Goal: Task Accomplishment & Management: Complete application form

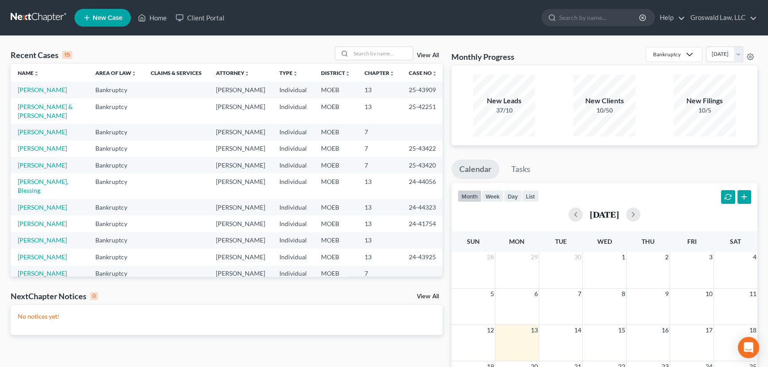
click at [108, 18] on span "New Case" at bounding box center [108, 18] width 30 height 7
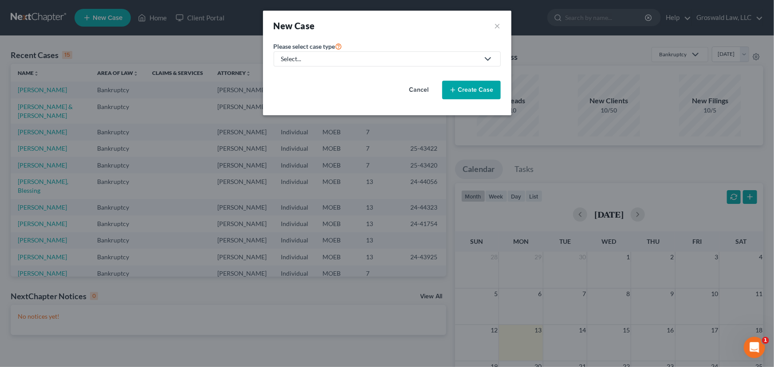
click at [356, 62] on div "Select..." at bounding box center [380, 59] width 198 height 9
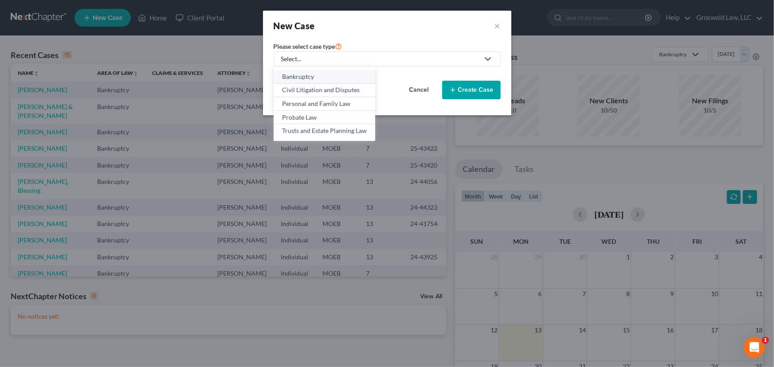
click at [332, 83] on link "Bankruptcy" at bounding box center [325, 77] width 102 height 14
select select "45"
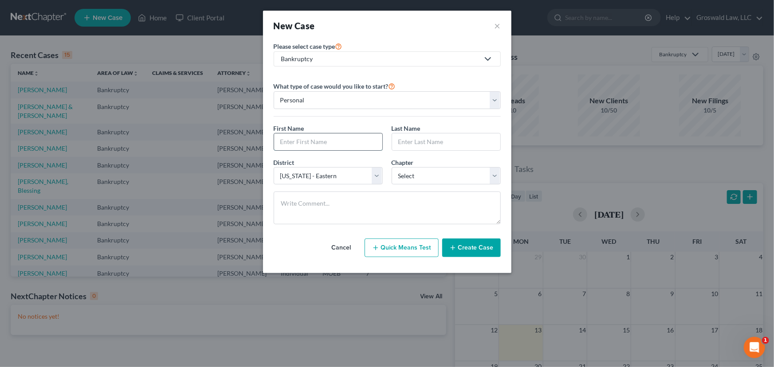
click at [335, 142] on input "text" at bounding box center [328, 141] width 108 height 17
type input "Jill"
click at [411, 133] on div "Last Name *" at bounding box center [446, 137] width 118 height 27
click at [412, 143] on input "text" at bounding box center [446, 141] width 108 height 17
type input "Camp"
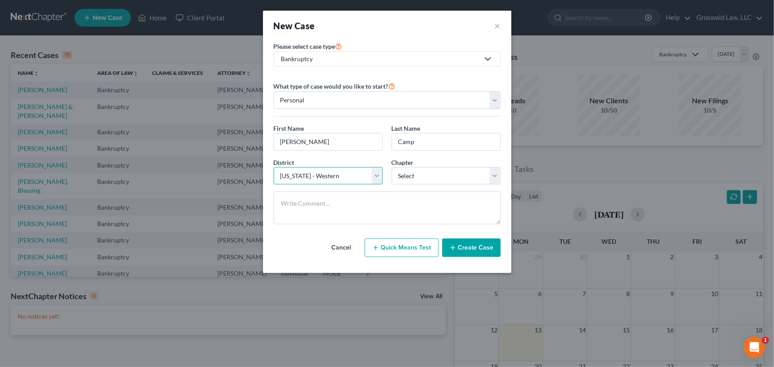
select select "45"
select select "0"
click at [461, 240] on button "Create Case" at bounding box center [471, 248] width 59 height 19
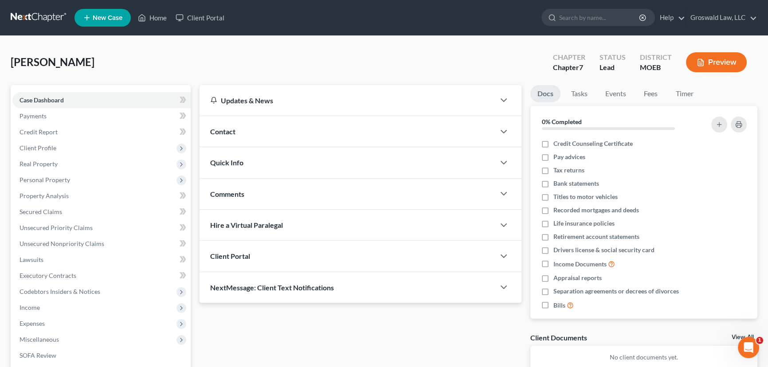
click at [285, 136] on div "Contact" at bounding box center [347, 131] width 295 height 31
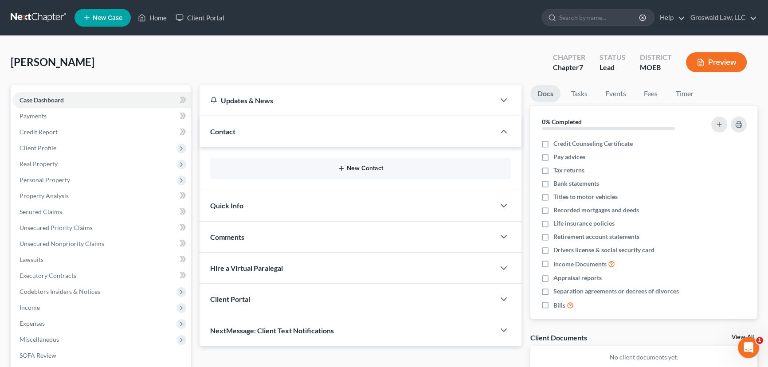
click at [360, 165] on button "New Contact" at bounding box center [360, 168] width 286 height 7
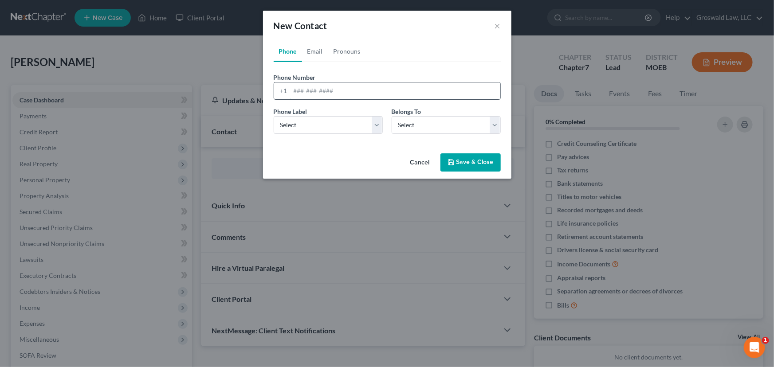
click at [356, 93] on input "tel" at bounding box center [395, 90] width 210 height 17
type input "314-229-0700"
select select "0"
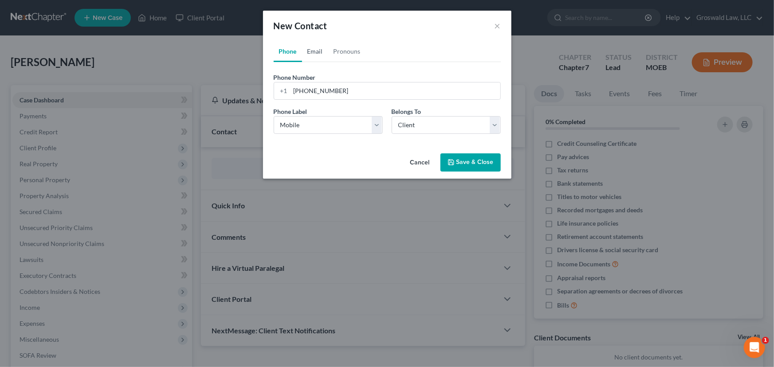
click at [311, 54] on link "Email" at bounding box center [315, 51] width 26 height 21
click at [355, 93] on input "email" at bounding box center [395, 90] width 210 height 17
type input "drjillcamp@gmail.com"
click at [358, 125] on select "Select Home Work Other" at bounding box center [328, 125] width 109 height 18
select select "0"
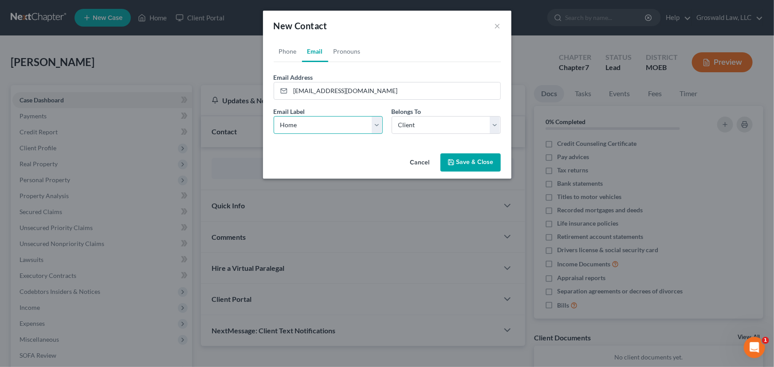
click at [274, 116] on select "Select Home Work Other" at bounding box center [328, 125] width 109 height 18
click at [454, 161] on icon "button" at bounding box center [450, 162] width 7 height 7
click at [469, 162] on button "Save & Close" at bounding box center [470, 162] width 60 height 19
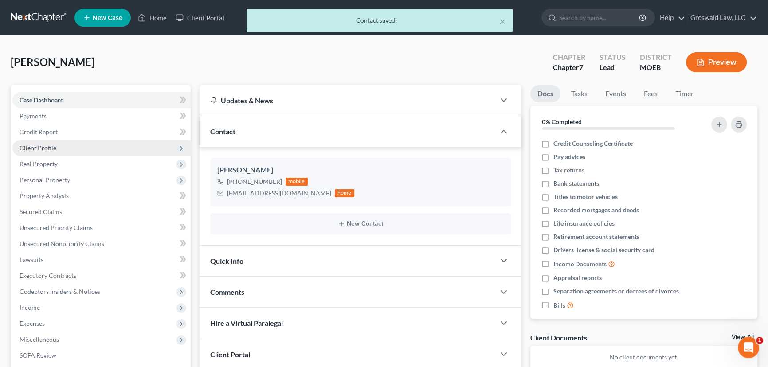
click at [47, 144] on span "Client Profile" at bounding box center [38, 148] width 37 height 8
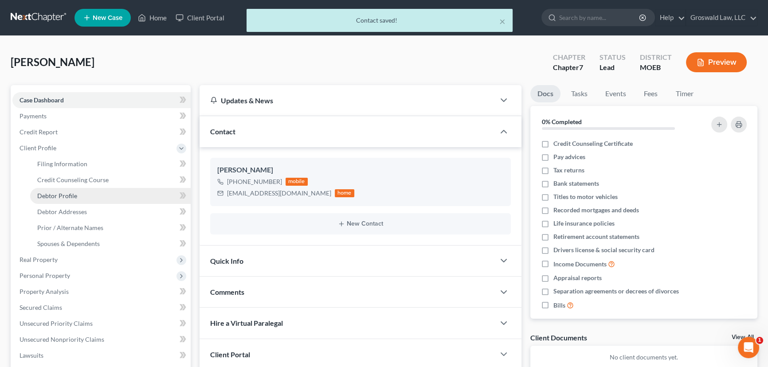
click at [70, 191] on link "Debtor Profile" at bounding box center [110, 196] width 160 height 16
select select "0"
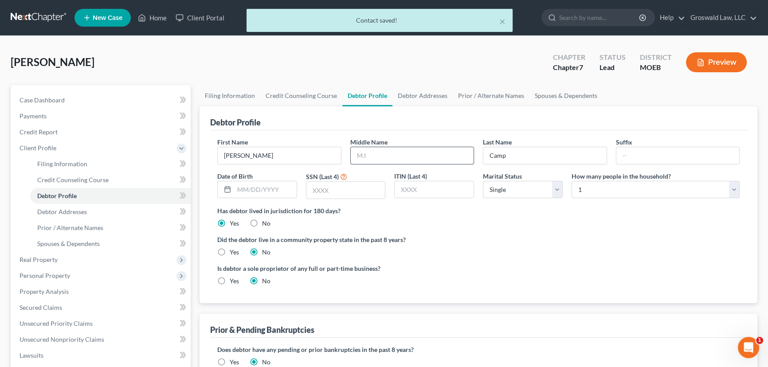
click at [434, 158] on input "text" at bounding box center [412, 155] width 123 height 17
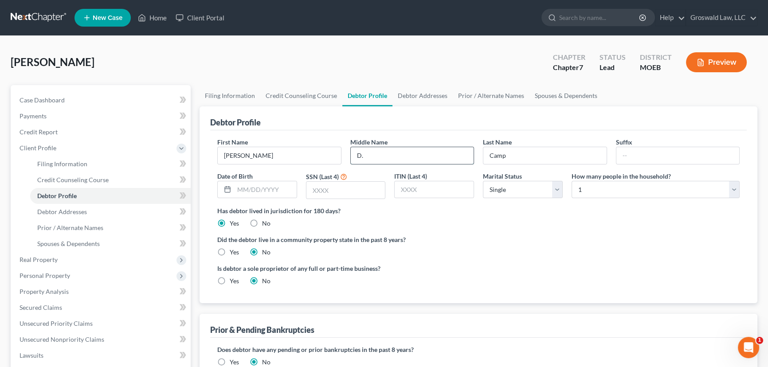
type input "D."
type input "12/12/1975"
type input "8593"
click at [443, 123] on div "Debtor Profile" at bounding box center [478, 118] width 536 height 24
click at [425, 97] on link "Debtor Addresses" at bounding box center [422, 95] width 60 height 21
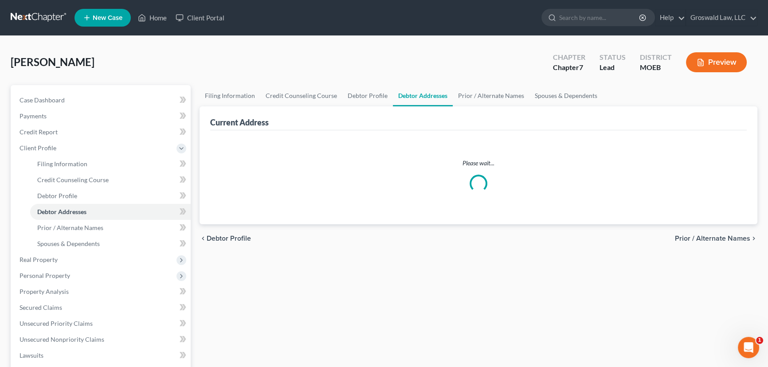
select select "0"
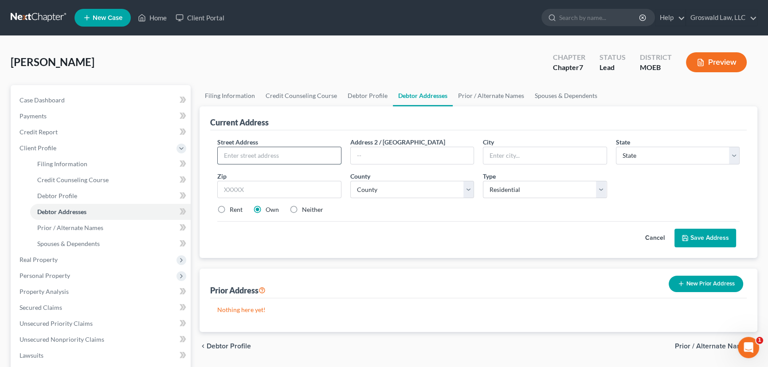
click at [233, 156] on input "text" at bounding box center [279, 155] width 123 height 17
type input "16369 Bellingham Drive"
type input "63017"
type input "Chesterfield"
select select "26"
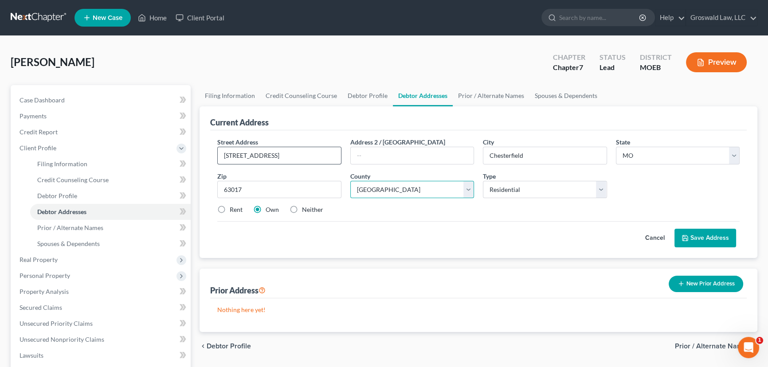
select select "100"
click at [713, 237] on button "Save Address" at bounding box center [705, 238] width 62 height 19
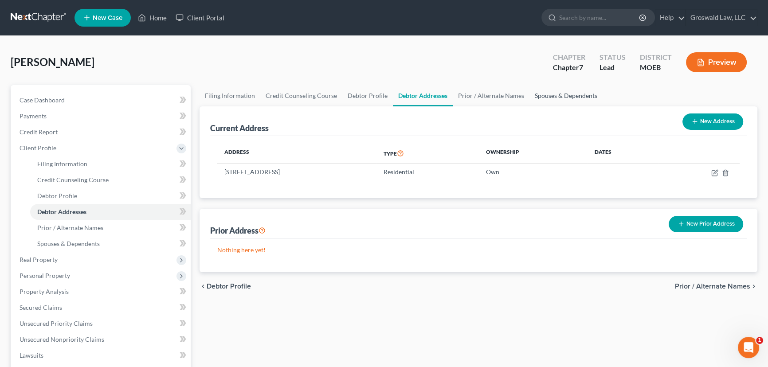
click at [554, 96] on link "Spouses & Dependents" at bounding box center [565, 95] width 73 height 21
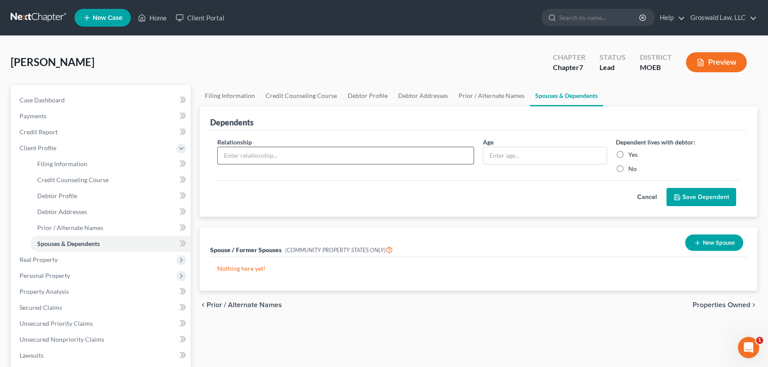
click at [271, 154] on input "text" at bounding box center [346, 155] width 256 height 17
type input "child"
type input "6"
click at [628, 155] on label "Yes" at bounding box center [632, 154] width 9 height 9
click at [632, 155] on input "Yes" at bounding box center [635, 153] width 6 height 6
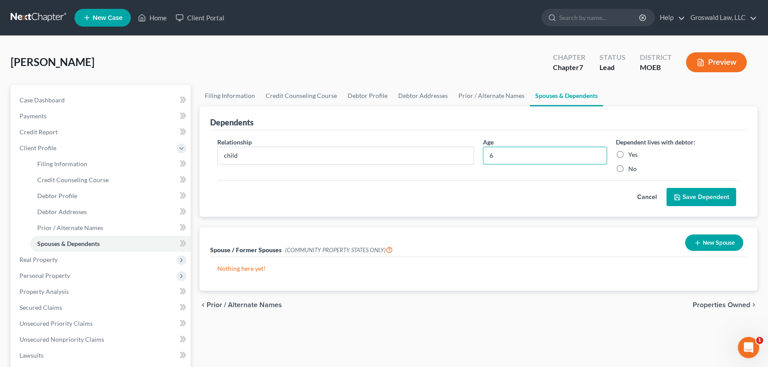
radio input "true"
click at [673, 195] on button "Save Dependent" at bounding box center [701, 197] width 70 height 19
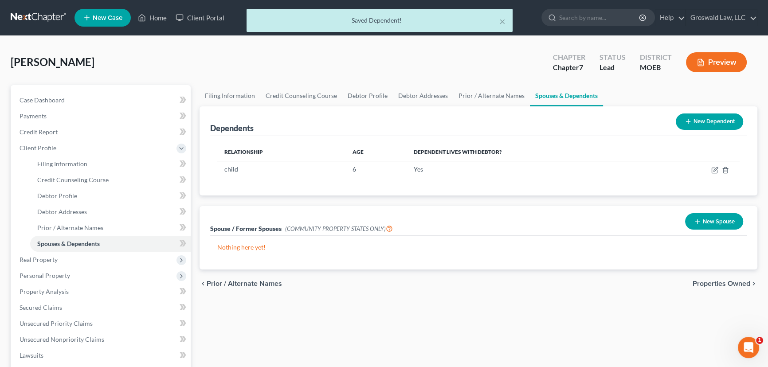
click at [699, 125] on button "New Dependent" at bounding box center [709, 121] width 67 height 16
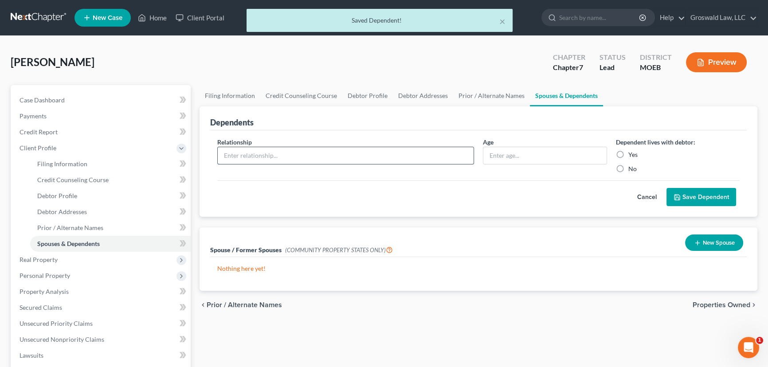
click at [295, 153] on input "text" at bounding box center [346, 155] width 256 height 17
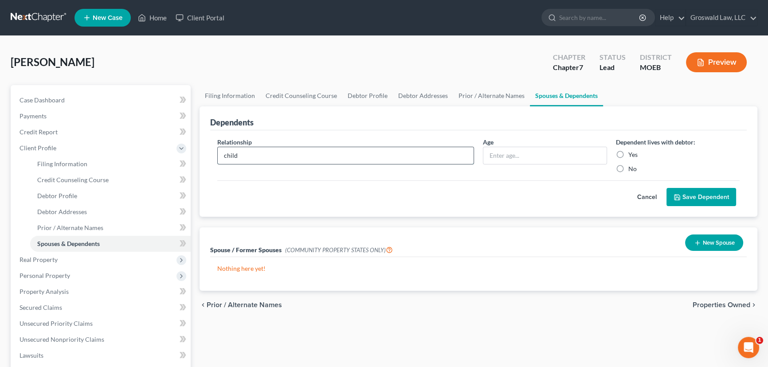
type input "child"
type input "3"
click at [628, 154] on label "Yes" at bounding box center [632, 154] width 9 height 9
click at [632, 154] on input "Yes" at bounding box center [635, 153] width 6 height 6
radio input "true"
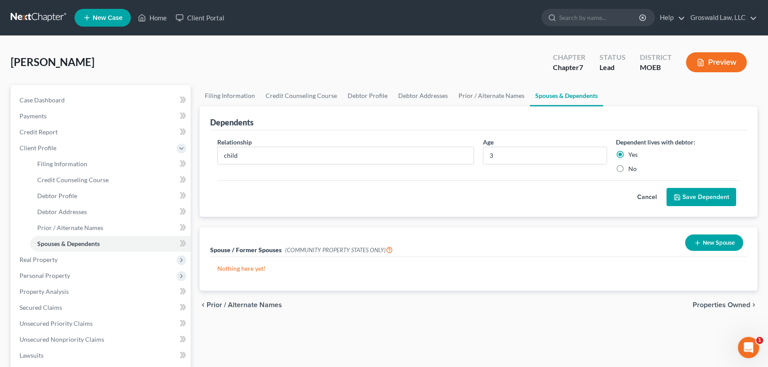
click at [683, 196] on button "Save Dependent" at bounding box center [701, 197] width 70 height 19
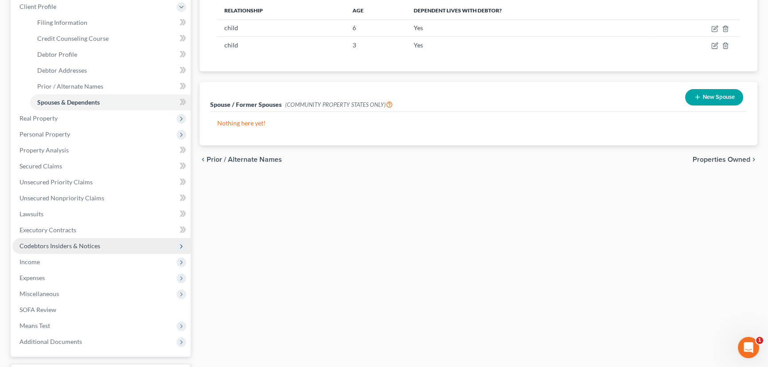
scroll to position [201, 0]
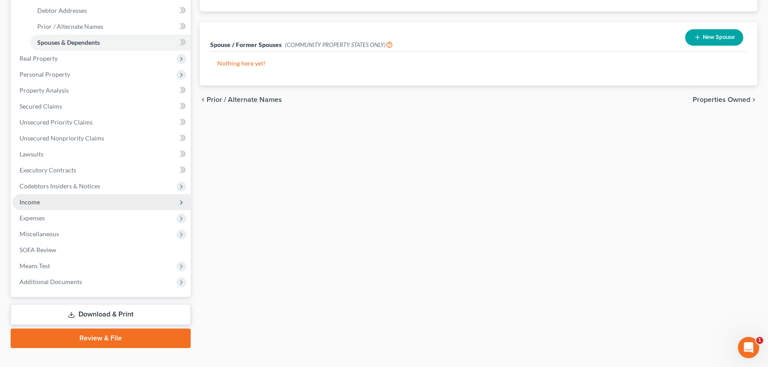
click at [49, 201] on span "Income" at bounding box center [101, 202] width 178 height 16
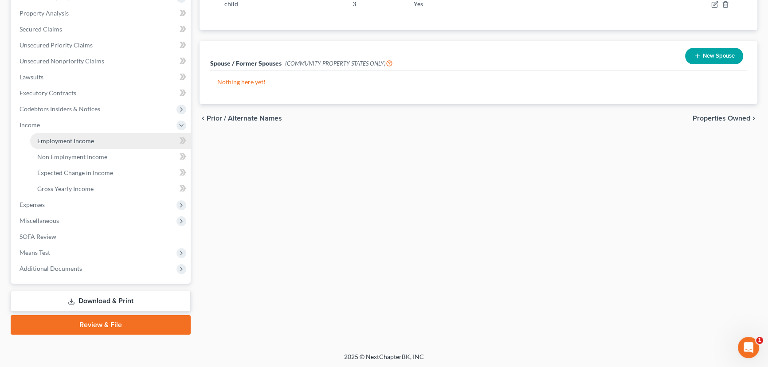
click at [82, 141] on span "Employment Income" at bounding box center [65, 141] width 57 height 8
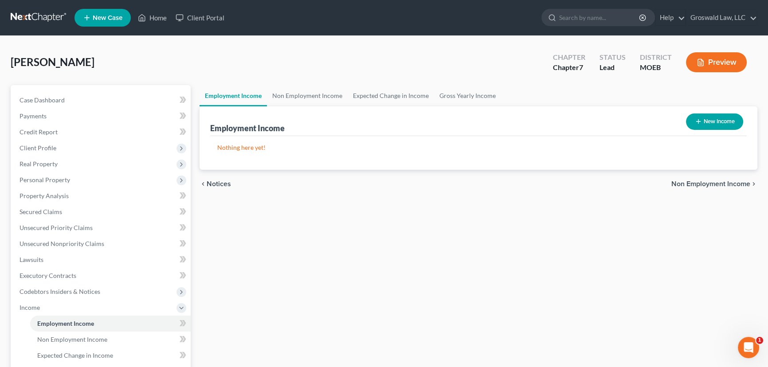
click at [725, 115] on button "New Income" at bounding box center [714, 121] width 57 height 16
select select "0"
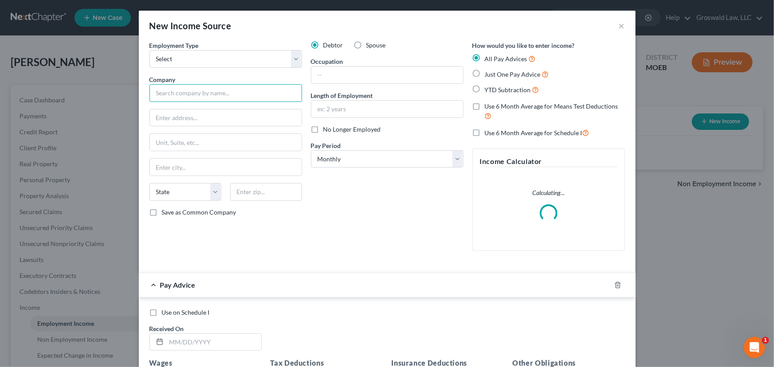
click at [189, 91] on input "text" at bounding box center [225, 93] width 153 height 18
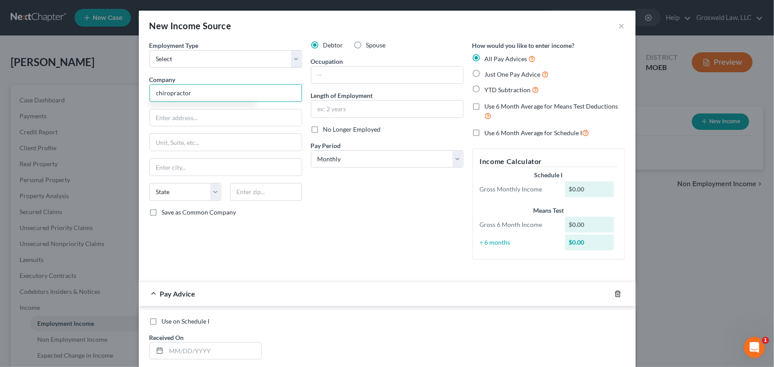
type input "chiropractor"
click at [618, 293] on icon "button" at bounding box center [617, 293] width 7 height 7
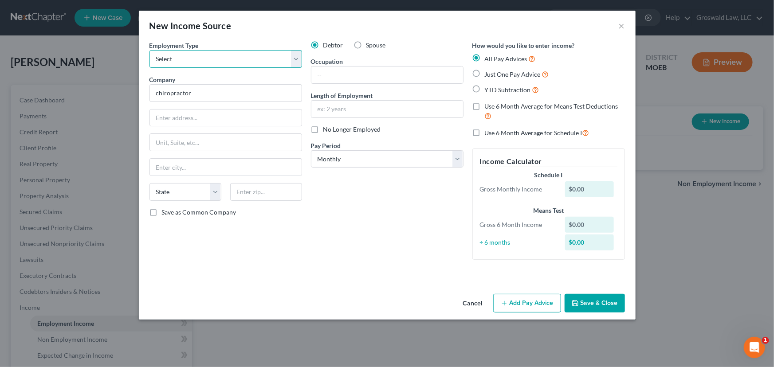
click at [195, 57] on select "Select Full or Part Time Employment Self Employment" at bounding box center [225, 59] width 153 height 18
select select "0"
click at [149, 50] on select "Select Full or Part Time Employment Self Employment" at bounding box center [225, 59] width 153 height 18
click at [603, 302] on button "Save & Close" at bounding box center [594, 303] width 60 height 19
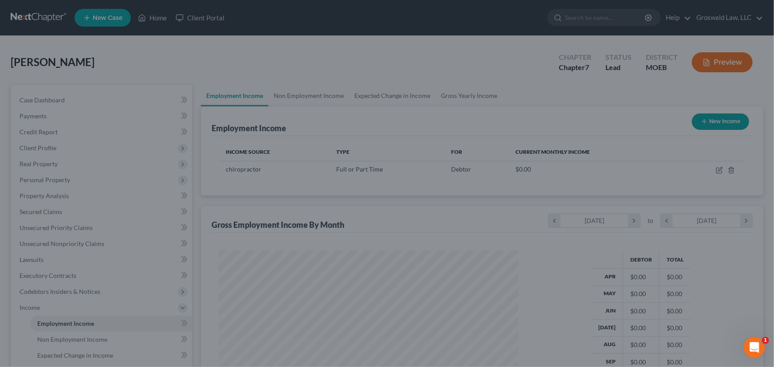
scroll to position [159, 315]
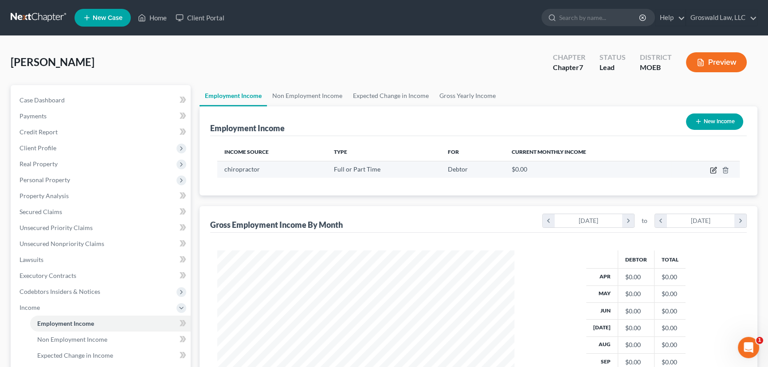
click at [712, 168] on icon "button" at bounding box center [713, 170] width 7 height 7
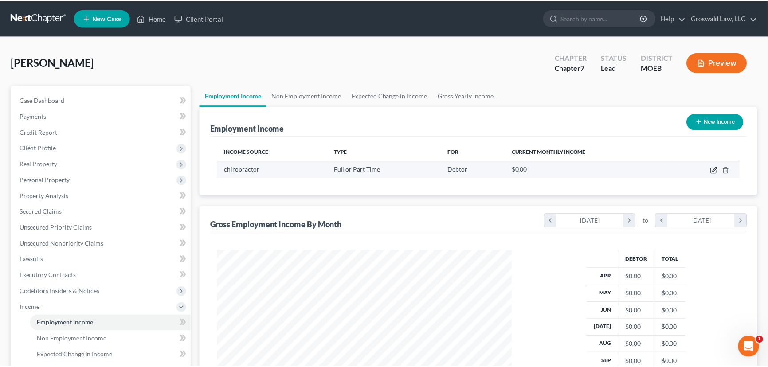
scroll to position [159, 317]
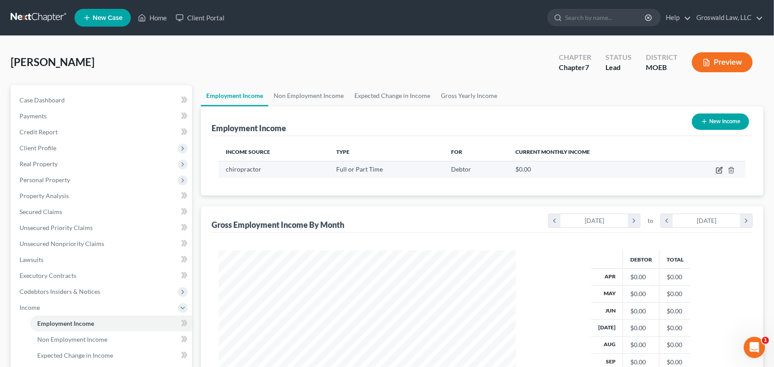
select select "0"
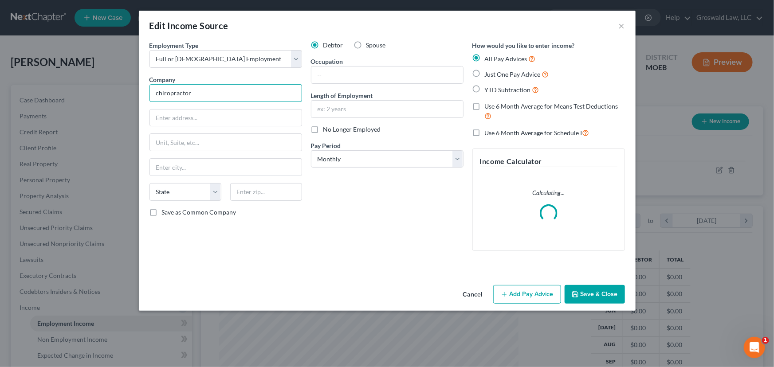
click at [241, 100] on input "chiropractor" at bounding box center [225, 93] width 153 height 18
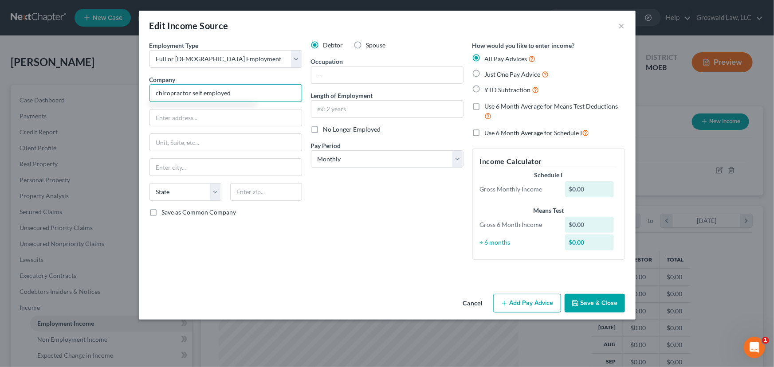
type input "chiropractor self employed"
click at [601, 297] on button "Save & Close" at bounding box center [594, 303] width 60 height 19
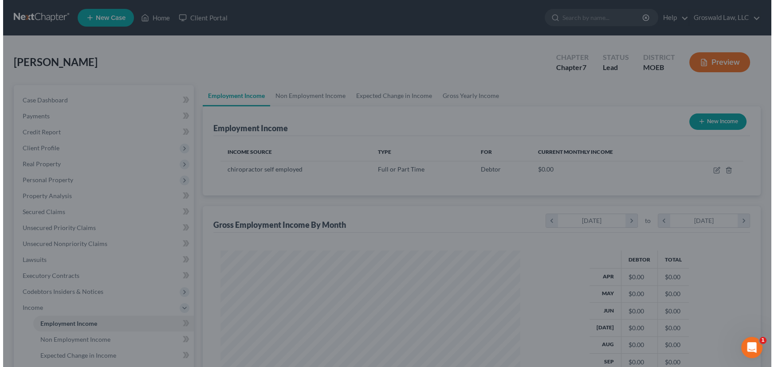
scroll to position [443189, 443033]
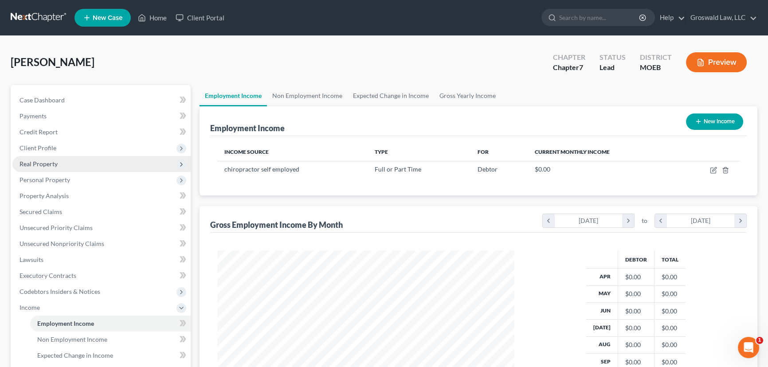
click at [46, 160] on span "Real Property" at bounding box center [39, 164] width 38 height 8
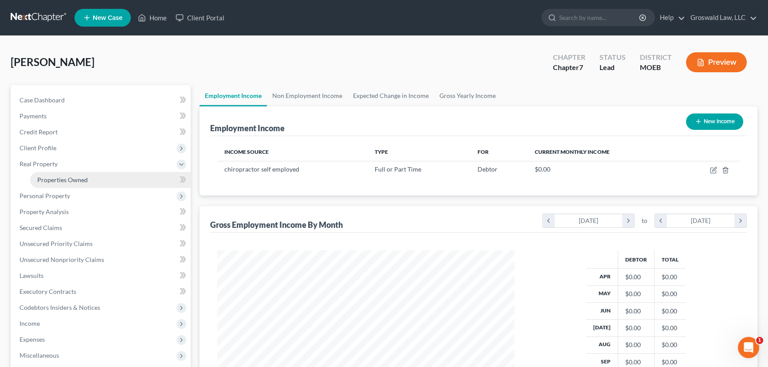
click at [62, 182] on span "Properties Owned" at bounding box center [62, 180] width 51 height 8
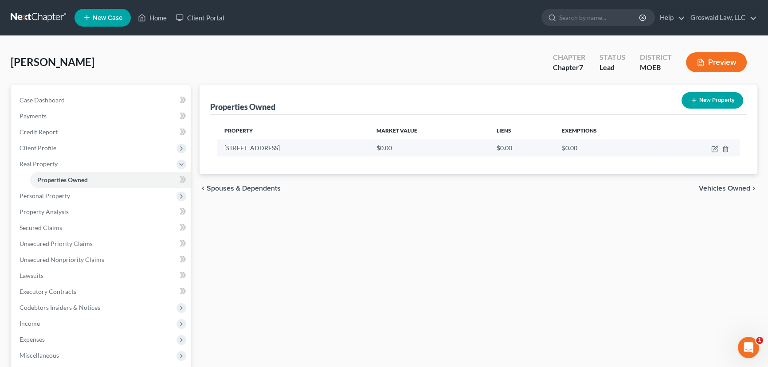
click at [716, 144] on td at bounding box center [701, 148] width 78 height 17
click at [715, 151] on icon "button" at bounding box center [714, 148] width 7 height 7
select select "26"
select select "100"
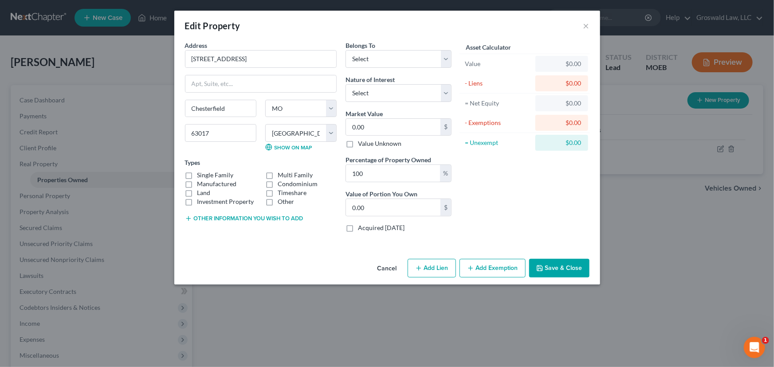
click at [491, 270] on button "Add Exemption" at bounding box center [492, 268] width 66 height 19
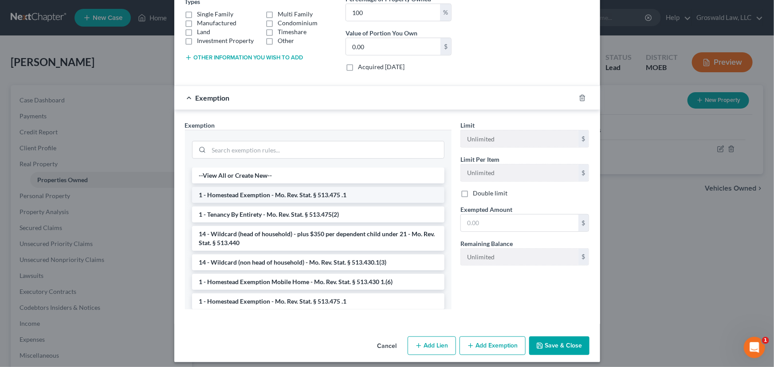
click at [263, 198] on li "1 - Homestead Exemption - Mo. Rev. Stat. § 513.475 .1" at bounding box center [318, 195] width 252 height 16
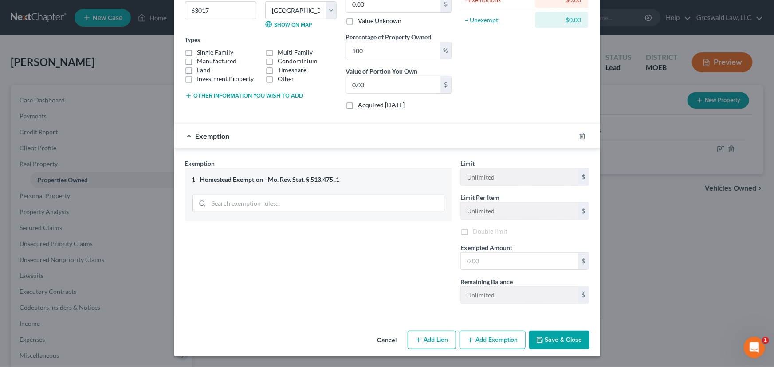
scroll to position [123, 0]
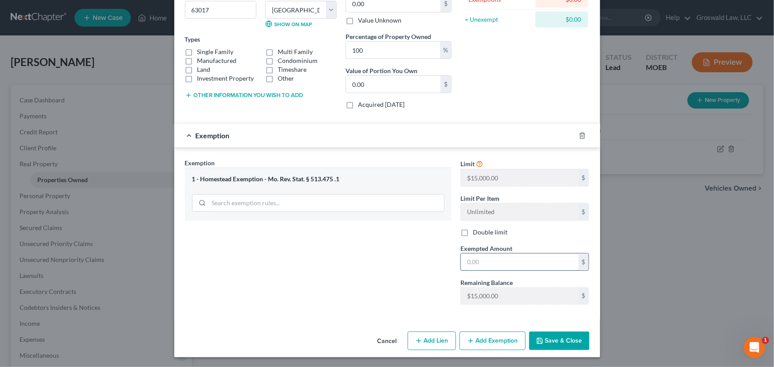
click at [499, 258] on input "text" at bounding box center [519, 262] width 117 height 17
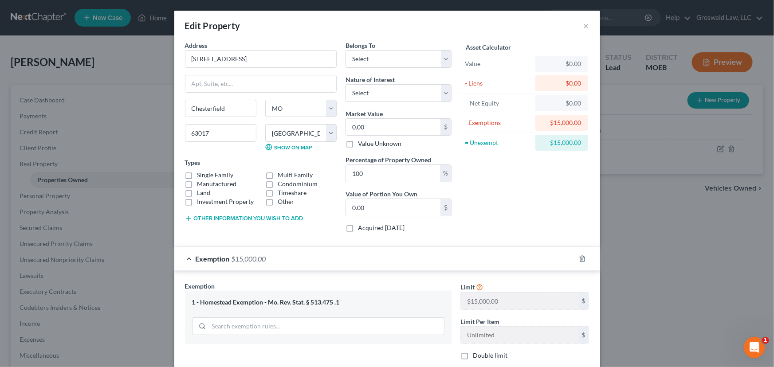
scroll to position [0, 0]
type input "15,000"
click at [197, 172] on label "Single Family" at bounding box center [215, 175] width 36 height 9
click at [201, 172] on input "Single Family" at bounding box center [204, 174] width 6 height 6
checkbox input "true"
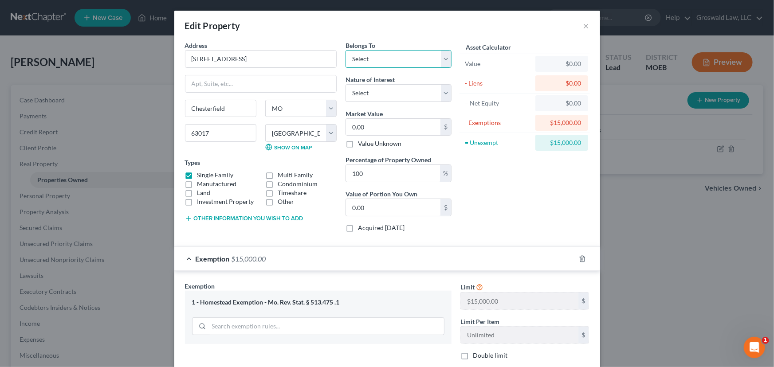
click at [396, 61] on select "Select Debtor 1 Only Debtor 2 Only Debtor 1 And Debtor 2 Only At Least One Of T…" at bounding box center [398, 59] width 106 height 18
select select "0"
click at [345, 50] on select "Select Debtor 1 Only Debtor 2 Only Debtor 1 And Debtor 2 Only At Least One Of T…" at bounding box center [398, 59] width 106 height 18
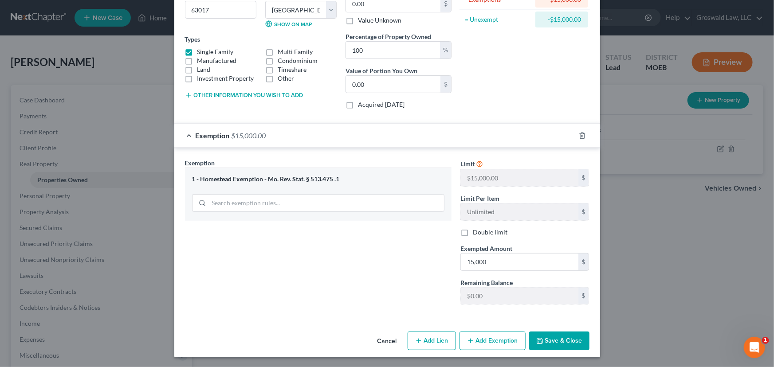
click at [430, 343] on button "Add Lien" at bounding box center [431, 341] width 48 height 19
select select "0"
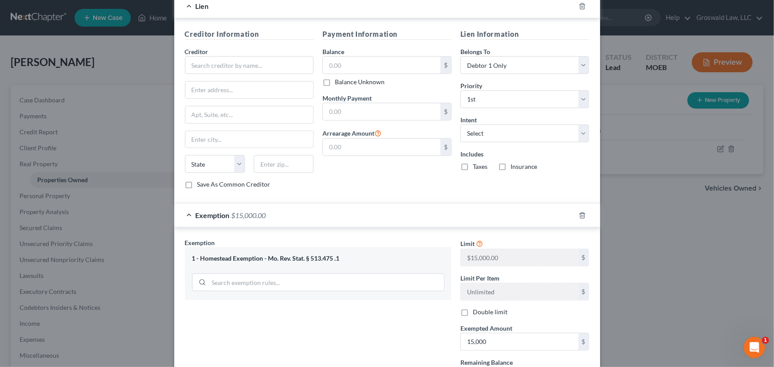
scroll to position [90, 0]
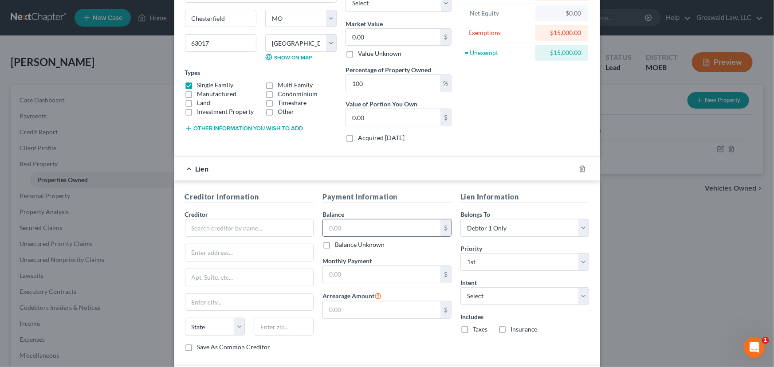
click at [359, 228] on input "text" at bounding box center [381, 227] width 117 height 17
type input "116,000"
click at [249, 234] on input "text" at bounding box center [249, 228] width 129 height 18
click at [233, 243] on div "Alliance Credit Union" at bounding box center [238, 243] width 92 height 9
type input "Alliance Credit Union"
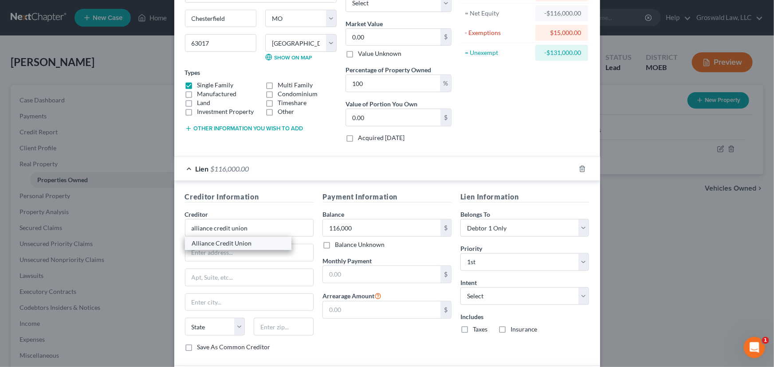
type input "1280 S HIGHWAY DRIVE"
type input "Fenton"
select select "26"
type input "63026"
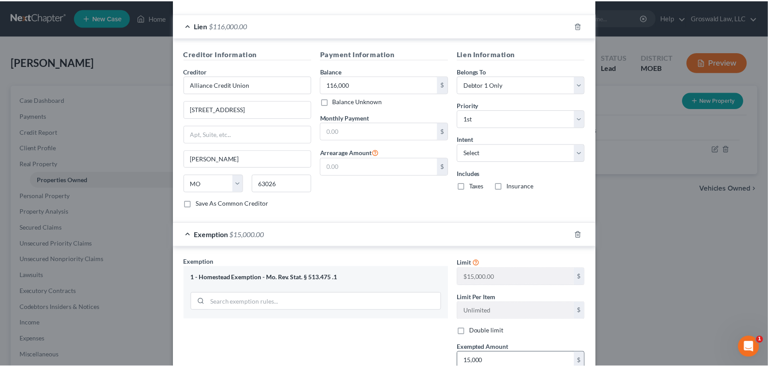
scroll to position [332, 0]
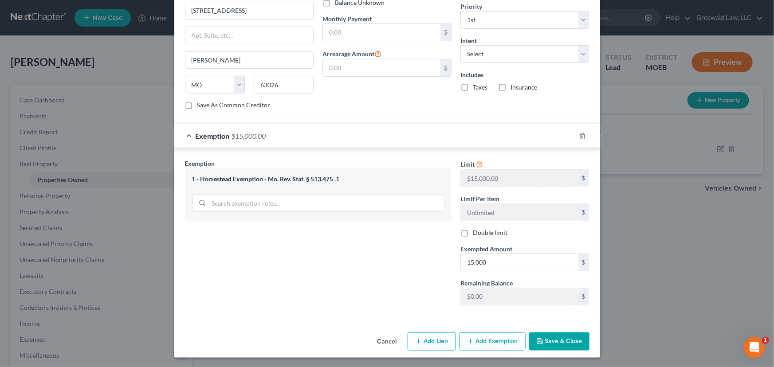
click at [567, 337] on button "Save & Close" at bounding box center [559, 342] width 60 height 19
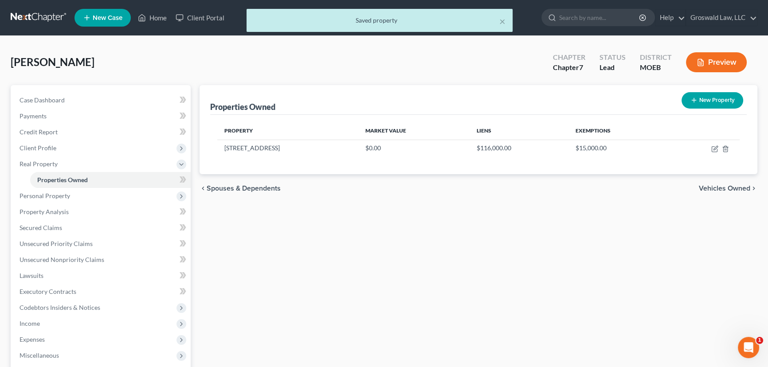
click at [716, 106] on button "New Property" at bounding box center [712, 100] width 62 height 16
select select "26"
select select "100"
select select "0"
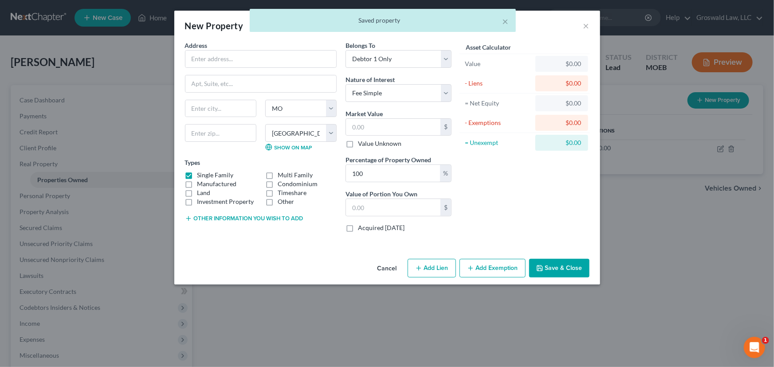
click at [393, 273] on button "Cancel" at bounding box center [387, 269] width 34 height 18
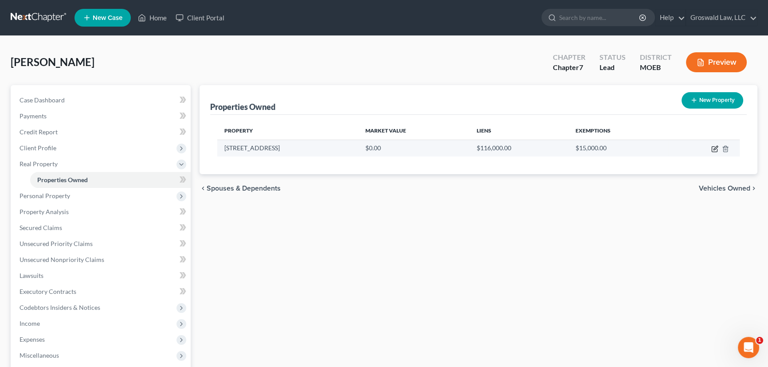
click at [717, 146] on icon "button" at bounding box center [715, 148] width 4 height 4
select select "26"
select select "100"
select select "0"
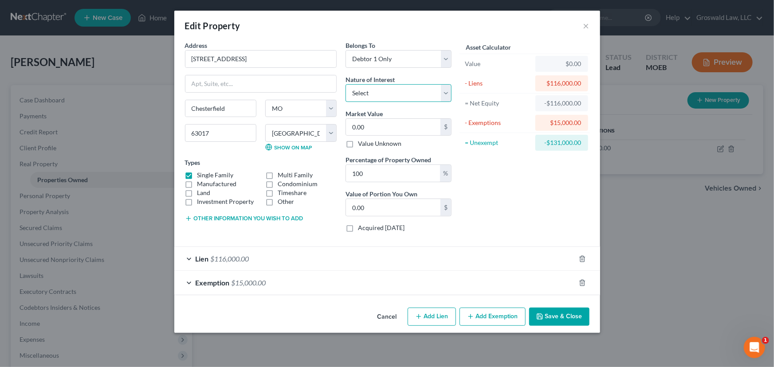
click at [365, 92] on select "Select Fee Simple Joint Tenant Life Estate Equitable Interest Future Interest T…" at bounding box center [398, 93] width 106 height 18
select select "0"
click at [345, 84] on select "Select Fee Simple Joint Tenant Life Estate Equitable Interest Future Interest T…" at bounding box center [398, 93] width 106 height 18
click at [392, 130] on input "0.00" at bounding box center [393, 127] width 94 height 17
type input "3"
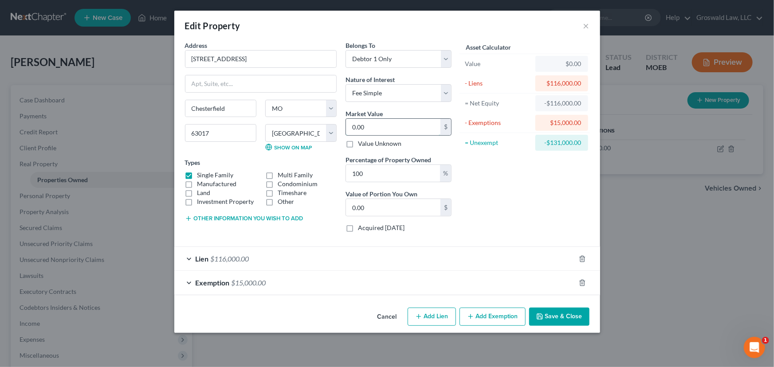
type input "3.00"
type input "34"
type input "34.00"
type input "340"
type input "340.00"
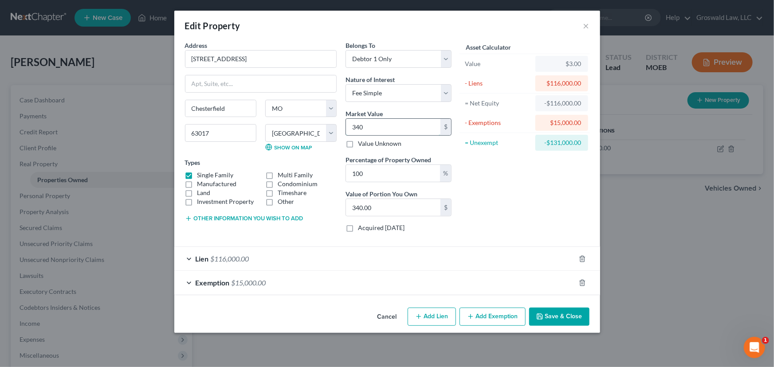
type input "3400"
type input "3,400.00"
type input "3,4000"
type input "34,000.00"
type input "34,0000"
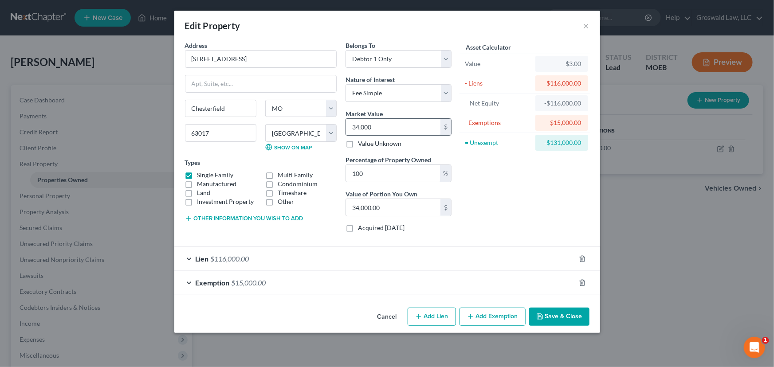
type input "340,000.00"
type input "340,000"
click at [569, 315] on button "Save & Close" at bounding box center [559, 317] width 60 height 19
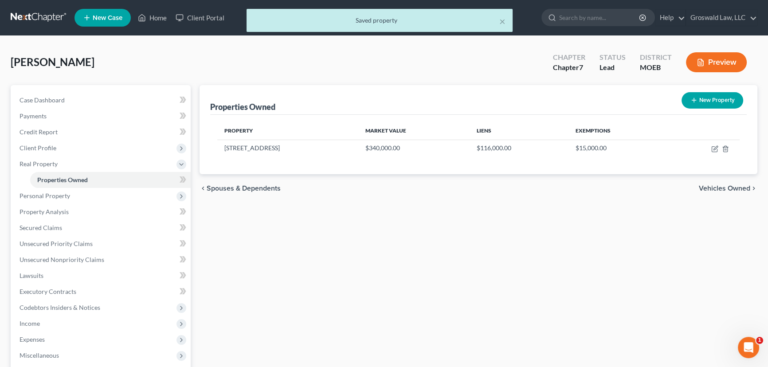
click at [714, 97] on button "New Property" at bounding box center [712, 100] width 62 height 16
select select "26"
select select "100"
select select "0"
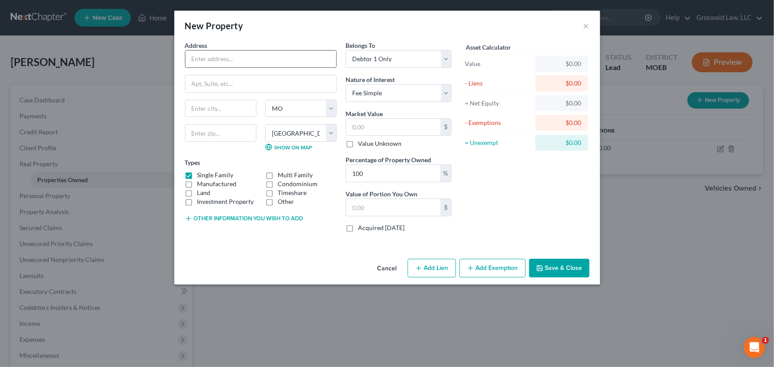
click at [262, 57] on input "text" at bounding box center [260, 59] width 151 height 17
type input "9806 Traverse Lane"
type input "63134"
type input "Saint Louis"
click at [401, 129] on input "text" at bounding box center [393, 127] width 94 height 17
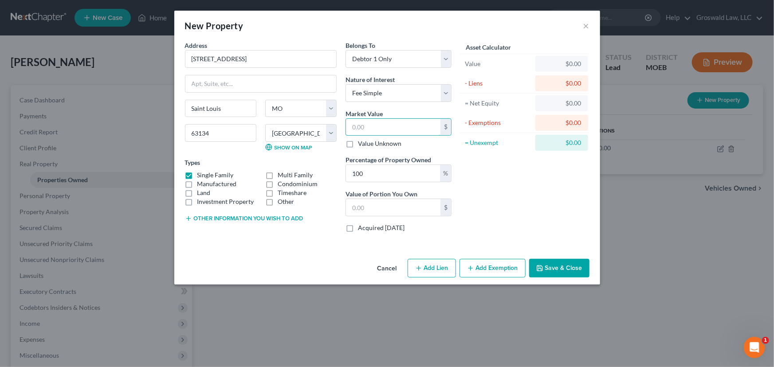
type input "6"
type input "6.00"
type input "60"
type input "60.00"
type input "600"
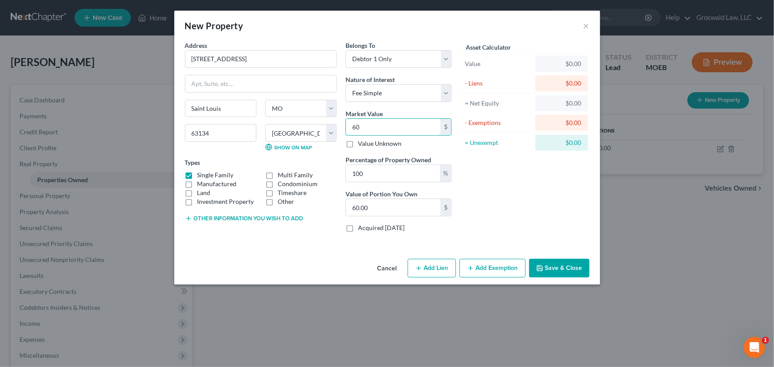
type input "600.00"
type input "6000"
type input "6,000.00"
type input "6,0000"
type input "60,000.00"
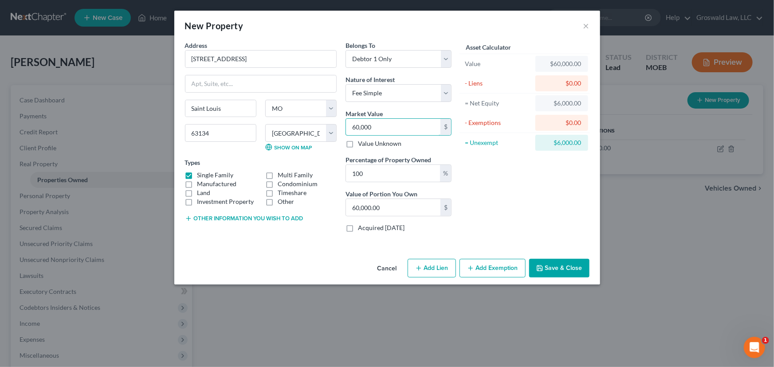
type input "60,000"
click at [578, 263] on button "Save & Close" at bounding box center [559, 268] width 60 height 19
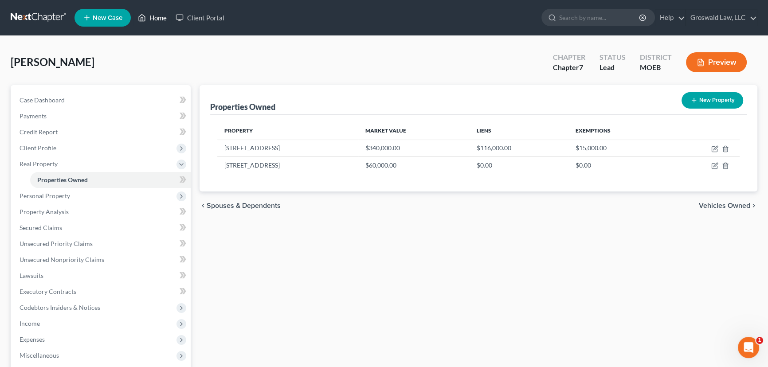
click at [155, 17] on link "Home" at bounding box center [152, 18] width 38 height 16
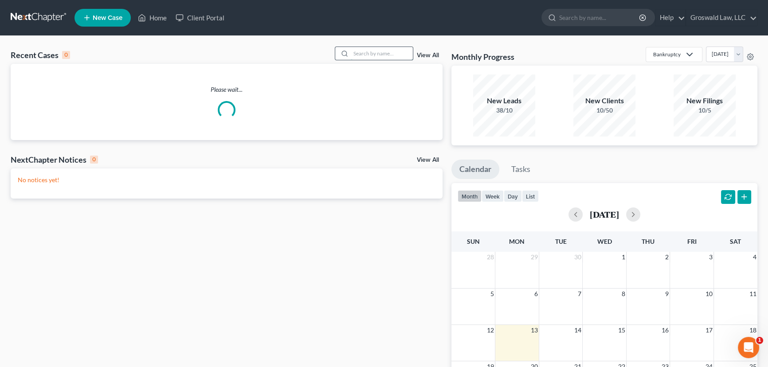
click at [376, 53] on input "search" at bounding box center [382, 53] width 62 height 13
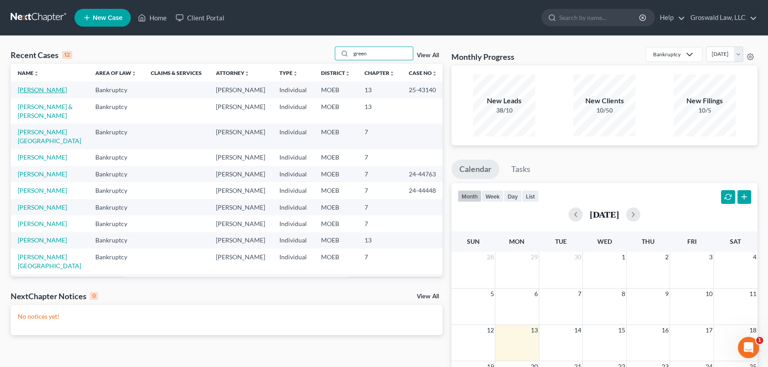
type input "green"
click at [39, 90] on link "Green, Keila" at bounding box center [42, 90] width 49 height 8
select select "6"
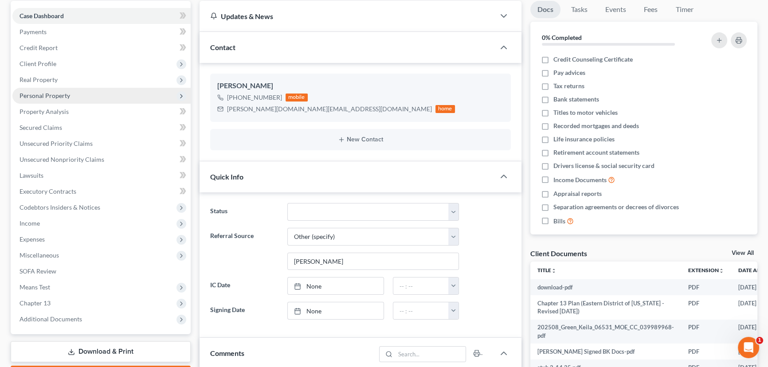
scroll to position [80, 0]
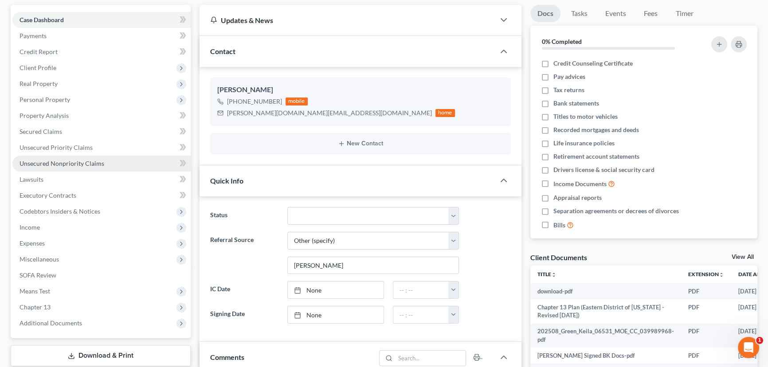
click at [79, 163] on span "Unsecured Nonpriority Claims" at bounding box center [62, 164] width 85 height 8
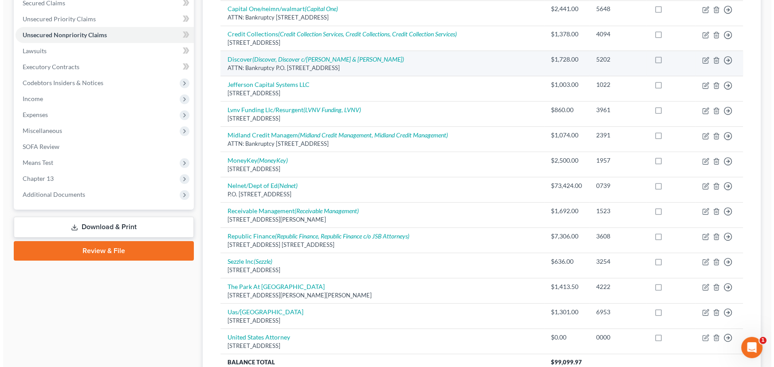
scroll to position [209, 0]
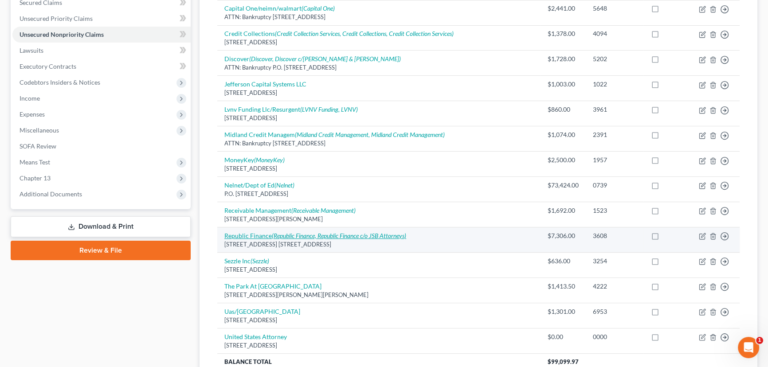
click at [388, 232] on icon "(Republic Finance, Republic Finance c/o JSB Attorneys)" at bounding box center [339, 236] width 134 height 8
select select "19"
select select "10"
select select "0"
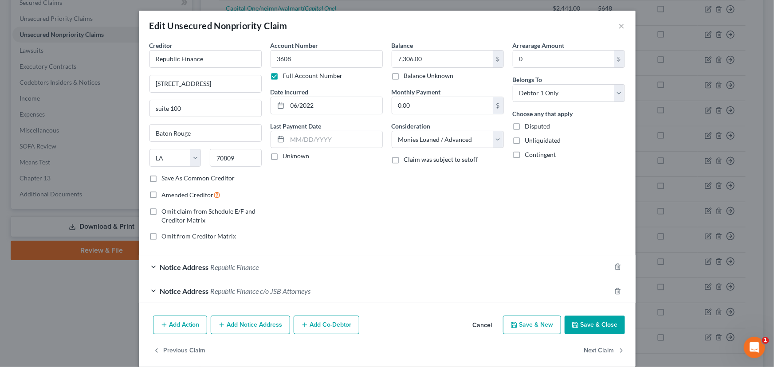
click at [279, 272] on div "Notice Address Republic Finance" at bounding box center [375, 266] width 472 height 23
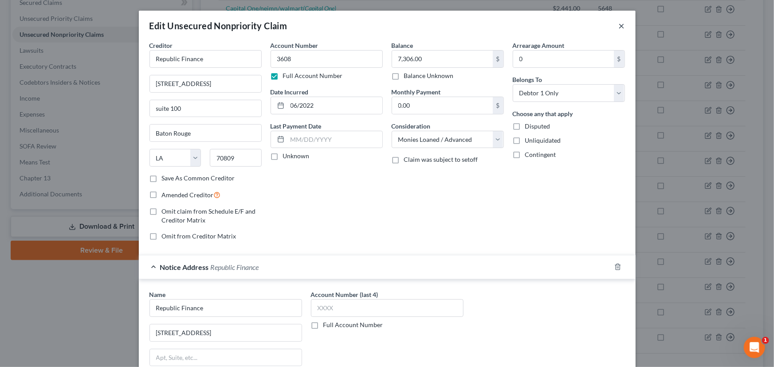
click at [619, 26] on button "×" at bounding box center [621, 25] width 6 height 11
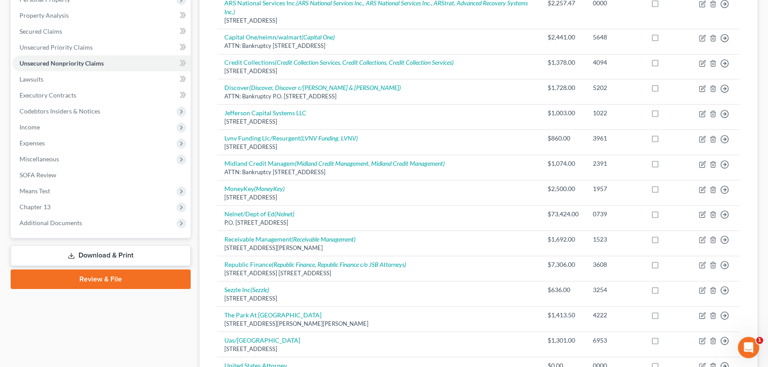
scroll to position [0, 0]
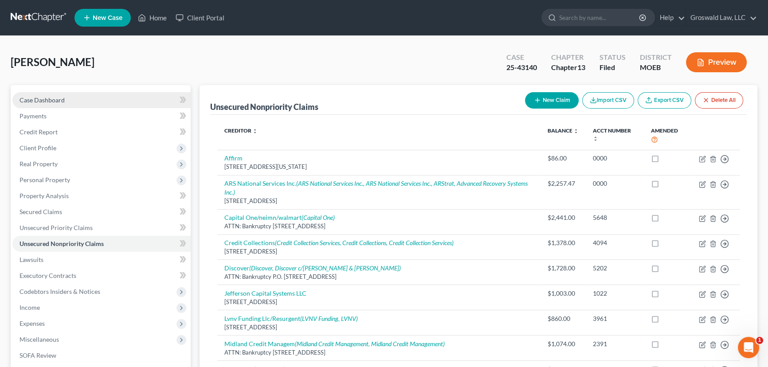
click at [55, 96] on span "Case Dashboard" at bounding box center [42, 100] width 45 height 8
select select "6"
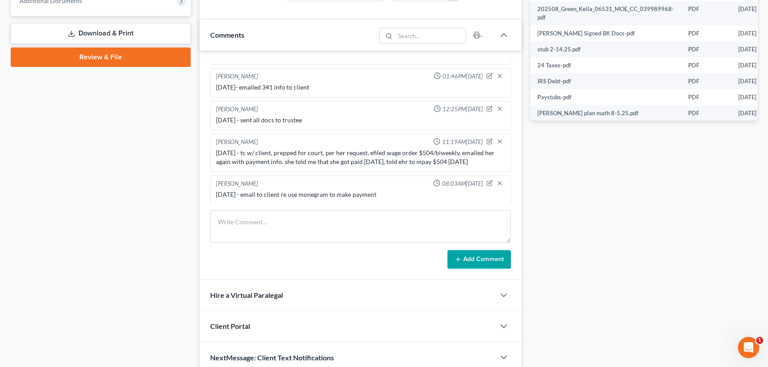
scroll to position [403, 0]
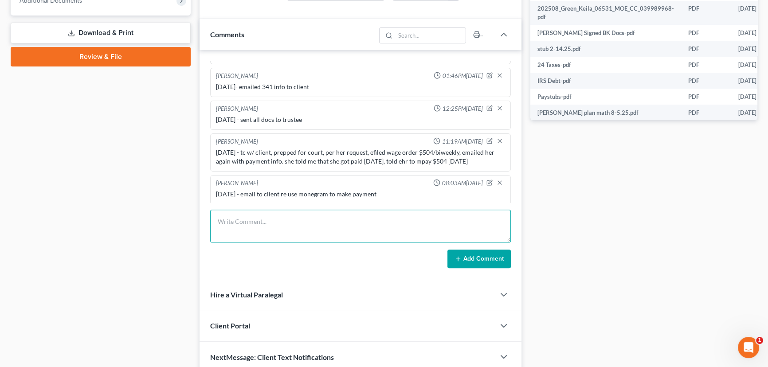
drag, startPoint x: 286, startPoint y: 227, endPoint x: 241, endPoint y: 196, distance: 54.1
click at [286, 227] on textarea at bounding box center [360, 226] width 301 height 33
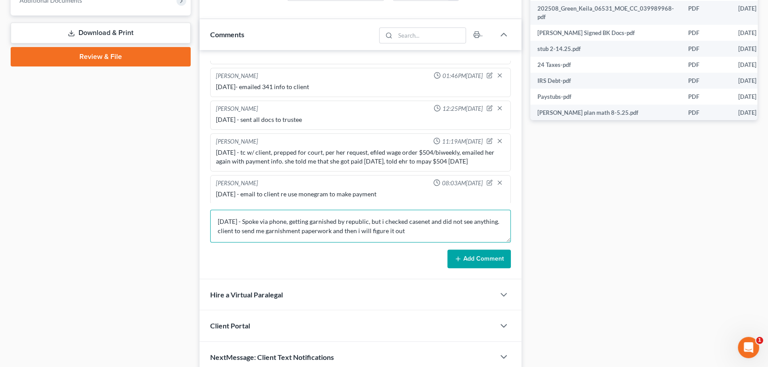
type textarea "10/13/25 - Spoke via phone, getting garnished by republic, but i checked casene…"
click at [478, 258] on button "Add Comment" at bounding box center [478, 259] width 63 height 19
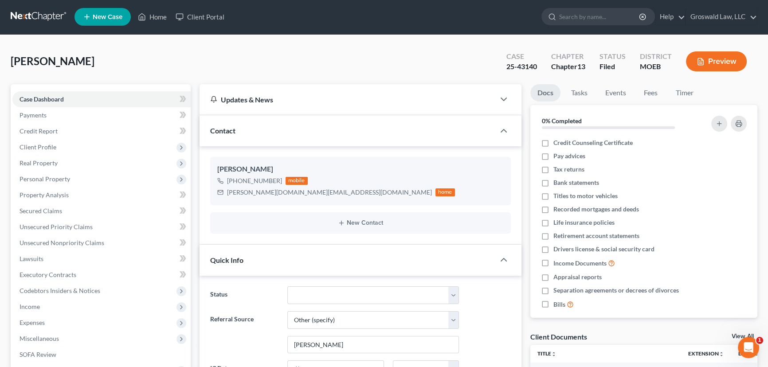
scroll to position [0, 0]
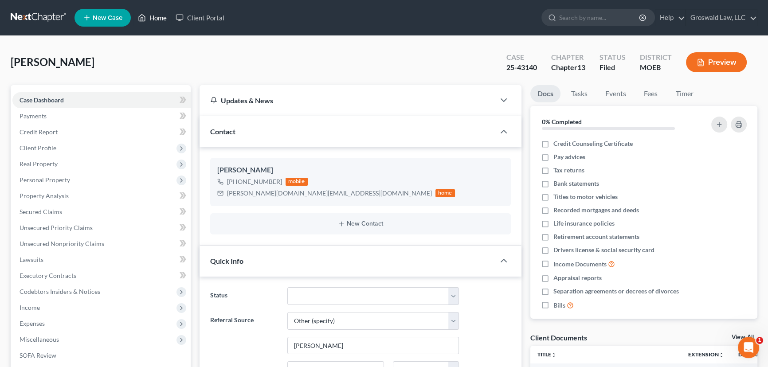
click at [153, 15] on link "Home" at bounding box center [152, 18] width 38 height 16
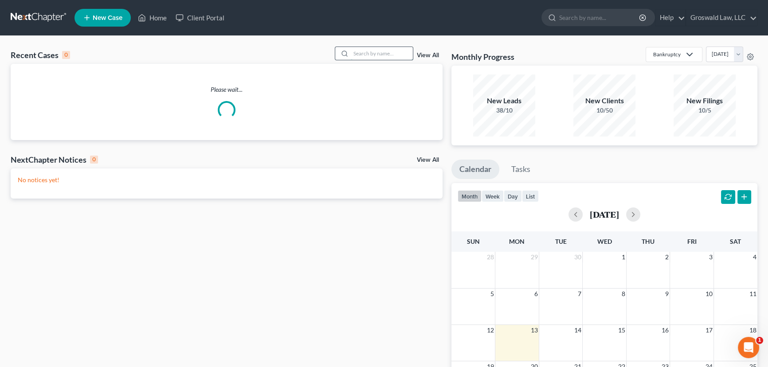
click at [375, 50] on input "search" at bounding box center [382, 53] width 62 height 13
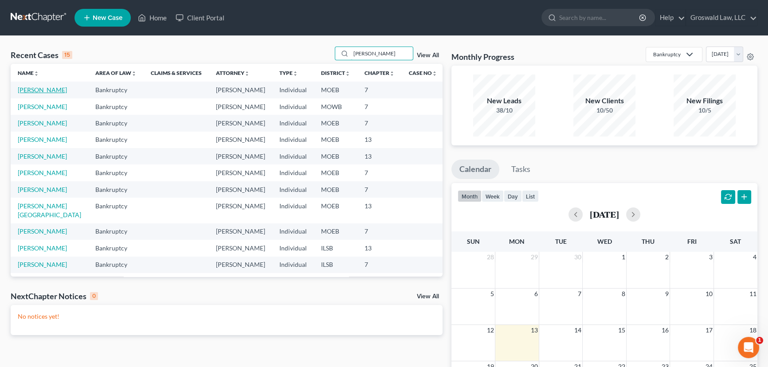
type input "smith"
click at [45, 90] on link "Smith, Lavinia" at bounding box center [42, 90] width 49 height 8
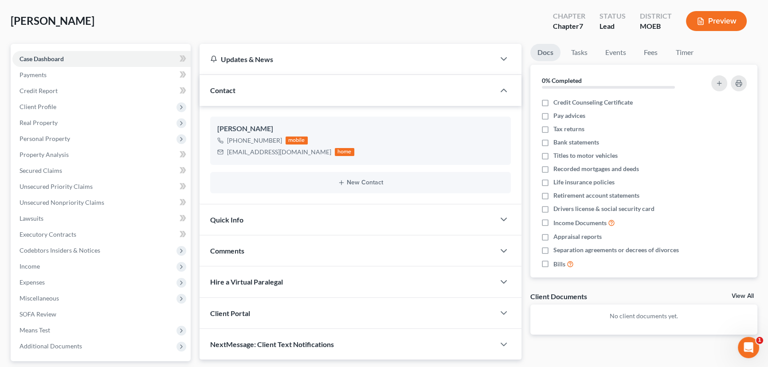
scroll to position [119, 0]
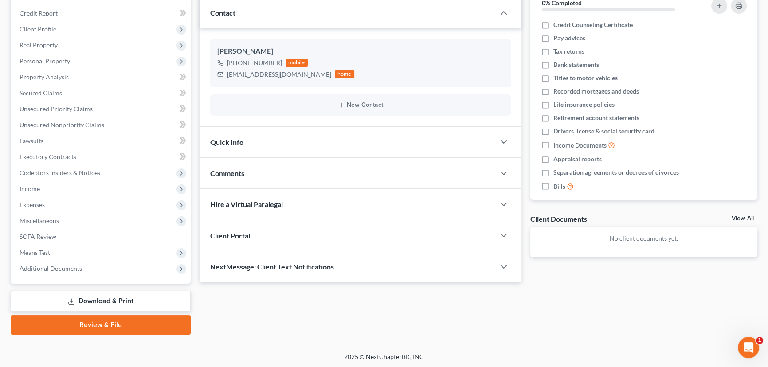
click at [303, 165] on div "Comments" at bounding box center [347, 173] width 295 height 31
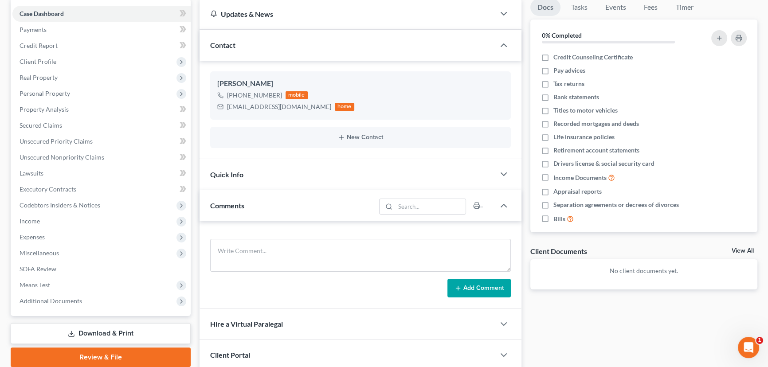
scroll to position [121, 0]
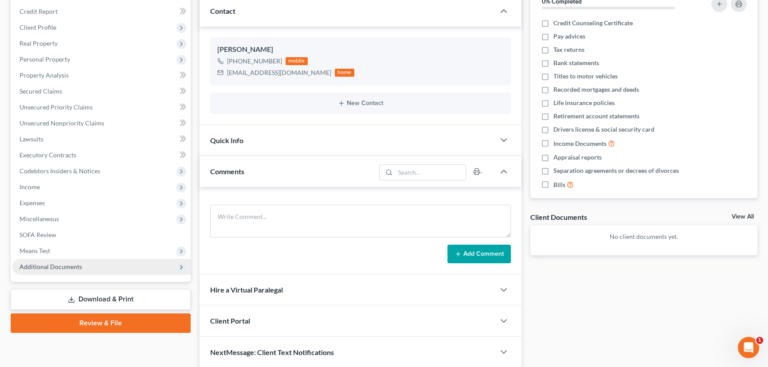
click at [62, 259] on span "Additional Documents" at bounding box center [101, 267] width 178 height 16
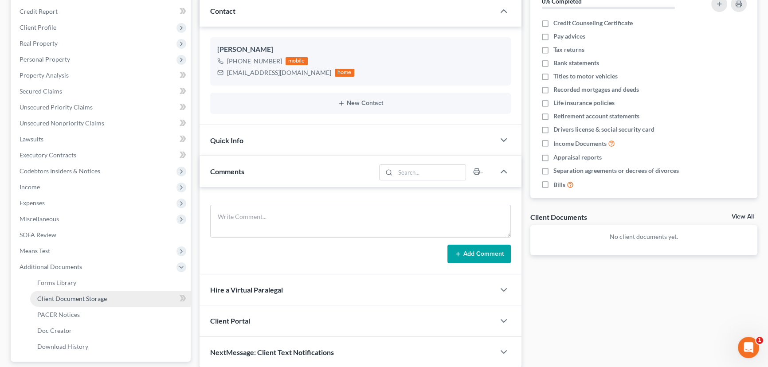
click at [82, 301] on span "Client Document Storage" at bounding box center [72, 299] width 70 height 8
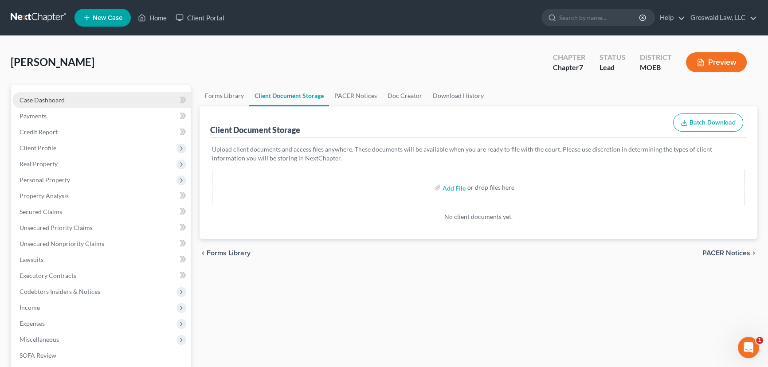
click at [75, 103] on link "Case Dashboard" at bounding box center [101, 100] width 178 height 16
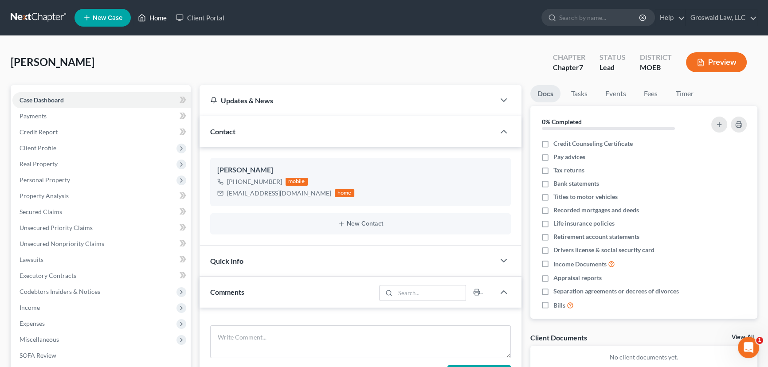
click at [157, 22] on link "Home" at bounding box center [152, 18] width 38 height 16
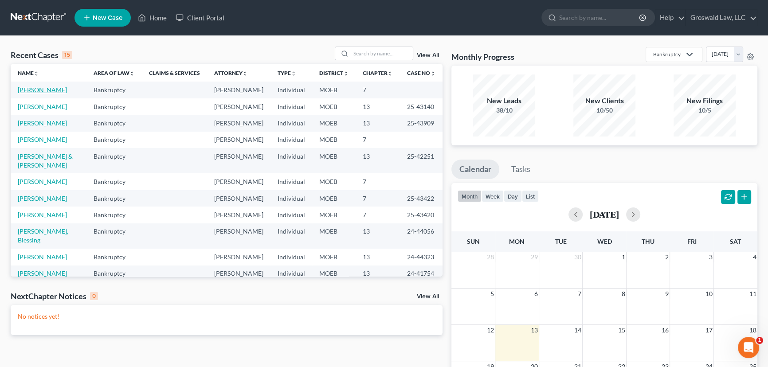
click at [43, 89] on link "Smith, Lavinia" at bounding box center [42, 90] width 49 height 8
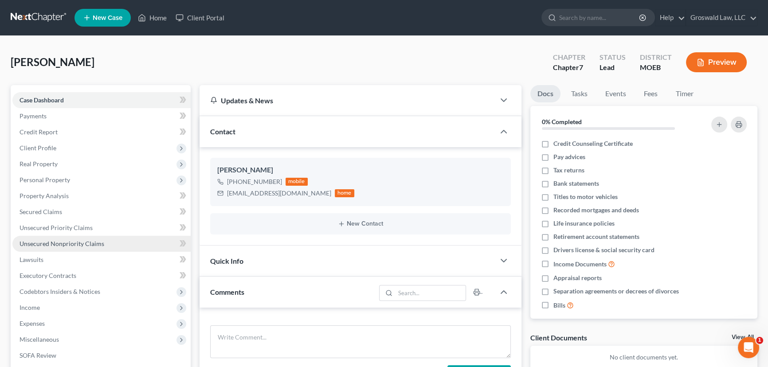
click at [58, 240] on span "Unsecured Nonpriority Claims" at bounding box center [62, 244] width 85 height 8
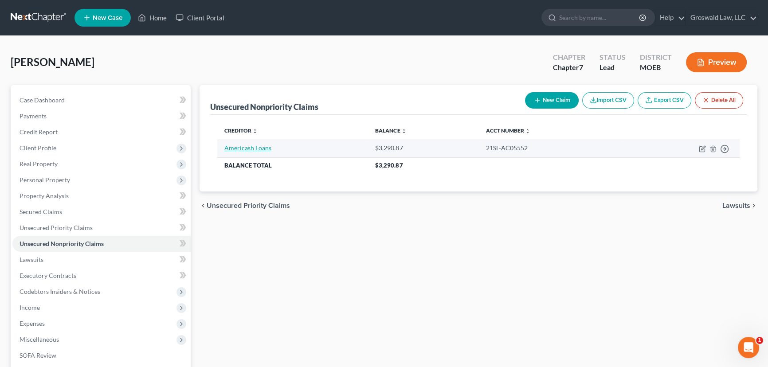
click at [252, 149] on link "Americash Loans" at bounding box center [247, 148] width 47 height 8
select select "0"
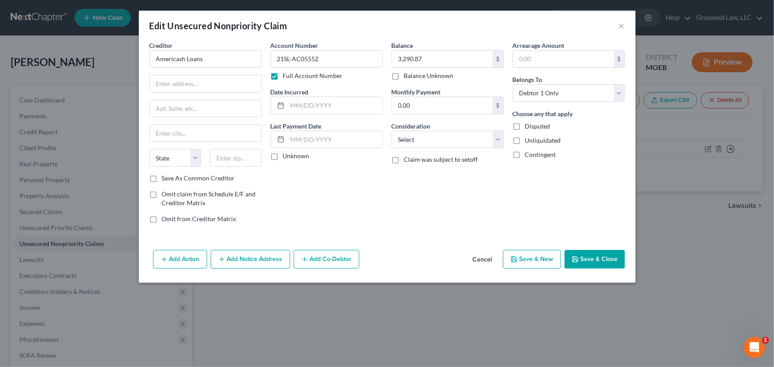
drag, startPoint x: 483, startPoint y: 257, endPoint x: 474, endPoint y: 258, distance: 8.9
click at [483, 257] on button "Cancel" at bounding box center [483, 260] width 34 height 18
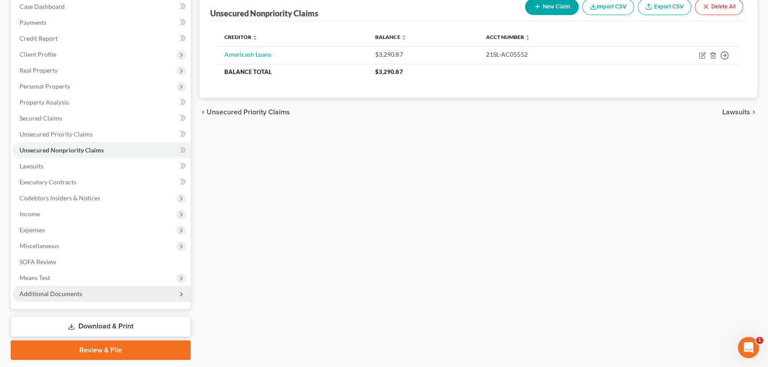
scroll to position [119, 0]
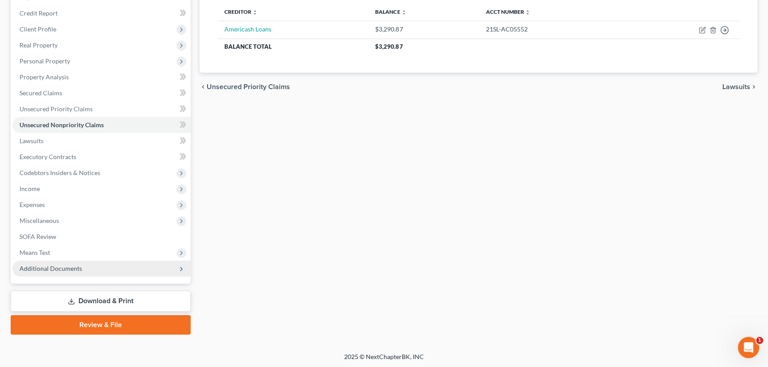
click at [79, 267] on span "Additional Documents" at bounding box center [51, 269] width 63 height 8
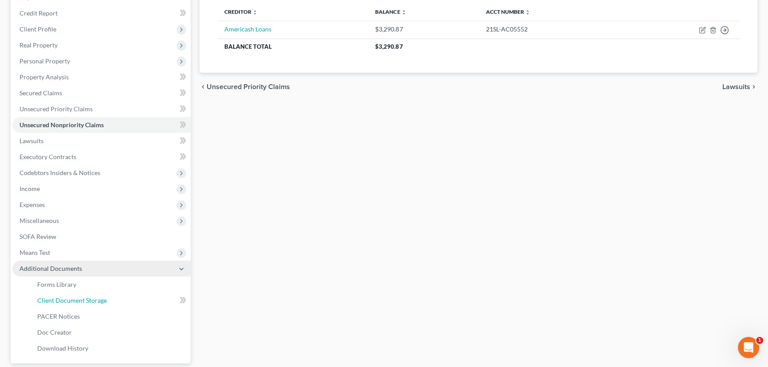
drag, startPoint x: 75, startPoint y: 296, endPoint x: 22, endPoint y: 270, distance: 59.7
click at [75, 297] on span "Client Document Storage" at bounding box center [72, 301] width 70 height 8
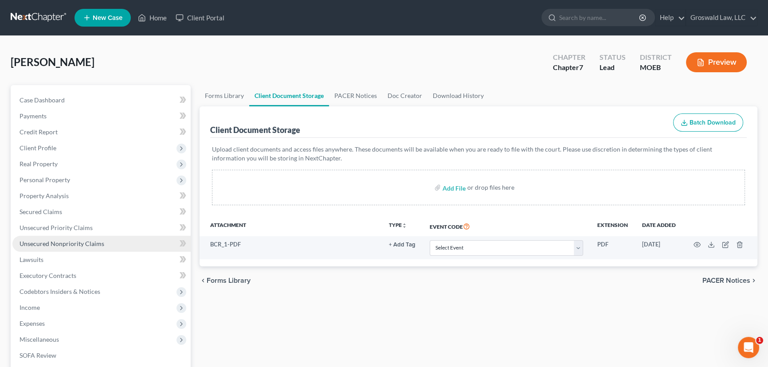
click at [97, 244] on span "Unsecured Nonpriority Claims" at bounding box center [62, 244] width 85 height 8
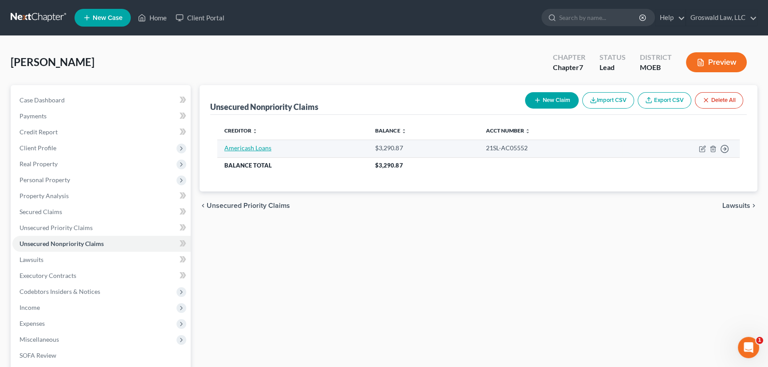
click at [260, 149] on link "Americash Loans" at bounding box center [247, 148] width 47 height 8
select select "0"
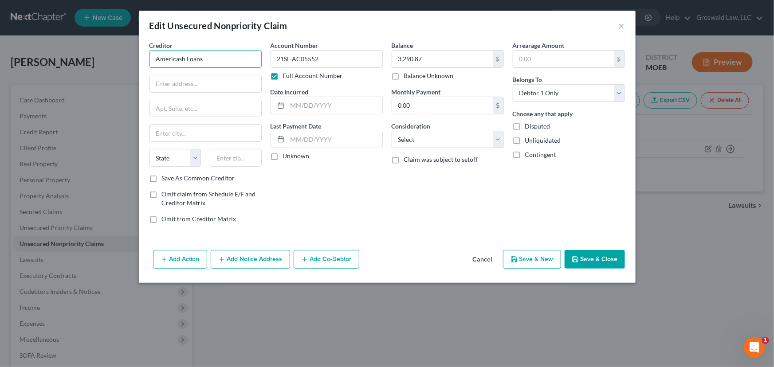
drag, startPoint x: 226, startPoint y: 55, endPoint x: -293, endPoint y: -7, distance: 521.9
click at [0, 0] on html "Home New Case Client Portal Groswald Law, LLC maxwell@groswald.com My Account S…" at bounding box center [387, 243] width 774 height 487
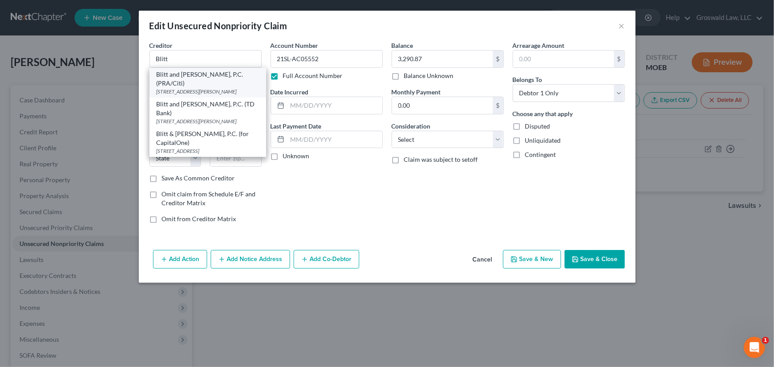
click at [195, 88] on div "775 Corporate Woods Parkway, Vernon Hills, IL 60061" at bounding box center [208, 92] width 102 height 8
type input "Blitt and Gaines, P.C. (PRA/Citi)"
type input "775 Corporate Woods Parkway"
type input "Vernon Hills"
select select "14"
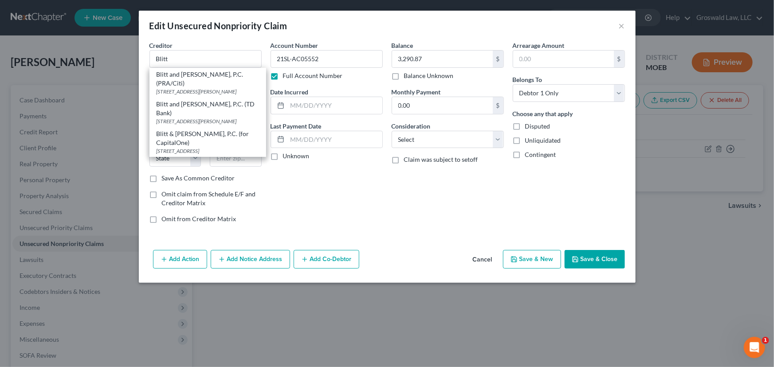
type input "60061"
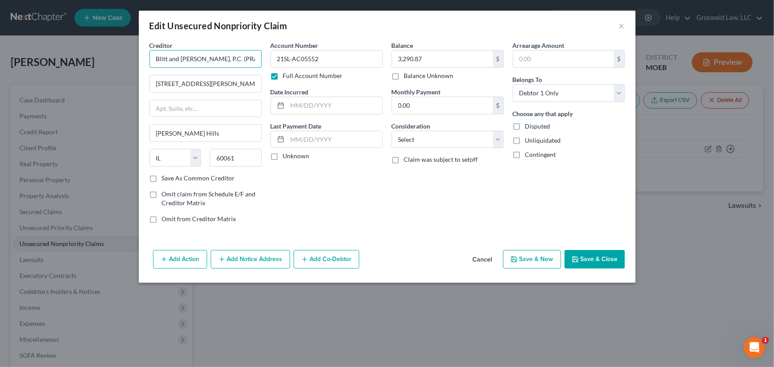
drag, startPoint x: 239, startPoint y: 62, endPoint x: 213, endPoint y: 59, distance: 26.4
click at [213, 59] on input "Blitt and Gaines, P.C. (PRA/Citi)" at bounding box center [205, 59] width 112 height 18
type input "Blitt and Gaines, P.C. (Americash)"
click at [230, 262] on button "Add Notice Address" at bounding box center [250, 259] width 79 height 19
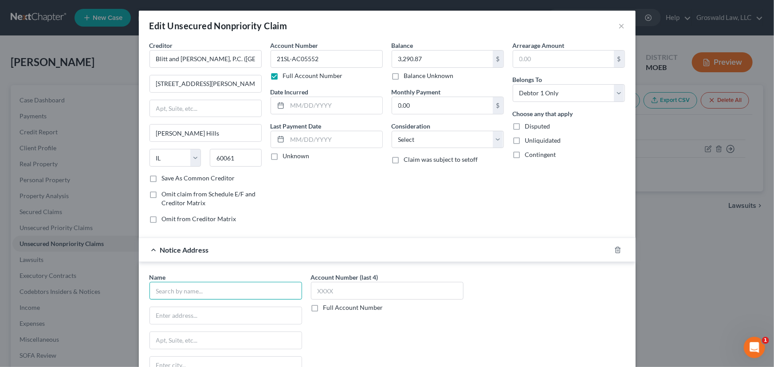
click at [231, 293] on input "text" at bounding box center [225, 291] width 153 height 18
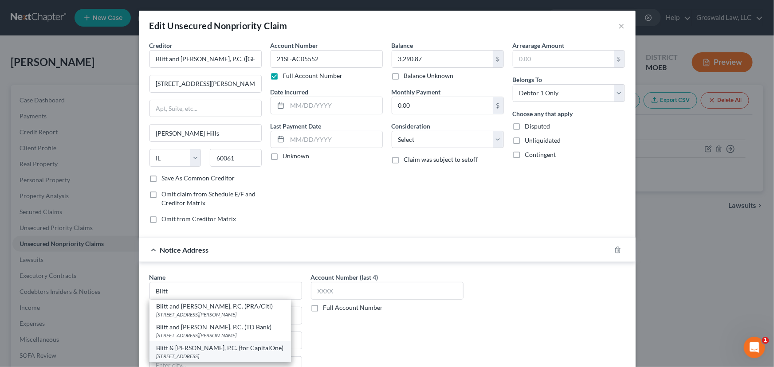
click at [218, 353] on div "707 North Second St., Suite 306, Saint Louis, MO 63102" at bounding box center [220, 356] width 127 height 8
type input "Blitt & Gaines, P.C. (for CapitalOne)"
type input "707 North Second St., Suite 306"
type input "Saint Louis"
select select "26"
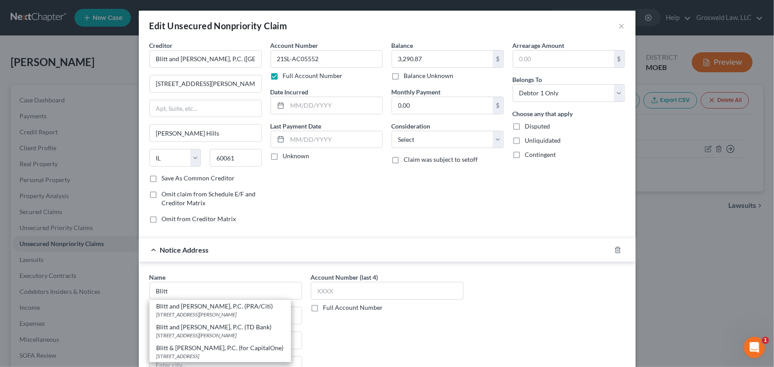
type input "63102"
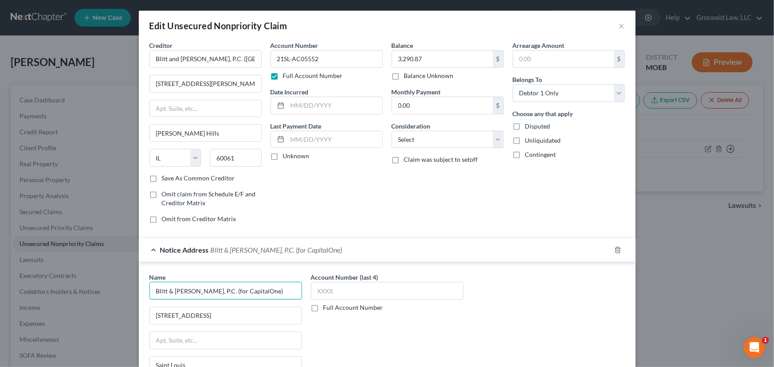
drag, startPoint x: 246, startPoint y: 290, endPoint x: 205, endPoint y: 289, distance: 40.8
click at [205, 289] on input "Blitt & Gaines, P.C. (for CapitalOne)" at bounding box center [225, 291] width 153 height 18
type input "Blitt & Gaines, P.C. (Americash)"
click at [311, 96] on div "Date Incurred" at bounding box center [326, 100] width 112 height 27
click at [311, 102] on input "text" at bounding box center [334, 105] width 95 height 17
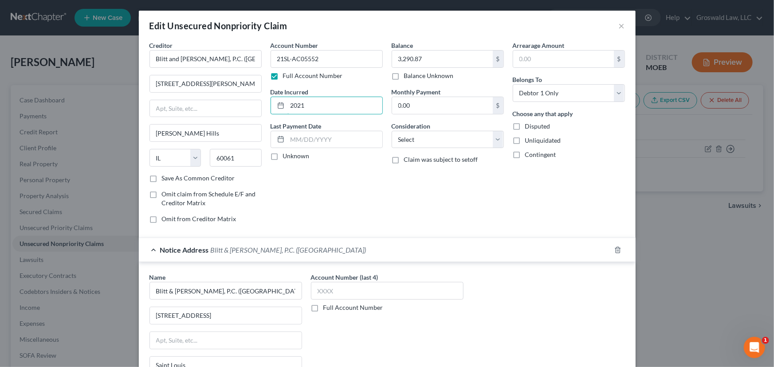
type input "2021"
click at [404, 139] on select "Select Cable / Satellite Services Collection Agency Credit Card Debt Debt Couns…" at bounding box center [447, 140] width 112 height 18
select select "1"
click at [391, 131] on select "Select Cable / Satellite Services Collection Agency Credit Card Debt Debt Couns…" at bounding box center [447, 140] width 112 height 18
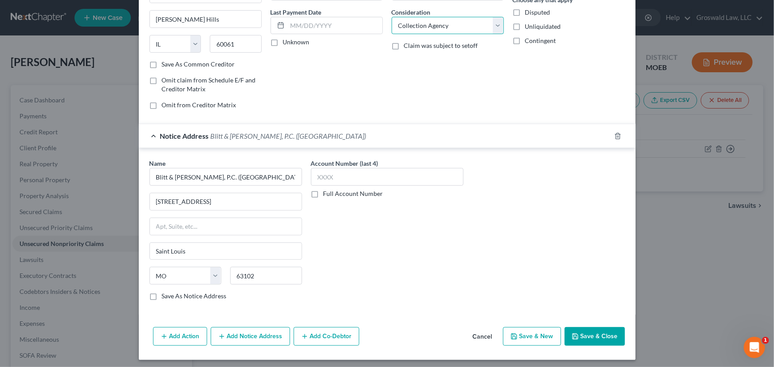
scroll to position [116, 0]
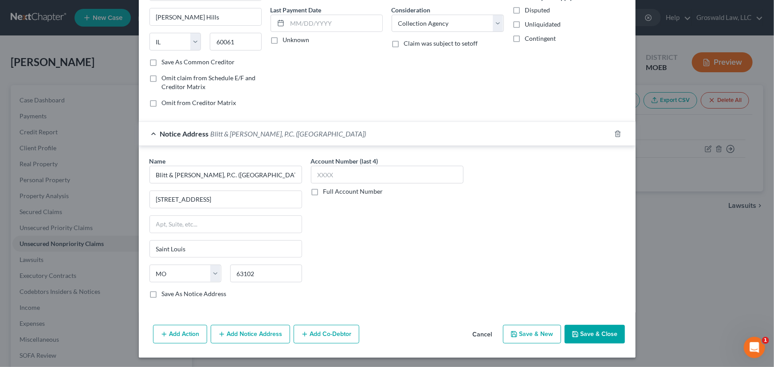
click at [586, 329] on button "Save & Close" at bounding box center [594, 334] width 60 height 19
type input "0"
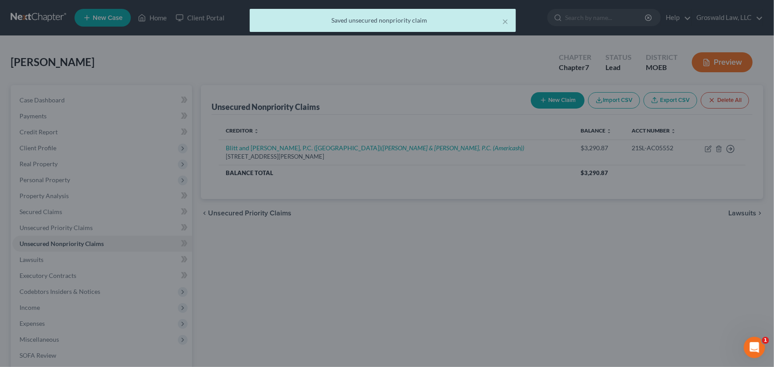
scroll to position [0, 0]
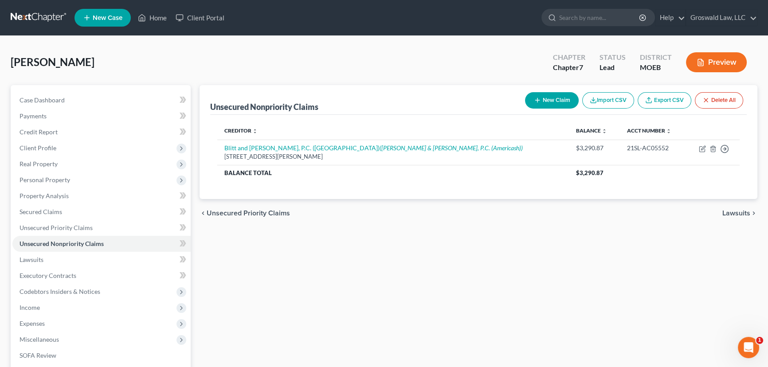
click at [538, 102] on icon "button" at bounding box center [537, 100] width 7 height 7
select select "0"
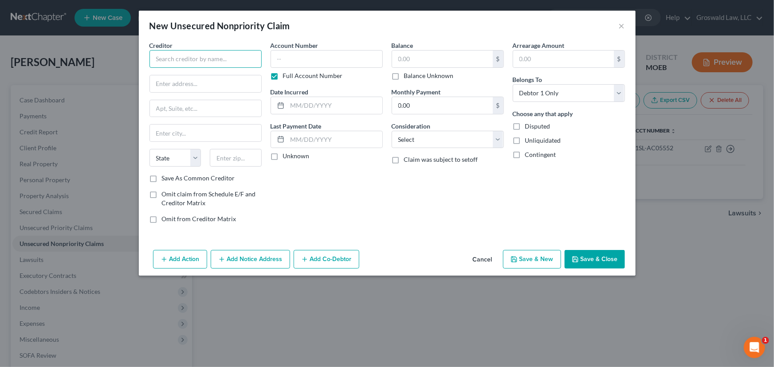
click at [172, 62] on input "text" at bounding box center [205, 59] width 112 height 18
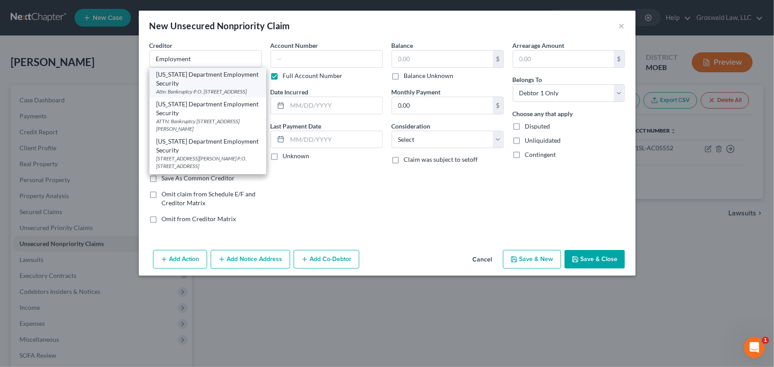
click at [230, 87] on div "Missouri Department Employment Security" at bounding box center [208, 79] width 102 height 18
type input "Missouri Department Employment Security"
type input "Attn: Bankruptcy"
type input "P.O. Box 3100"
type input "Jefferson City"
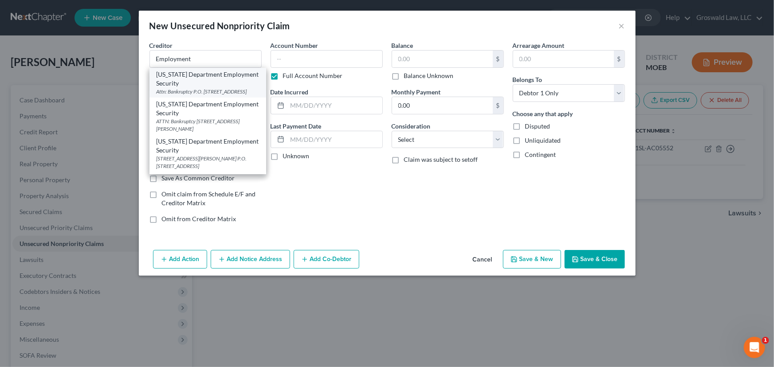
select select "26"
type input "65102"
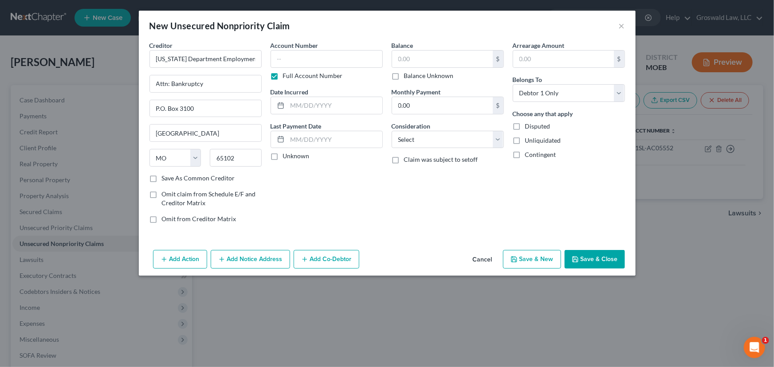
click at [244, 257] on button "Add Notice Address" at bounding box center [250, 259] width 79 height 19
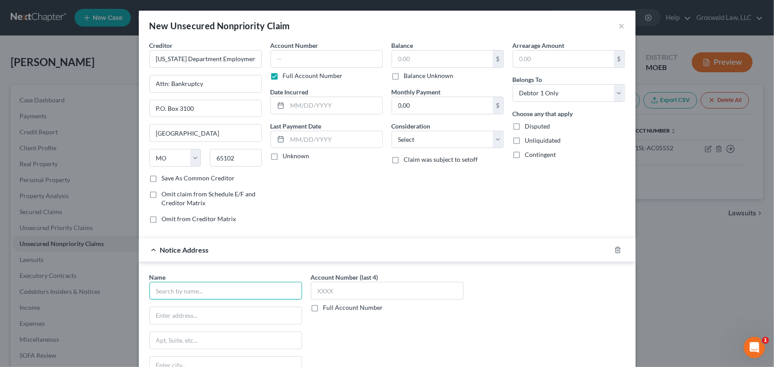
click at [196, 297] on input "text" at bounding box center [225, 291] width 153 height 18
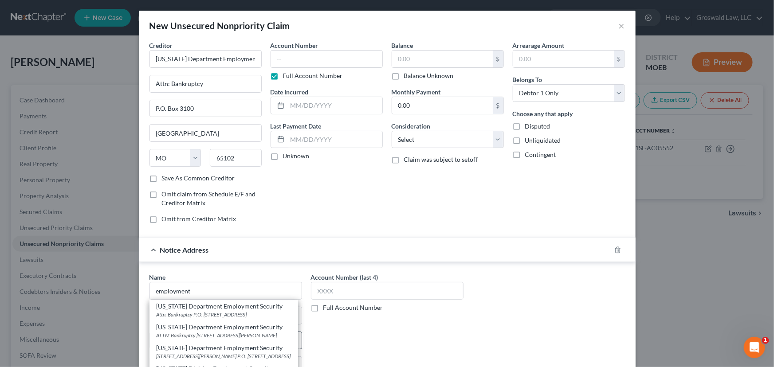
click at [182, 338] on div "ATTN: Bankruptcy PO BOX 59 421 E. DUNKLIN ST., Jefferson City, MO 65104" at bounding box center [224, 336] width 134 height 8
type input "Missouri Department Employment Security"
type input "ATTN: Bankruptcy"
type input "PO BOX 59 421 E. DUNKLIN ST."
type input "Jefferson City"
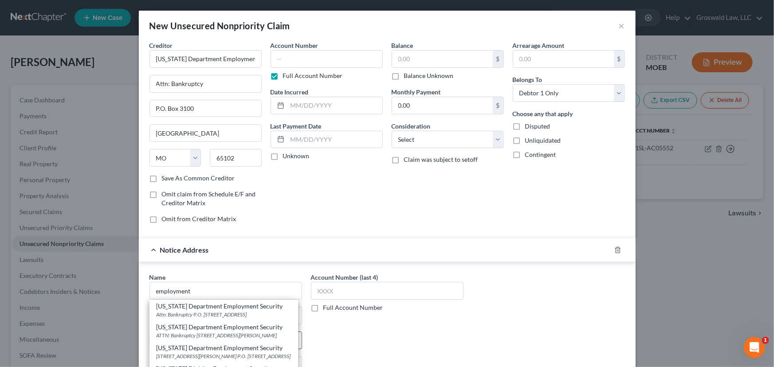
select select "26"
type input "65104"
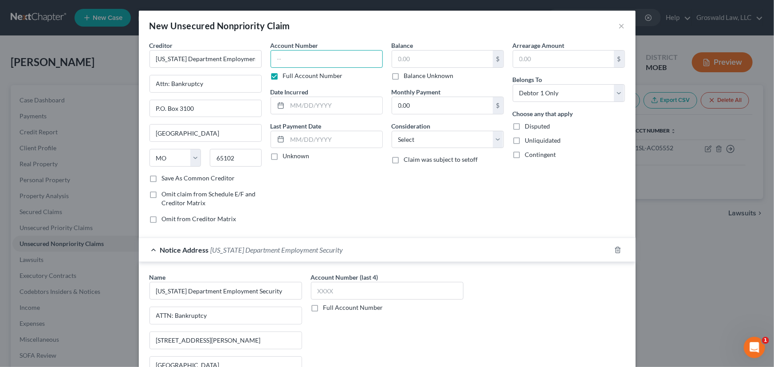
click at [304, 58] on input "text" at bounding box center [326, 59] width 112 height 18
paste input "23SL-TJ04470"
type input "23SL-TJ04470"
drag, startPoint x: 301, startPoint y: 105, endPoint x: 305, endPoint y: 98, distance: 7.7
click at [302, 103] on input "text" at bounding box center [334, 105] width 95 height 17
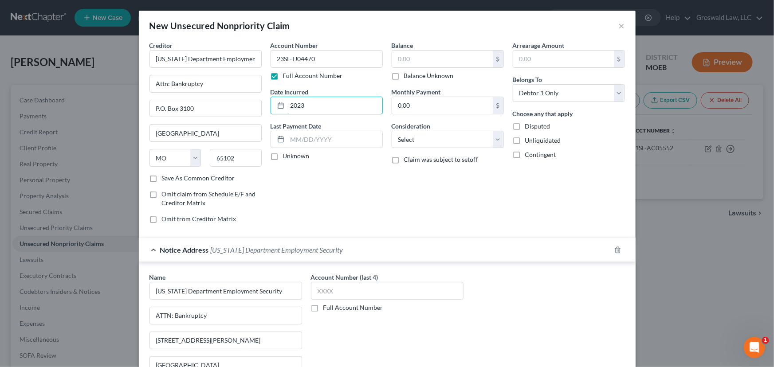
type input "2023"
drag, startPoint x: 475, startPoint y: 68, endPoint x: 473, endPoint y: 63, distance: 5.9
click at [475, 68] on div "$ Balance Unknown" at bounding box center [447, 65] width 112 height 30
click at [470, 59] on input "text" at bounding box center [442, 59] width 101 height 17
type input "600"
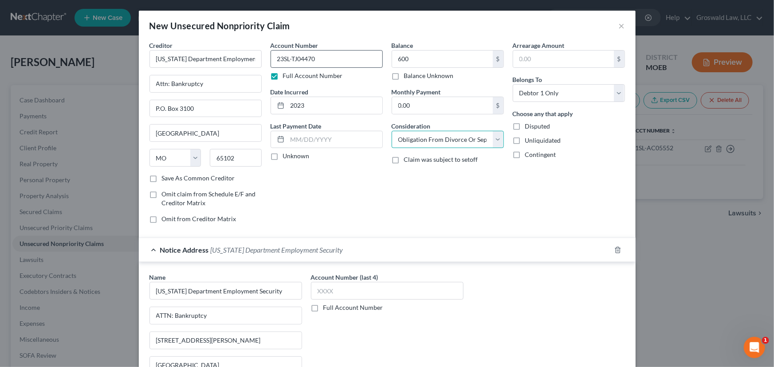
select select "14"
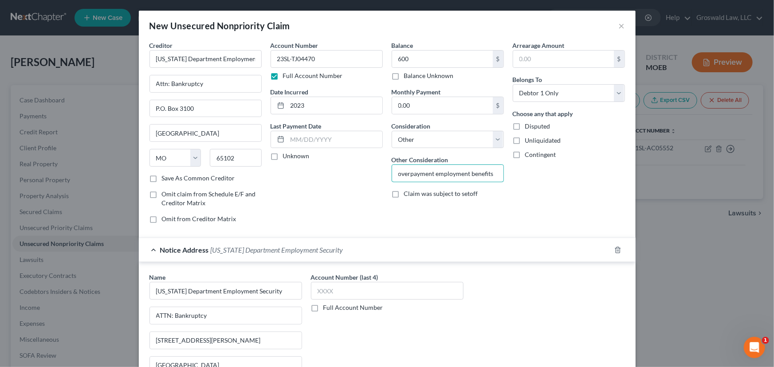
scroll to position [109, 0]
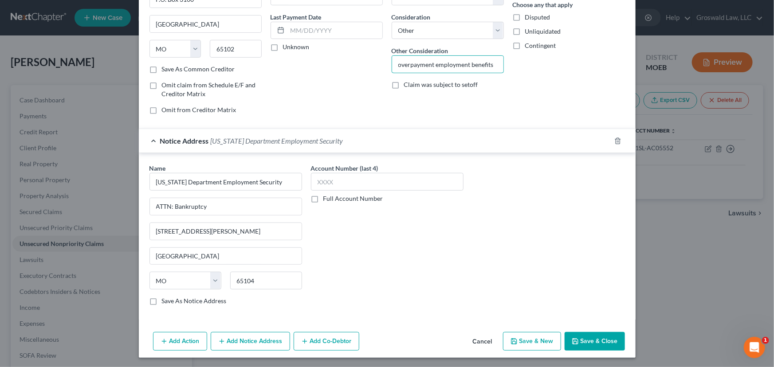
type input "overpayment employment benefits"
click at [594, 344] on button "Save & Close" at bounding box center [594, 341] width 60 height 19
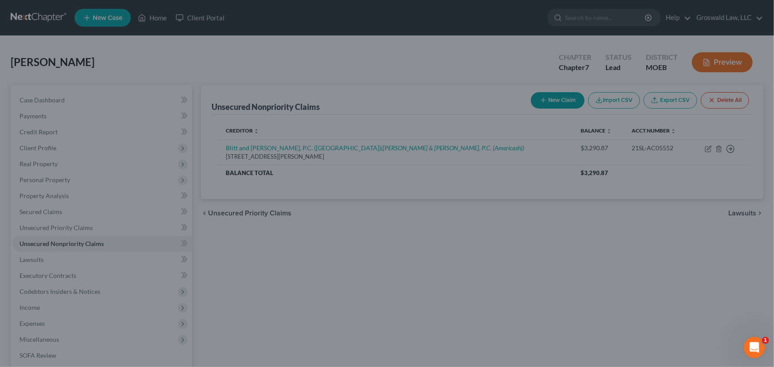
type input "600.00"
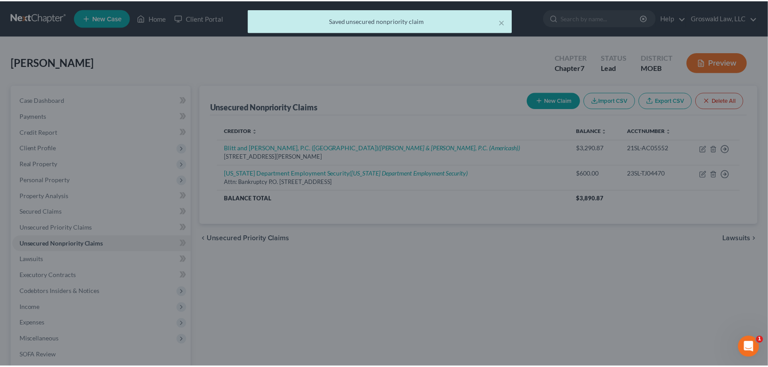
scroll to position [0, 0]
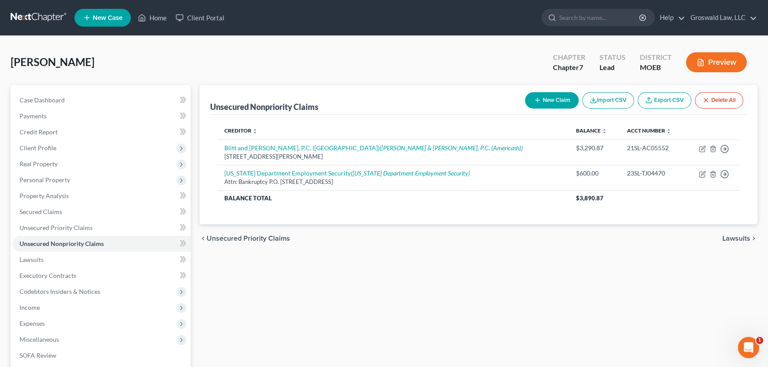
click at [548, 100] on button "New Claim" at bounding box center [552, 100] width 54 height 16
select select "0"
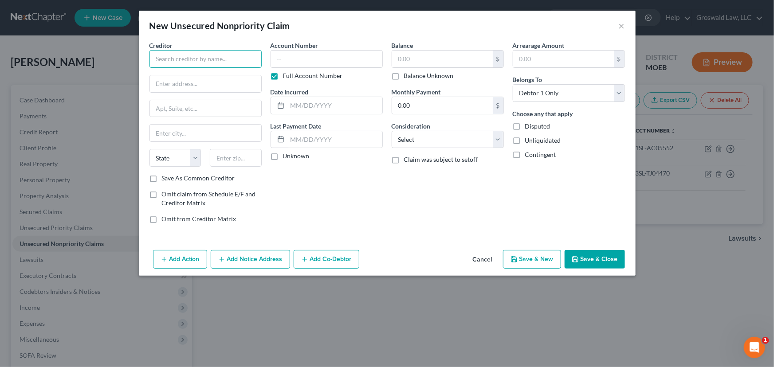
click at [199, 58] on input "text" at bounding box center [205, 59] width 112 height 18
type input "McCormick Baron c/o Osterholt"
click at [213, 78] on input "text" at bounding box center [205, 83] width 111 height 17
paste input "1 N BRENTWOOD BLVD STE 1000"
type input "1 N BRENTWOOD BLVD STE 1000"
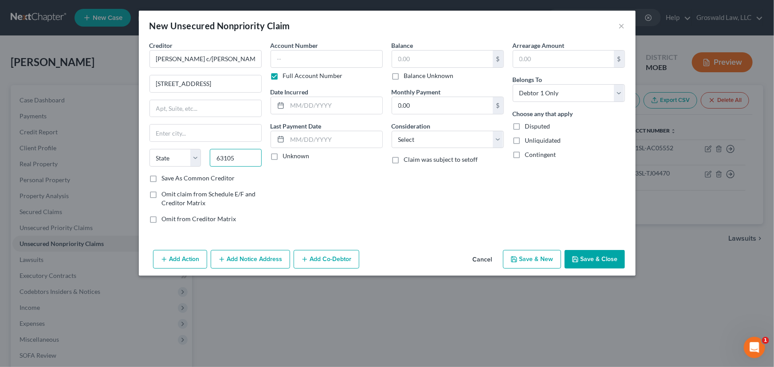
type input "63105"
type input "Saint Louis"
select select "26"
click at [351, 64] on input "text" at bounding box center [326, 59] width 112 height 18
paste input "1822-SC00113"
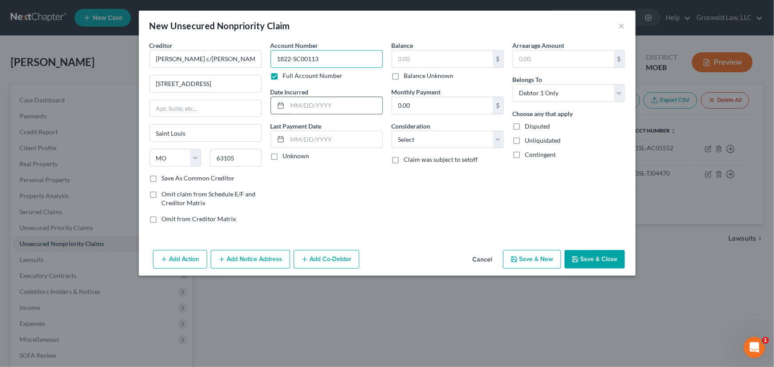
type input "1822-SC00113"
click at [328, 110] on input "text" at bounding box center [334, 105] width 95 height 17
type input "2018"
click at [463, 57] on input "text" at bounding box center [442, 59] width 101 height 17
type input "1"
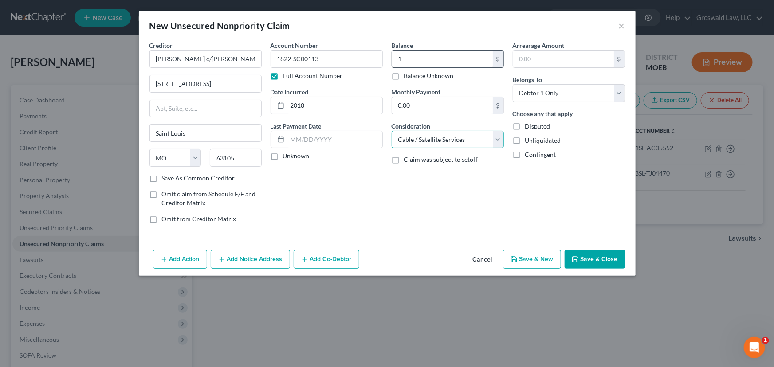
select select "1"
click at [587, 253] on button "Save & Close" at bounding box center [594, 259] width 60 height 19
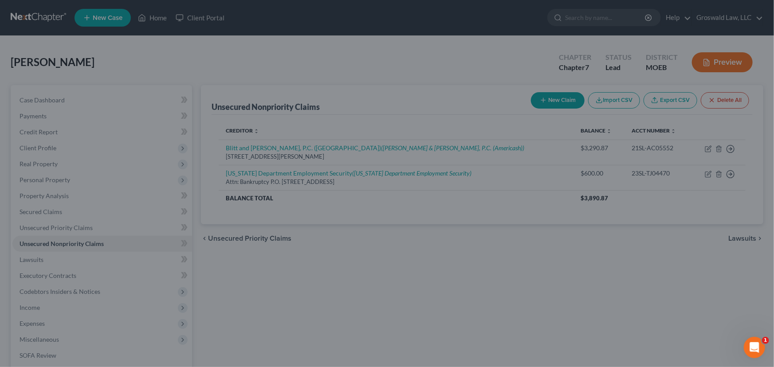
type input "1.00"
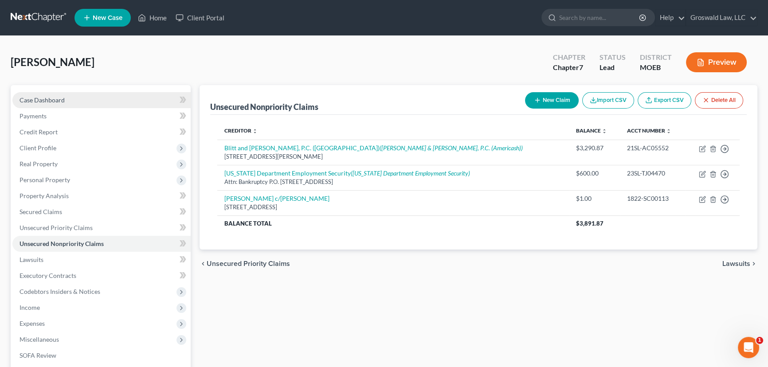
click at [58, 96] on span "Case Dashboard" at bounding box center [42, 100] width 45 height 8
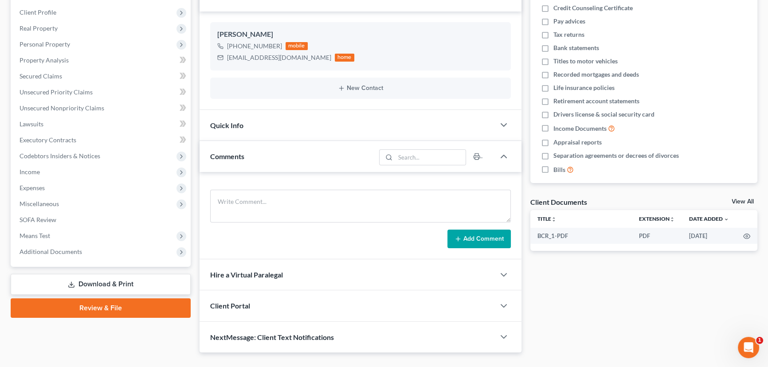
scroll to position [113, 0]
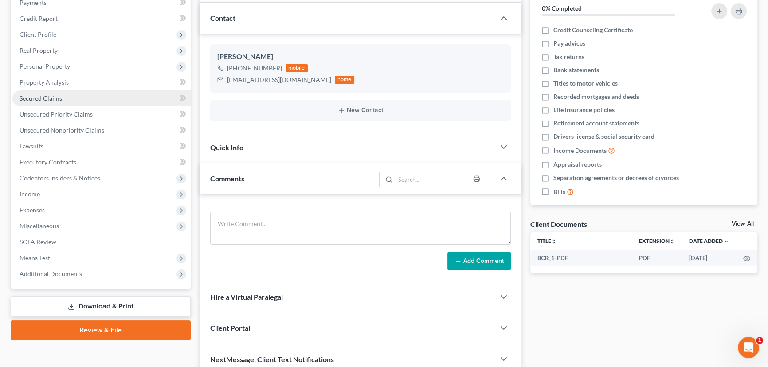
click at [57, 99] on span "Secured Claims" at bounding box center [41, 98] width 43 height 8
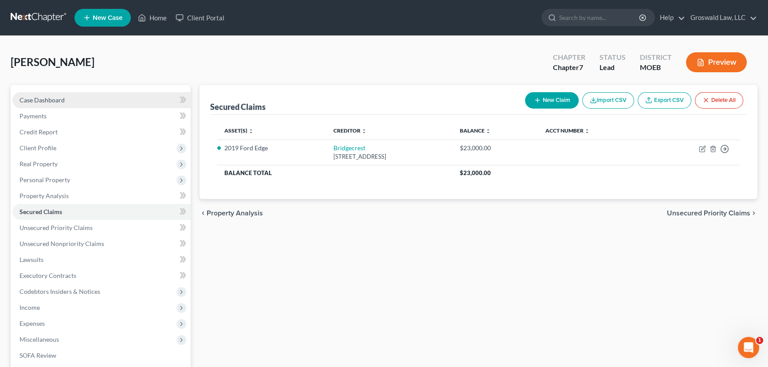
click at [57, 98] on span "Case Dashboard" at bounding box center [42, 100] width 45 height 8
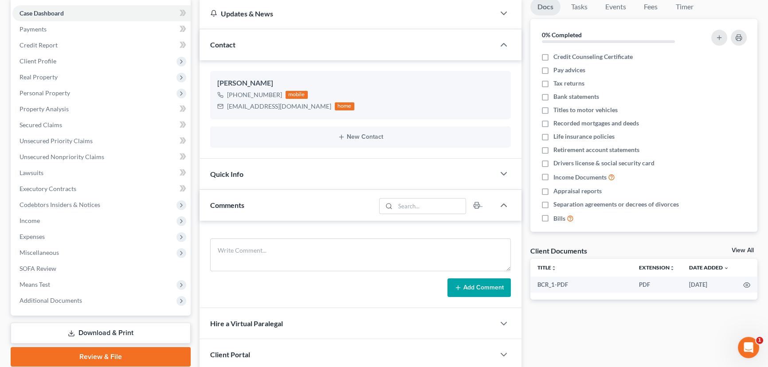
scroll to position [154, 0]
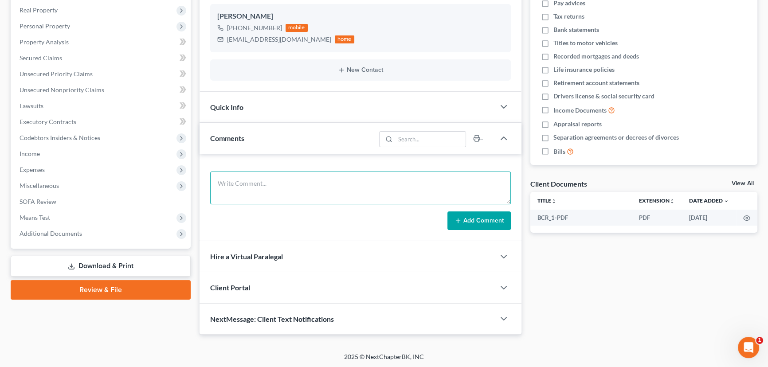
click at [246, 189] on textarea at bounding box center [360, 188] width 301 height 33
type textarea "10/13/25 - rec'd $380 , got $45 credit pull, put casenet creditors into e/f"
drag, startPoint x: 464, startPoint y: 219, endPoint x: 13, endPoint y: 60, distance: 478.2
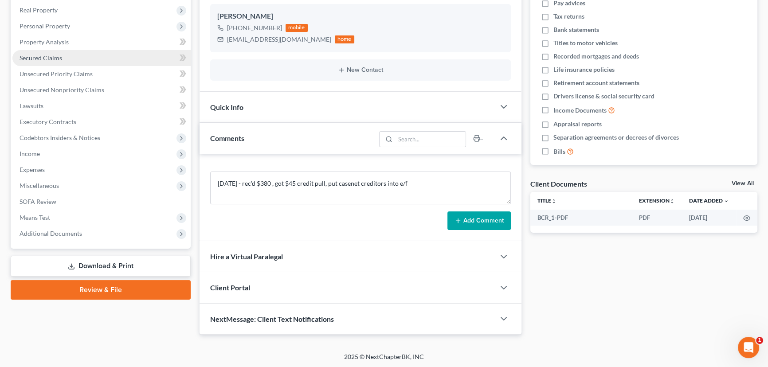
click at [463, 219] on button "Add Comment" at bounding box center [478, 220] width 63 height 19
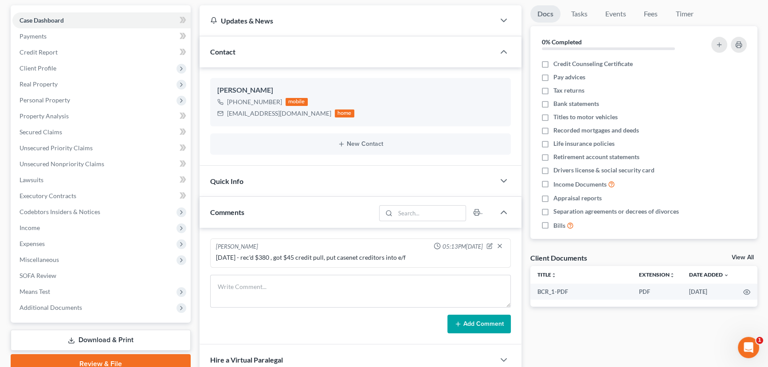
scroll to position [0, 0]
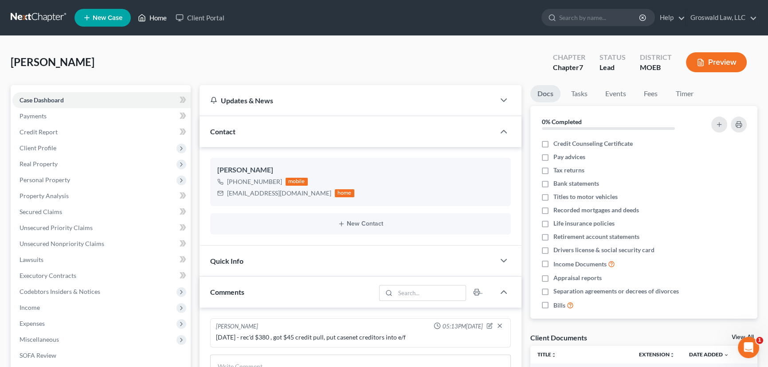
click at [153, 14] on link "Home" at bounding box center [152, 18] width 38 height 16
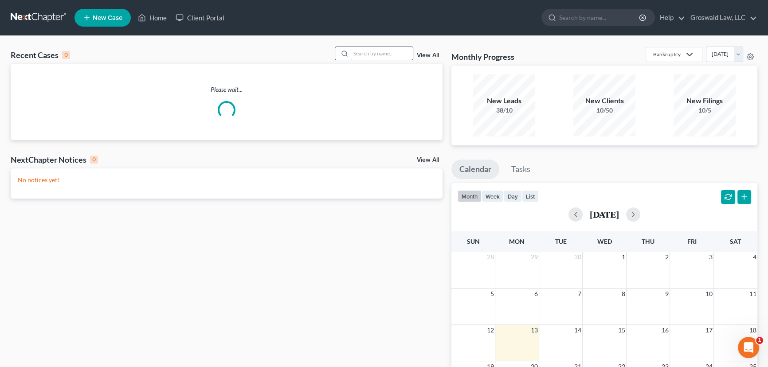
click at [369, 57] on input "search" at bounding box center [382, 53] width 62 height 13
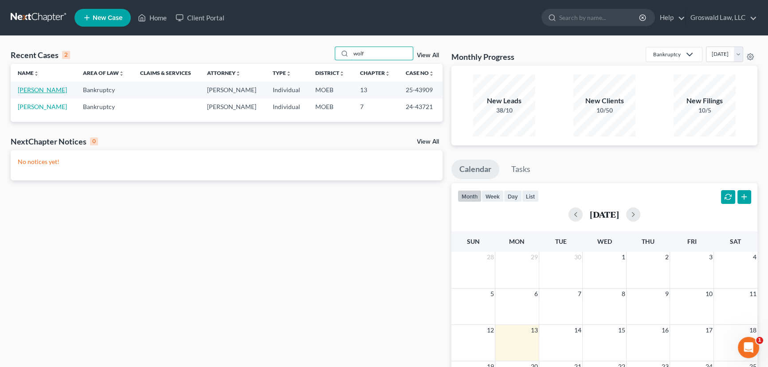
type input "wolf"
click at [47, 89] on link "[PERSON_NAME]" at bounding box center [42, 90] width 49 height 8
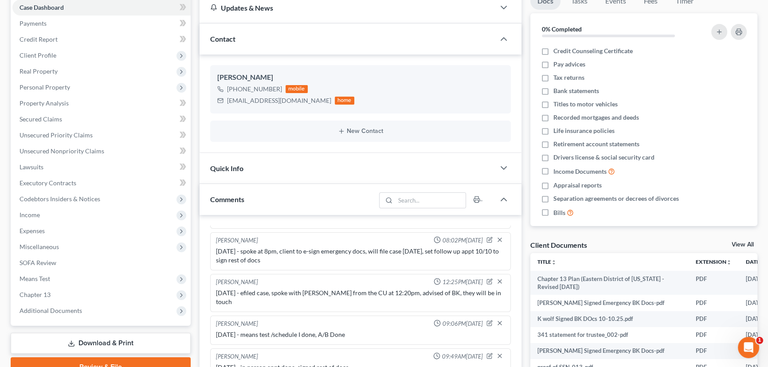
scroll to position [242, 0]
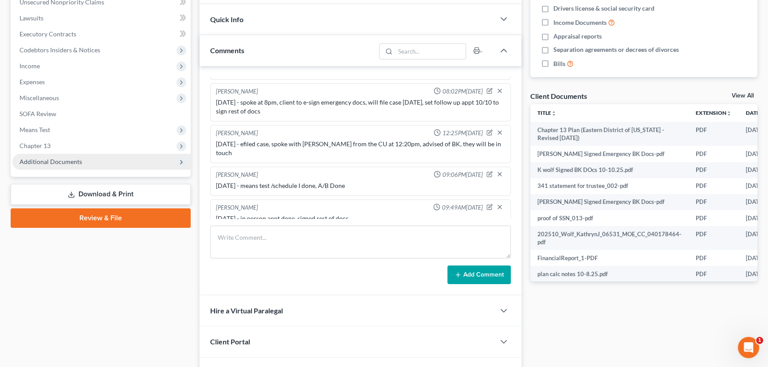
click at [94, 162] on span "Additional Documents" at bounding box center [101, 162] width 178 height 16
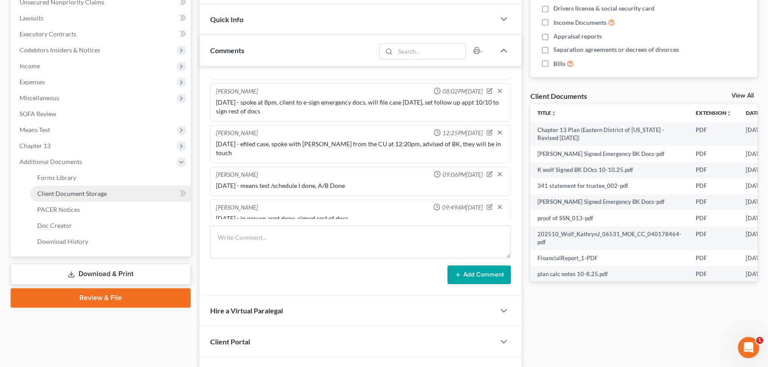
click at [87, 190] on span "Client Document Storage" at bounding box center [72, 194] width 70 height 8
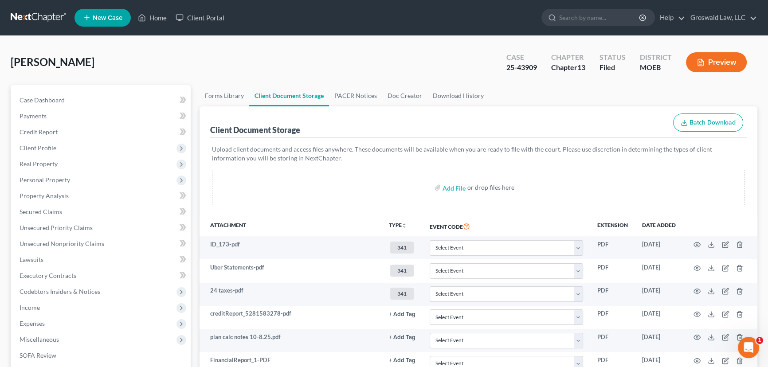
click at [700, 85] on ul "Forms Library Client Document Storage PACER Notices Doc Creator Download History" at bounding box center [479, 95] width 558 height 21
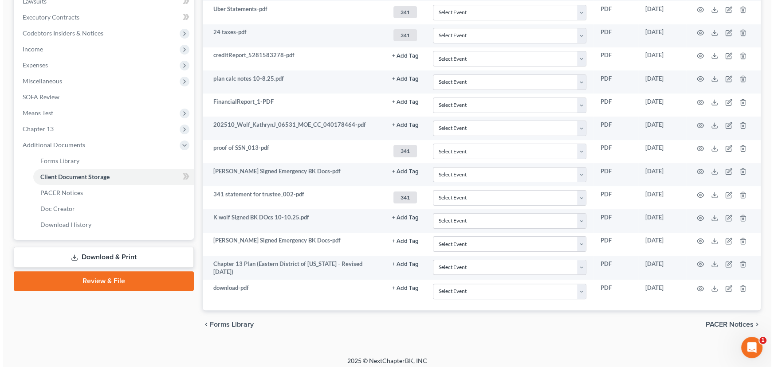
scroll to position [261, 0]
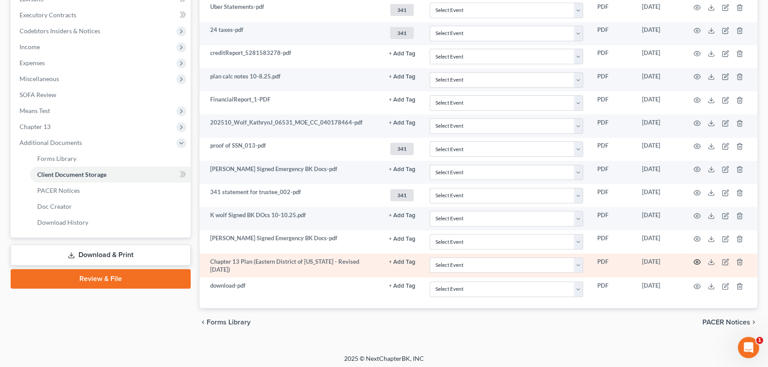
click at [696, 261] on circle "button" at bounding box center [697, 262] width 2 height 2
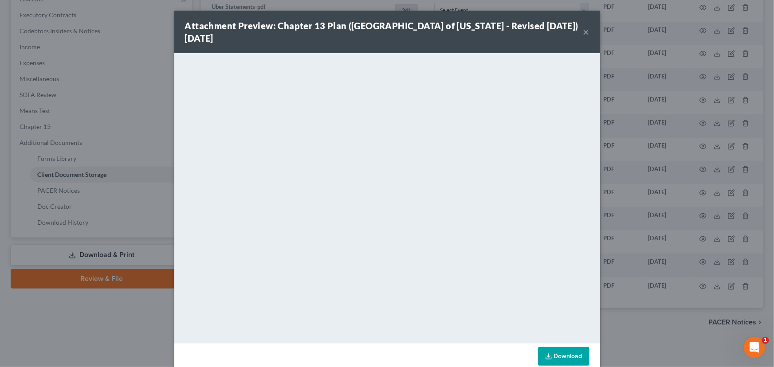
click at [583, 34] on button "×" at bounding box center [586, 32] width 6 height 11
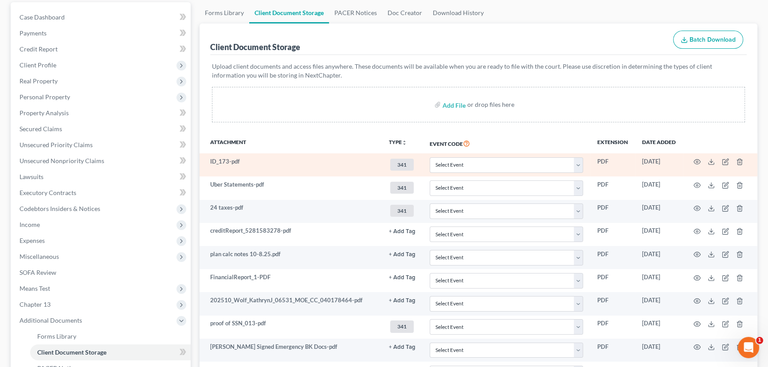
scroll to position [0, 0]
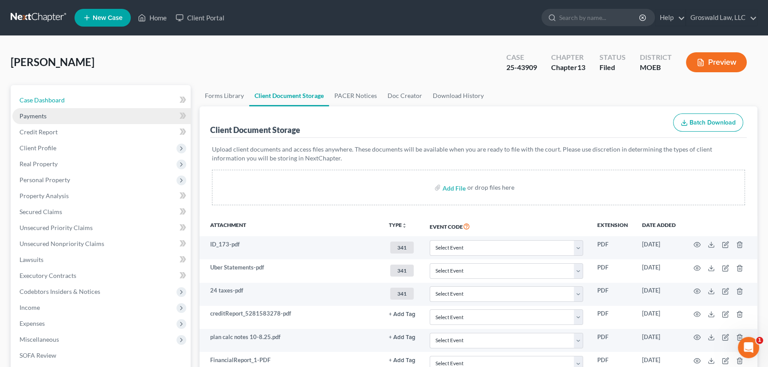
drag, startPoint x: 47, startPoint y: 99, endPoint x: 146, endPoint y: 110, distance: 99.4
click at [47, 99] on span "Case Dashboard" at bounding box center [42, 100] width 45 height 8
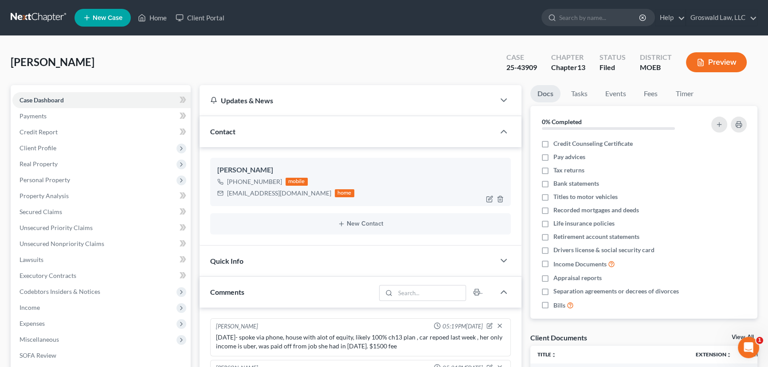
scroll to position [160, 0]
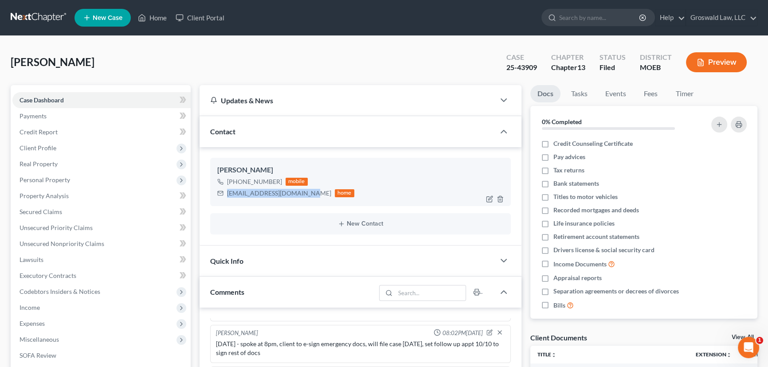
drag, startPoint x: 303, startPoint y: 195, endPoint x: 226, endPoint y: 198, distance: 77.2
click at [226, 198] on div "rocketwolverine@gmail.com home" at bounding box center [285, 194] width 137 height 12
copy div "rocketwolverine@gmail.com"
drag, startPoint x: 735, startPoint y: 90, endPoint x: 430, endPoint y: 51, distance: 307.1
click at [735, 90] on ul "Docs Tasks Events Fees Timer" at bounding box center [643, 95] width 227 height 21
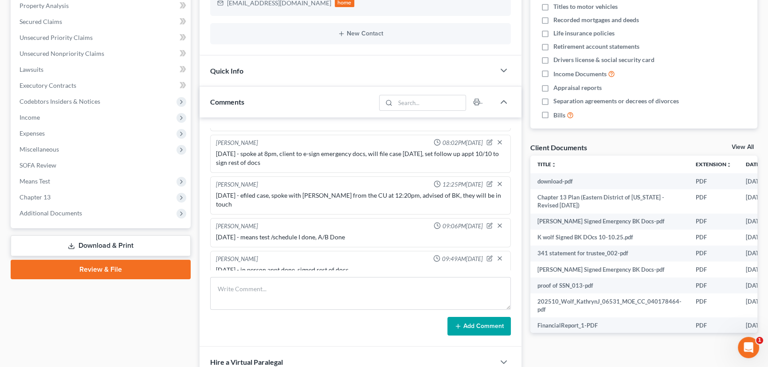
scroll to position [201, 0]
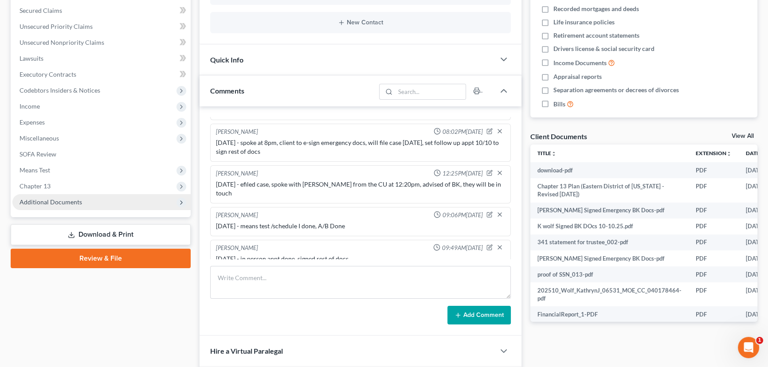
click at [78, 196] on span "Additional Documents" at bounding box center [101, 202] width 178 height 16
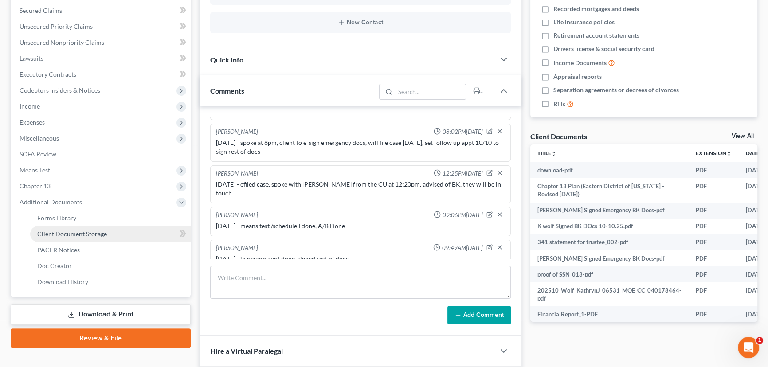
click at [86, 235] on span "Client Document Storage" at bounding box center [72, 234] width 70 height 8
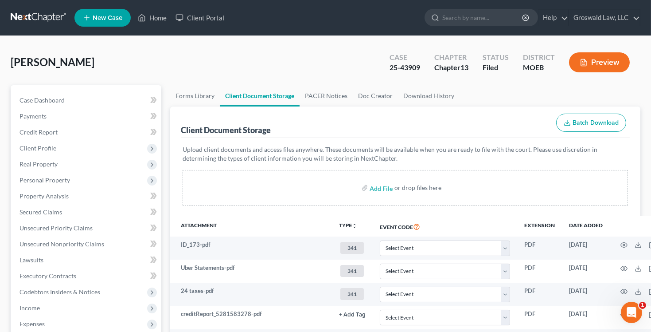
scroll to position [0, 28]
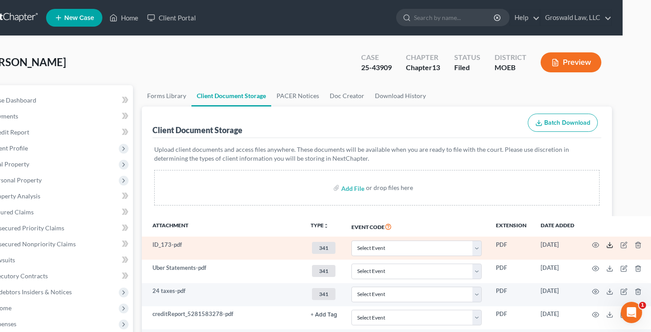
click at [606, 245] on icon at bounding box center [609, 244] width 7 height 7
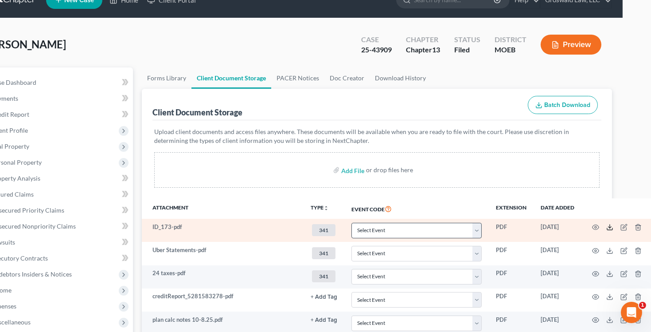
scroll to position [40, 28]
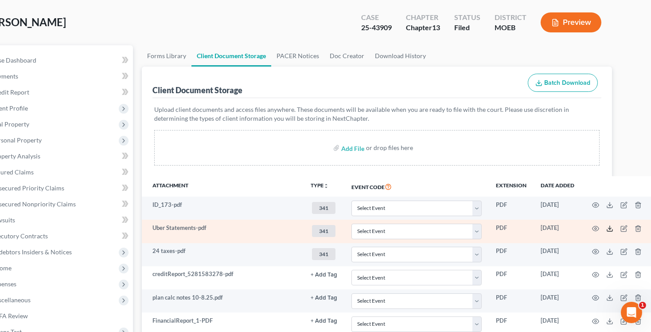
click at [607, 229] on icon at bounding box center [609, 230] width 5 height 2
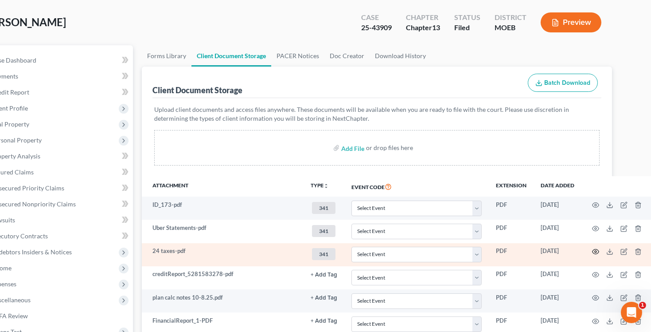
click at [592, 248] on icon "button" at bounding box center [595, 251] width 7 height 7
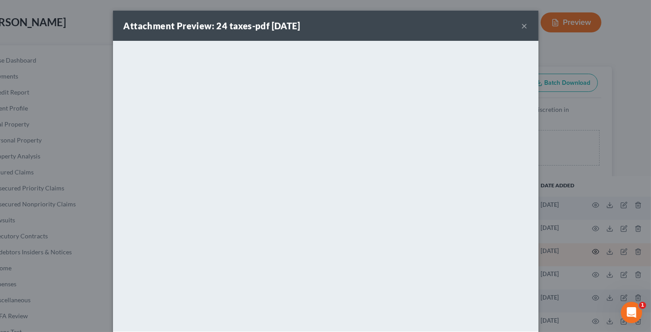
scroll to position [40, 24]
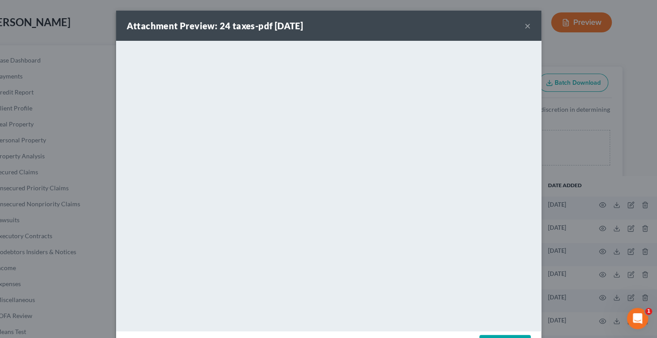
click at [525, 27] on button "×" at bounding box center [528, 25] width 6 height 11
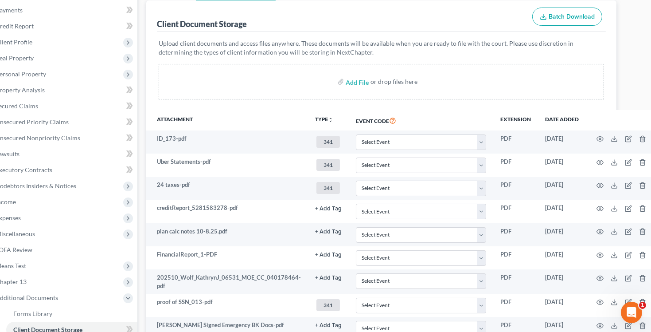
scroll to position [121, 24]
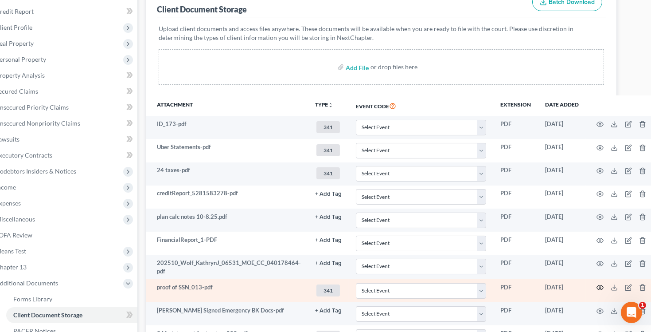
click at [597, 286] on icon "button" at bounding box center [600, 287] width 7 height 7
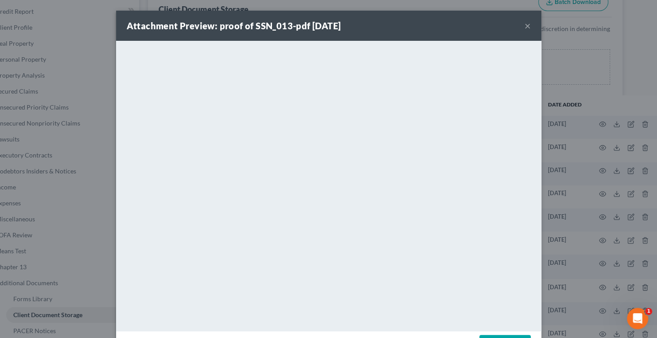
click at [523, 24] on div "Attachment Preview: proof of SSN_013-pdf 10/10/2025 ×" at bounding box center [329, 26] width 426 height 30
click at [528, 25] on div "Attachment Preview: proof of SSN_013-pdf 10/10/2025 ×" at bounding box center [329, 26] width 426 height 30
click at [525, 26] on button "×" at bounding box center [528, 25] width 6 height 11
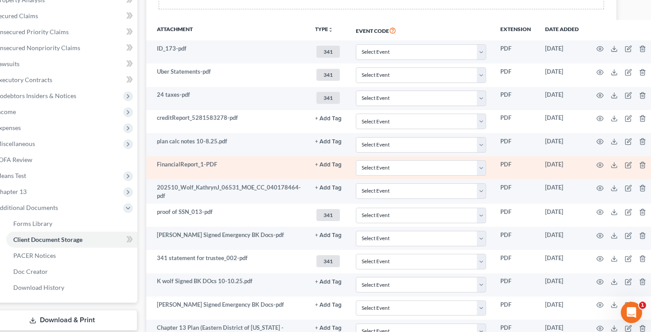
scroll to position [201, 24]
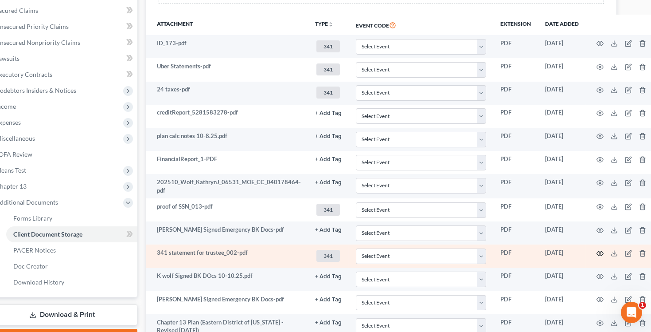
click at [599, 252] on circle "button" at bounding box center [600, 253] width 2 height 2
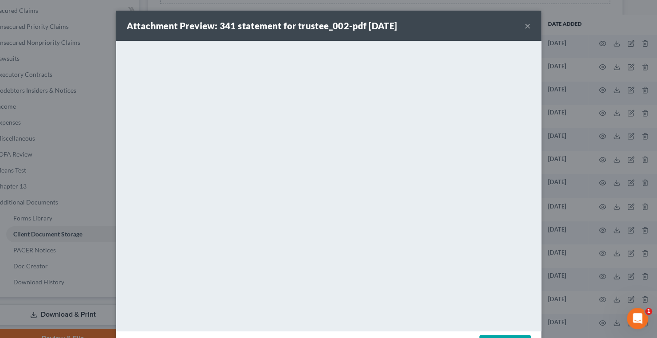
click at [525, 27] on button "×" at bounding box center [528, 25] width 6 height 11
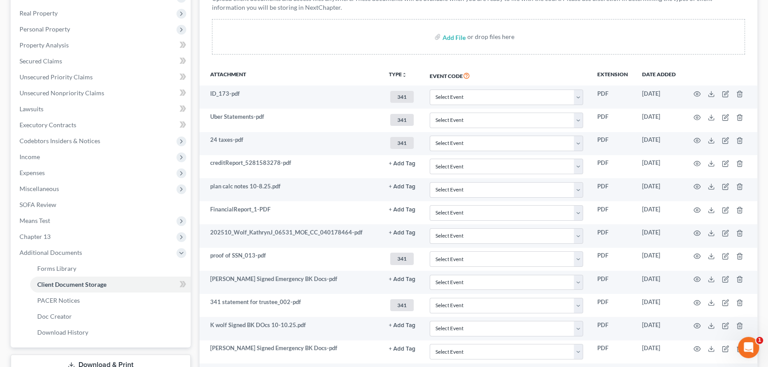
scroll to position [0, 0]
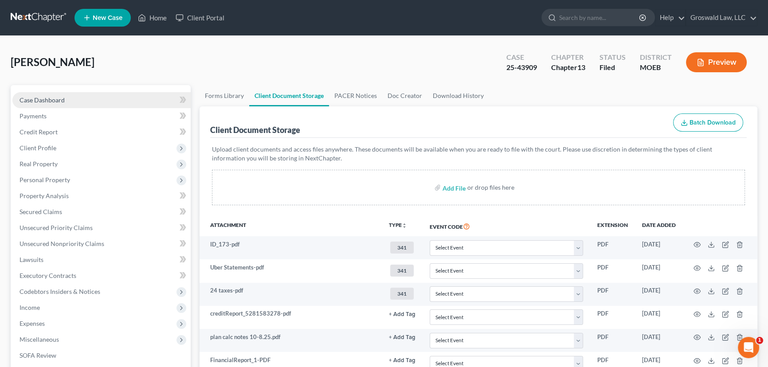
click at [58, 97] on span "Case Dashboard" at bounding box center [42, 100] width 45 height 8
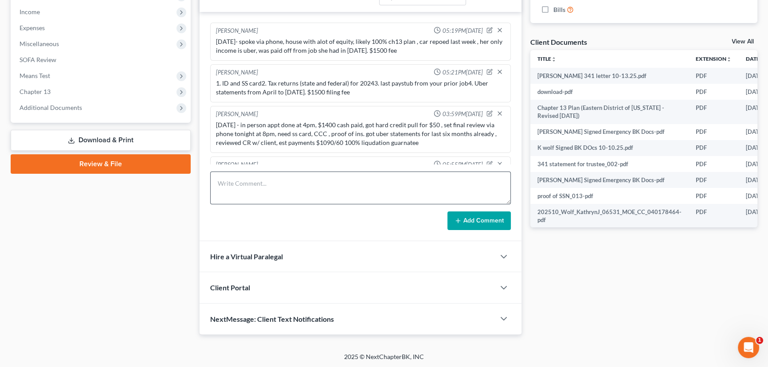
scroll to position [160, 0]
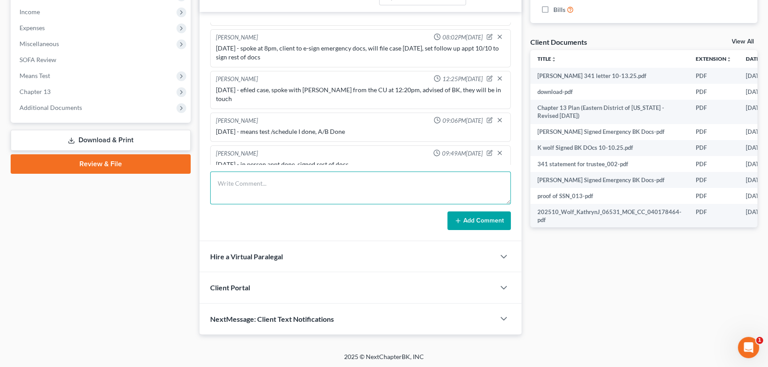
drag, startPoint x: 306, startPoint y: 192, endPoint x: 293, endPoint y: 173, distance: 23.9
click at [306, 192] on textarea at bounding box center [360, 188] width 301 height 33
type textarea "10/13/25 - efiled addtl docs, emailed and mailed 341 info to client, sent all d…"
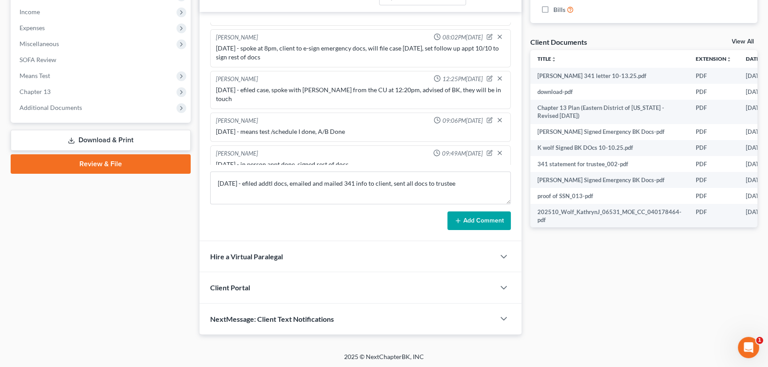
click at [496, 219] on button "Add Comment" at bounding box center [478, 220] width 63 height 19
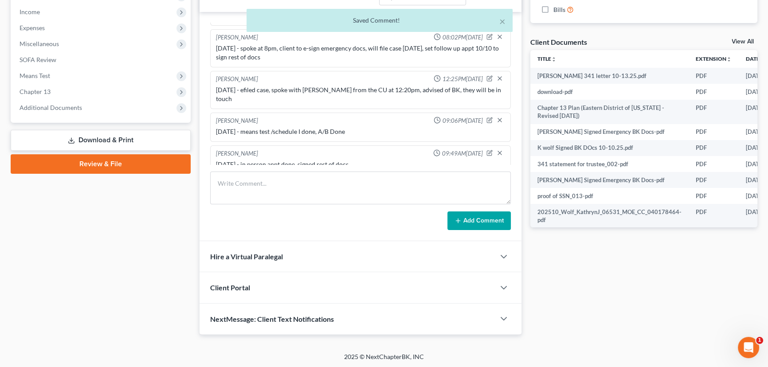
scroll to position [193, 0]
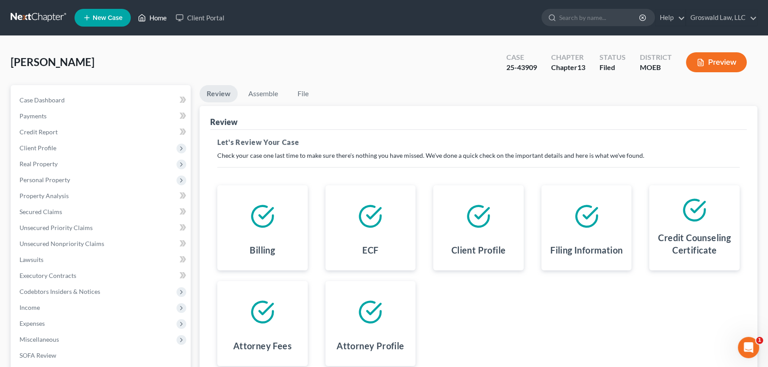
click at [159, 16] on link "Home" at bounding box center [152, 18] width 38 height 16
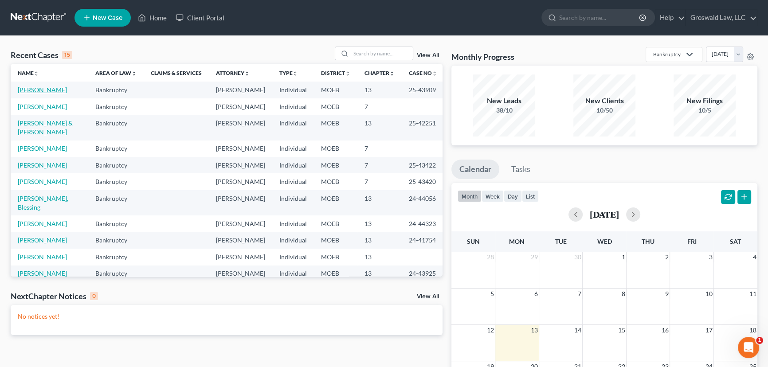
click at [39, 88] on link "[PERSON_NAME]" at bounding box center [42, 90] width 49 height 8
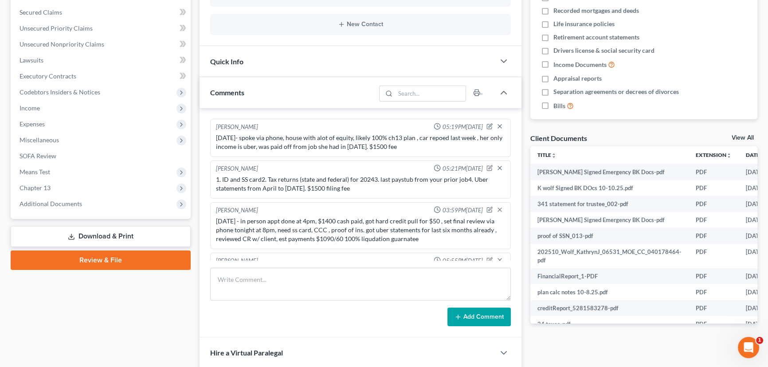
scroll to position [201, 0]
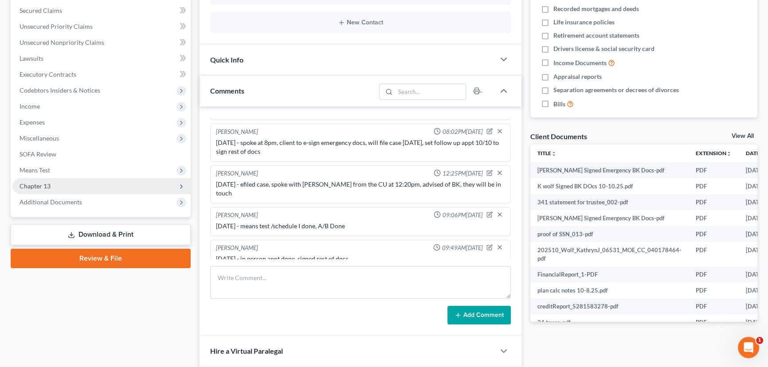
click at [69, 184] on span "Chapter 13" at bounding box center [101, 186] width 178 height 16
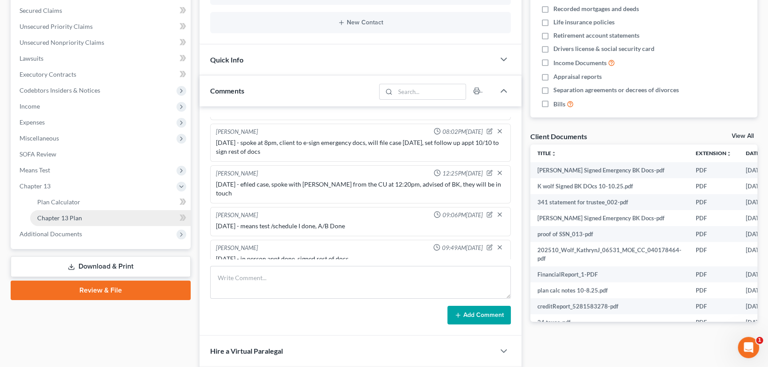
click at [80, 219] on span "Chapter 13 Plan" at bounding box center [59, 218] width 45 height 8
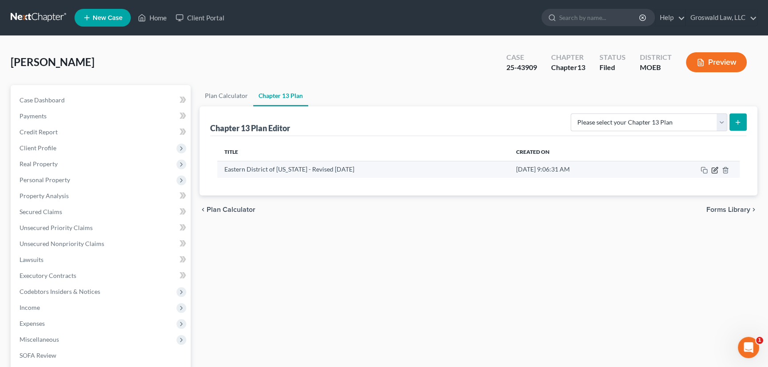
click at [714, 170] on icon "button" at bounding box center [715, 169] width 4 height 4
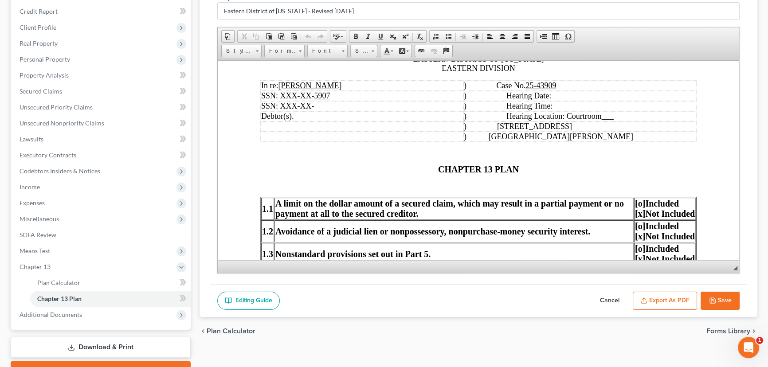
scroll to position [80, 0]
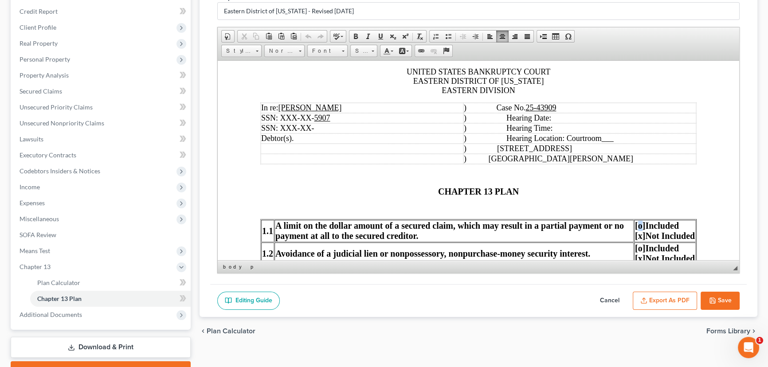
click at [635, 226] on span "[o]" at bounding box center [640, 225] width 10 height 10
click at [635, 250] on span "[o]" at bounding box center [640, 248] width 10 height 10
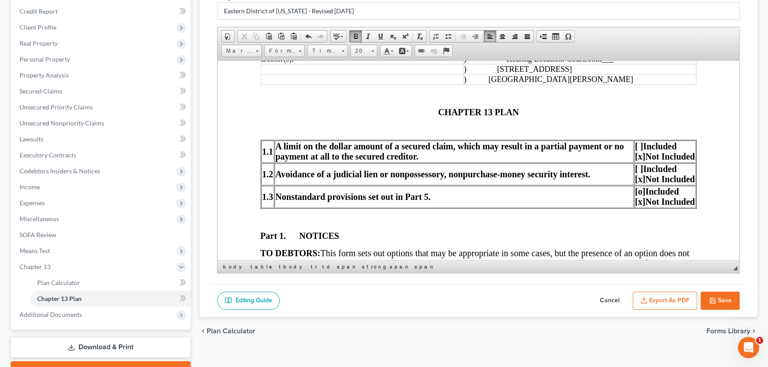
scroll to position [161, 0]
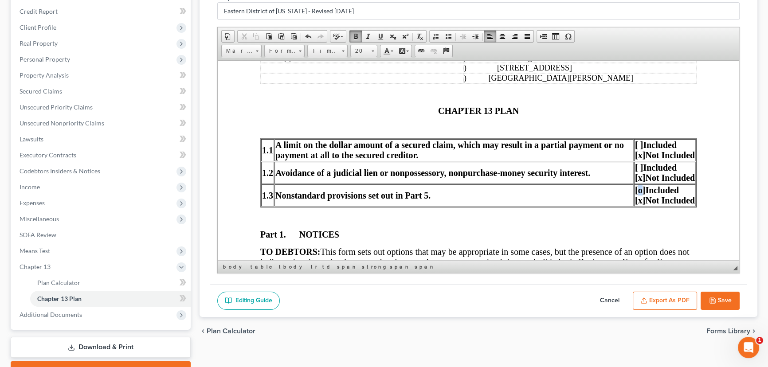
click at [635, 192] on span "[o]" at bounding box center [640, 190] width 10 height 10
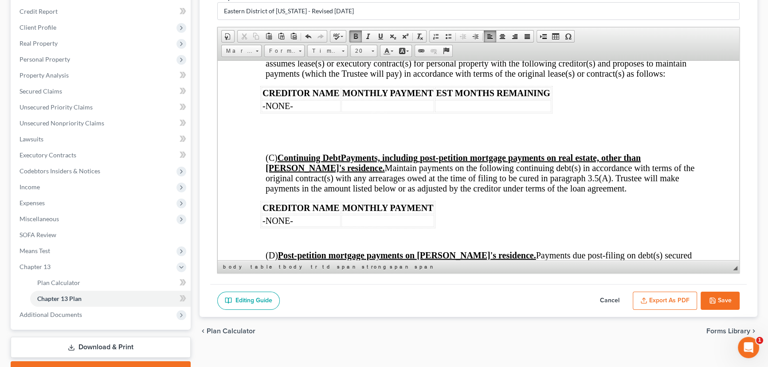
scroll to position [1088, 0]
click at [346, 146] on p at bounding box center [484, 142] width 425 height 8
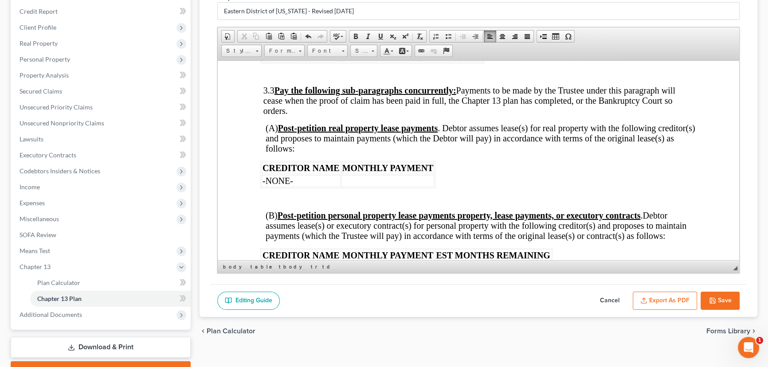
scroll to position [887, 0]
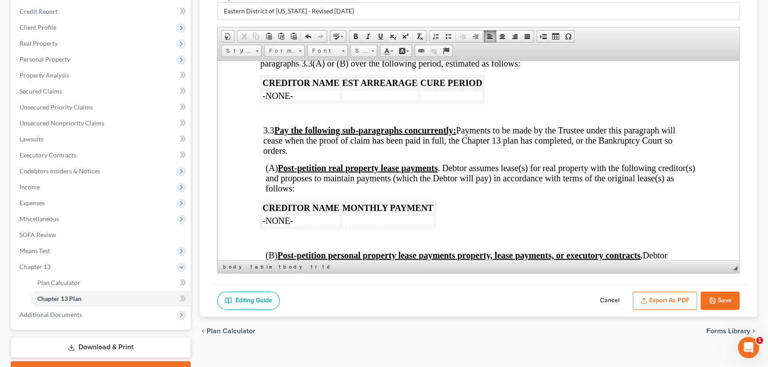
click at [272, 118] on p at bounding box center [481, 114] width 431 height 8
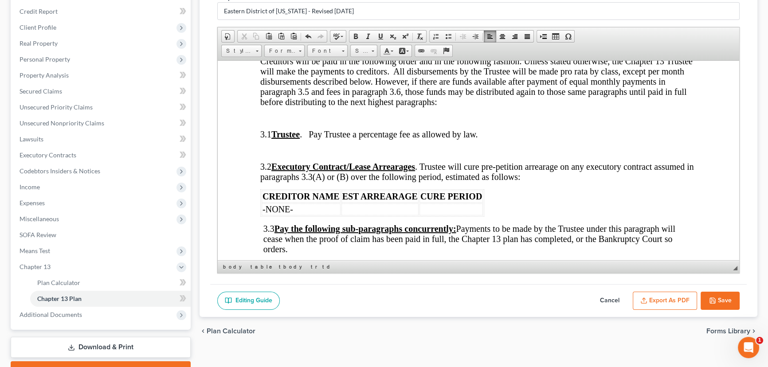
scroll to position [766, 0]
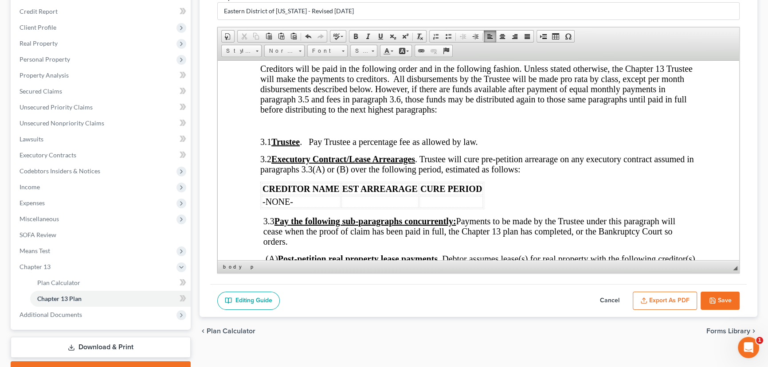
click at [262, 114] on span "Creditors will be paid in the following order and in the following fashion. Unl…" at bounding box center [476, 88] width 432 height 51
click at [267, 129] on p at bounding box center [479, 125] width 433 height 8
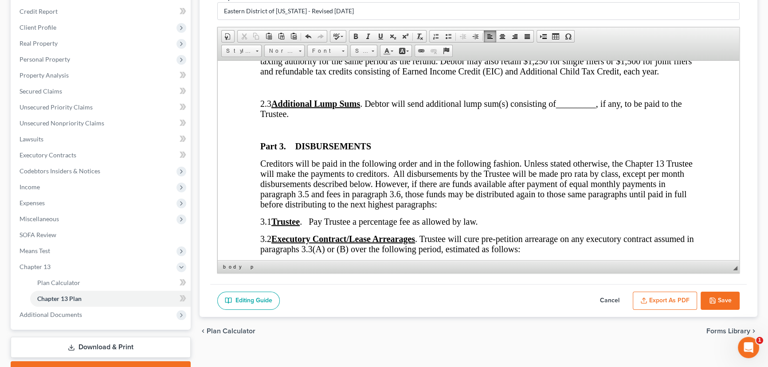
scroll to position [645, 0]
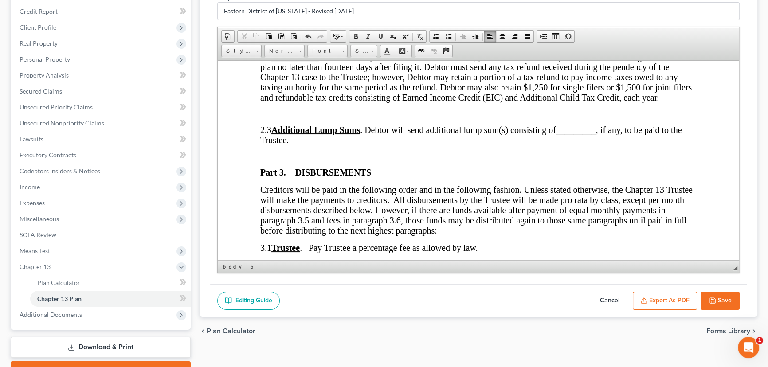
click at [267, 160] on p at bounding box center [478, 156] width 436 height 8
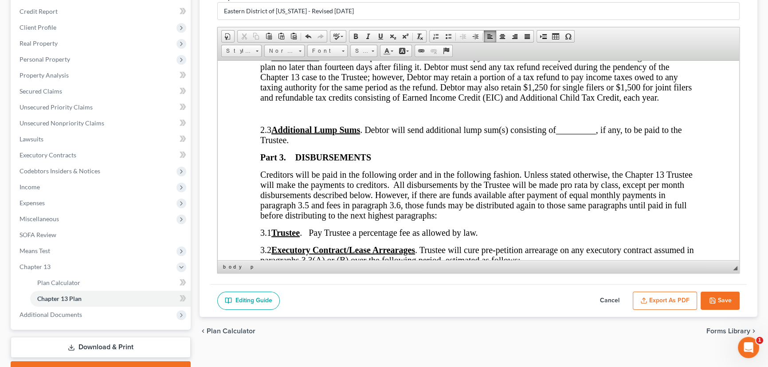
click at [272, 117] on p at bounding box center [478, 114] width 436 height 8
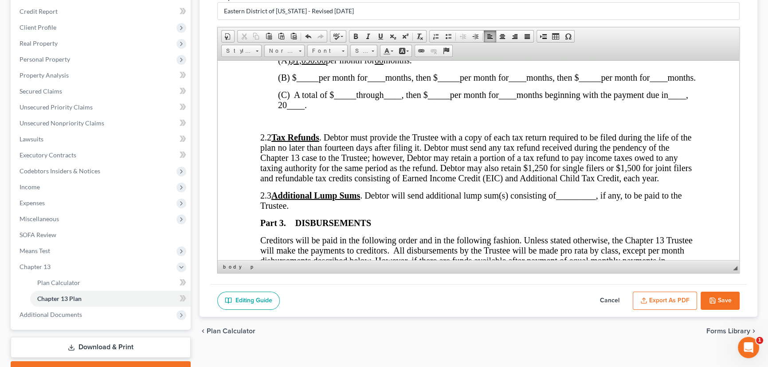
click at [274, 125] on p at bounding box center [478, 121] width 436 height 8
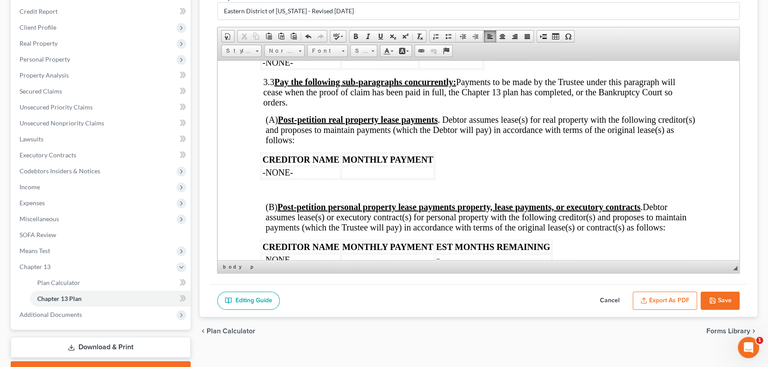
scroll to position [846, 0]
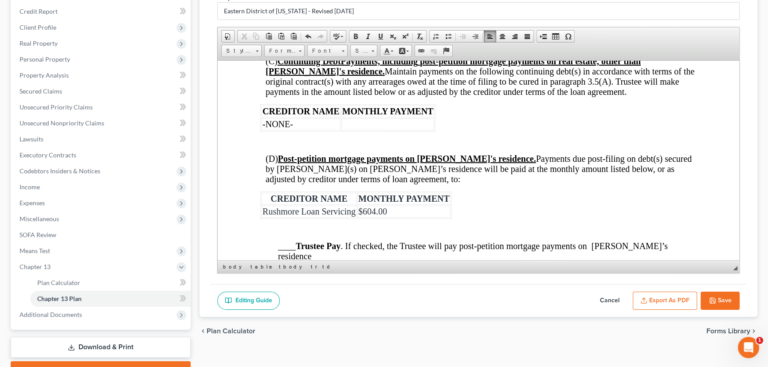
click at [281, 146] on p at bounding box center [478, 142] width 436 height 8
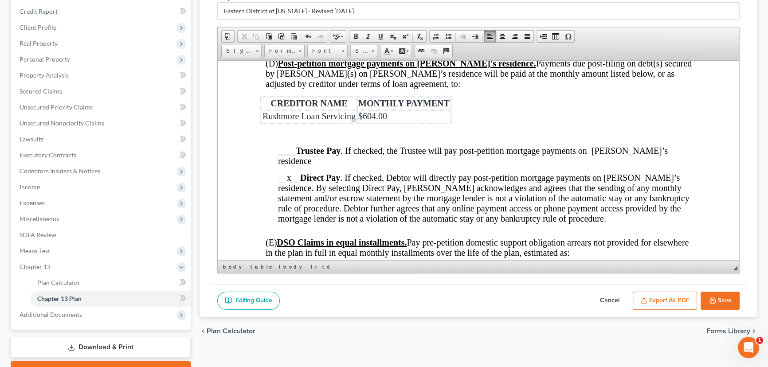
scroll to position [1128, 0]
click at [289, 138] on p at bounding box center [478, 134] width 436 height 8
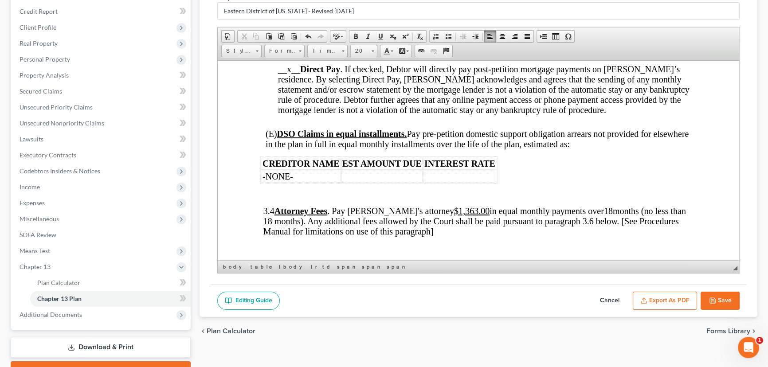
scroll to position [1249, 0]
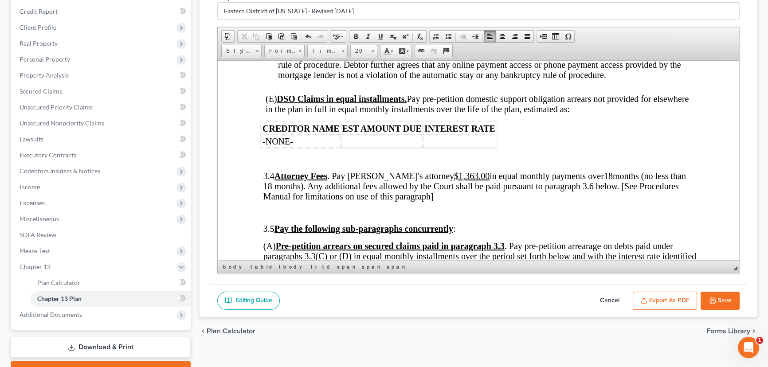
click at [285, 164] on p at bounding box center [478, 160] width 436 height 8
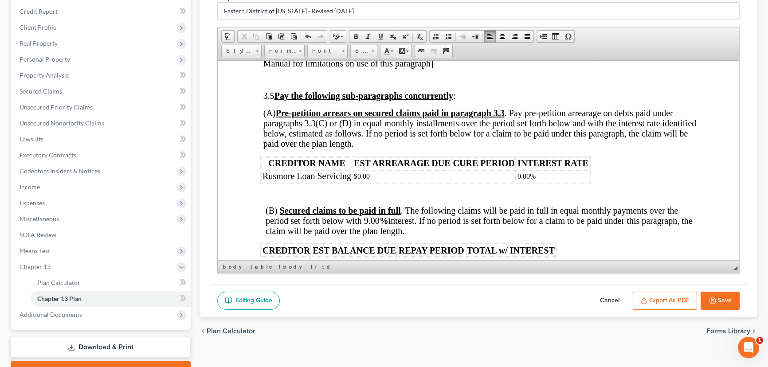
scroll to position [1370, 0]
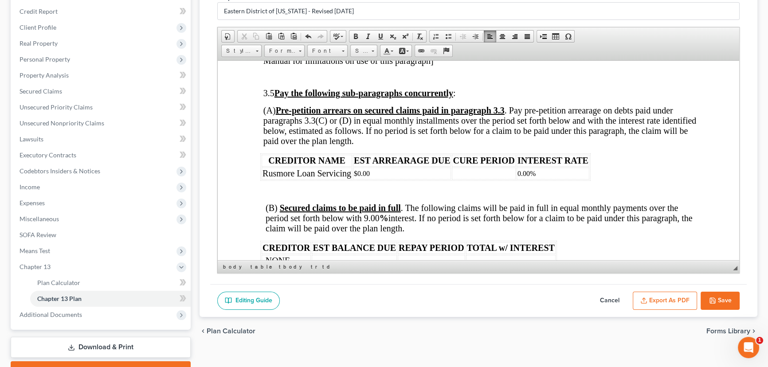
click at [283, 81] on p at bounding box center [484, 77] width 425 height 8
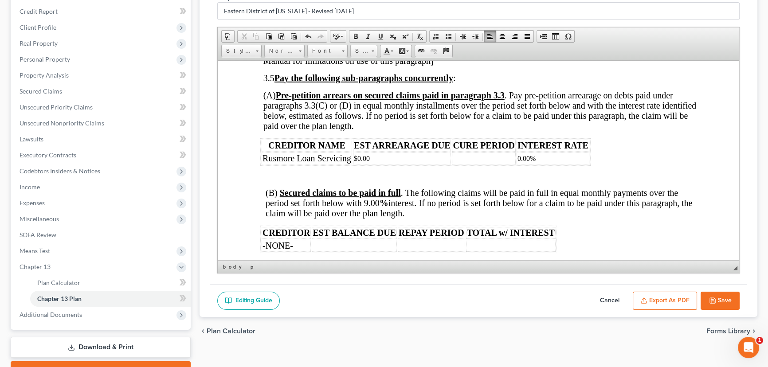
click at [302, 180] on p at bounding box center [481, 176] width 431 height 8
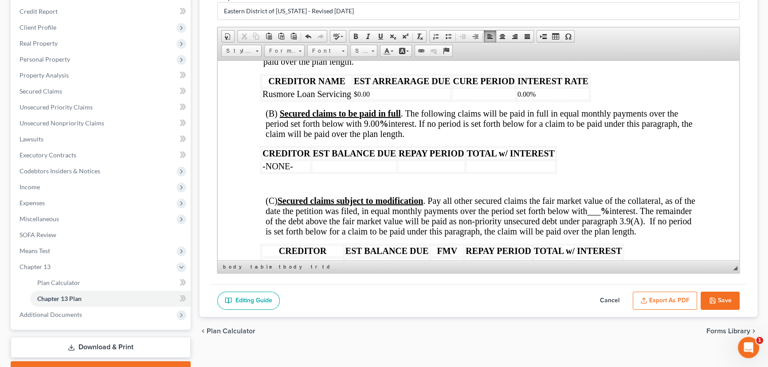
scroll to position [1451, 0]
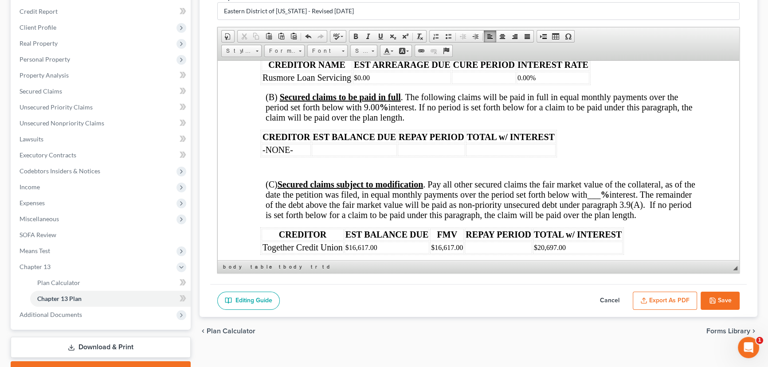
click at [302, 172] on p at bounding box center [478, 168] width 436 height 8
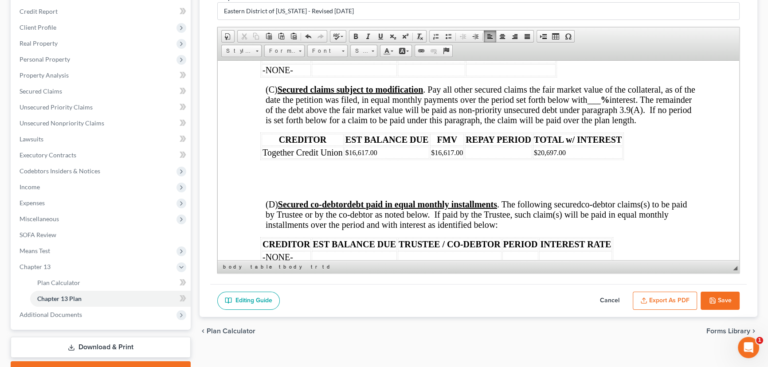
scroll to position [1531, 0]
click at [295, 176] on p at bounding box center [478, 171] width 436 height 10
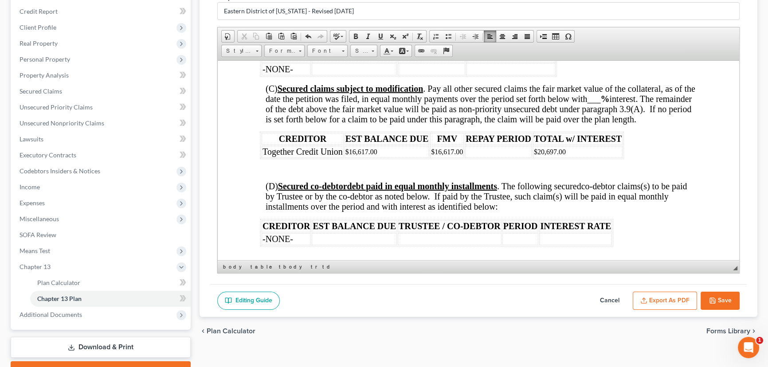
click at [294, 200] on body "L.R. 13 – Rev. 6/1/25 UNITED STATES BANKRUPTCY COURT EASTERN DISTRICT OF MISSOU…" at bounding box center [478, 128] width 436 height 3113
click at [298, 174] on p at bounding box center [478, 170] width 436 height 8
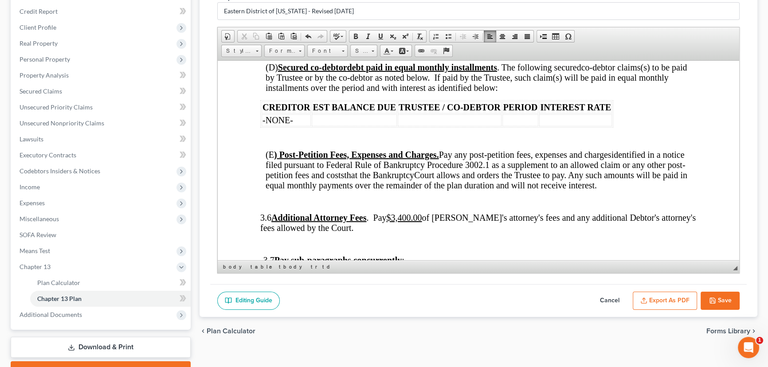
scroll to position [1652, 0]
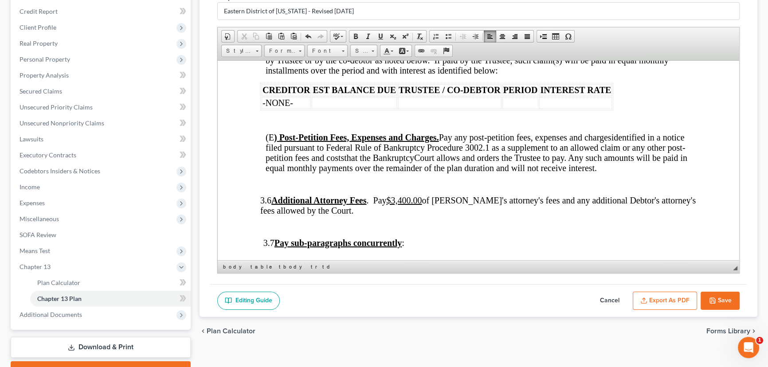
click at [305, 125] on p at bounding box center [481, 121] width 431 height 8
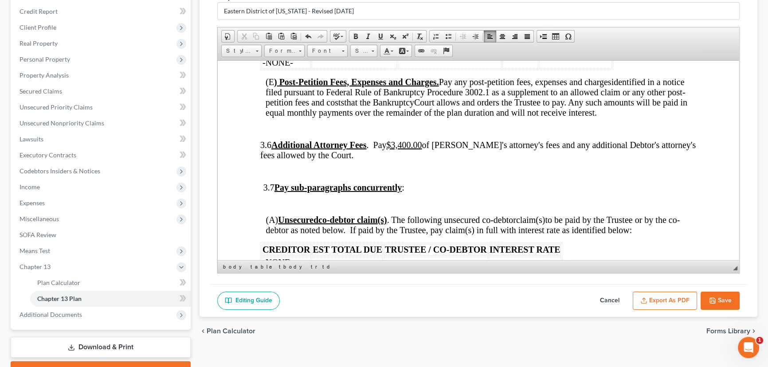
click at [303, 133] on p at bounding box center [481, 129] width 431 height 8
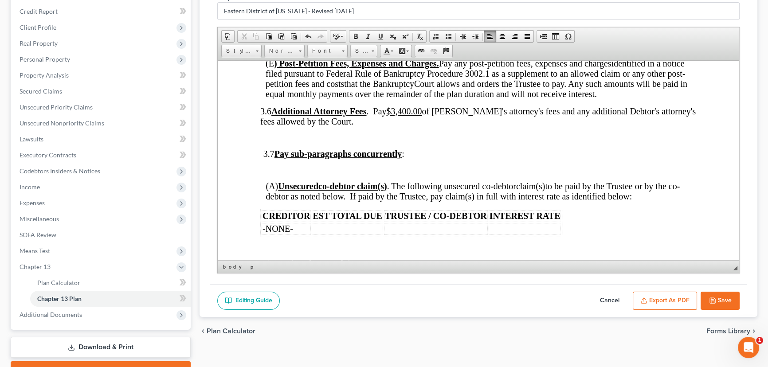
scroll to position [1733, 0]
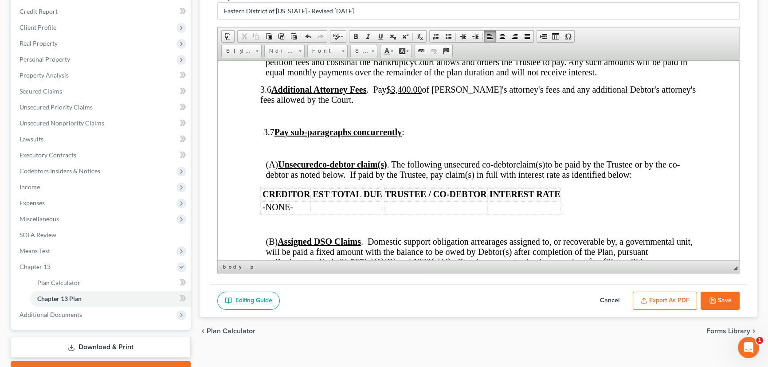
click at [290, 120] on p at bounding box center [479, 116] width 433 height 8
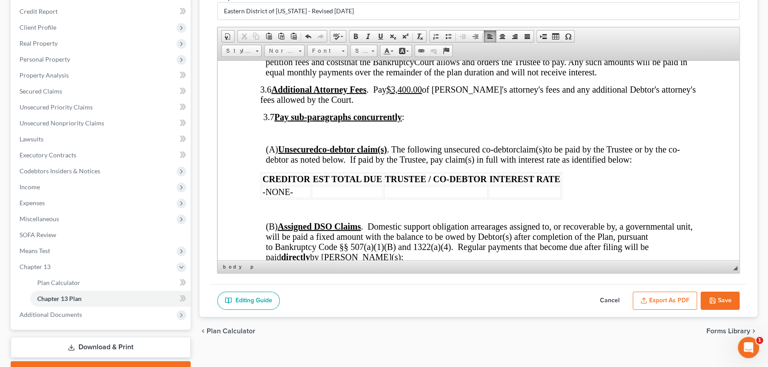
click at [286, 137] on p at bounding box center [479, 133] width 433 height 8
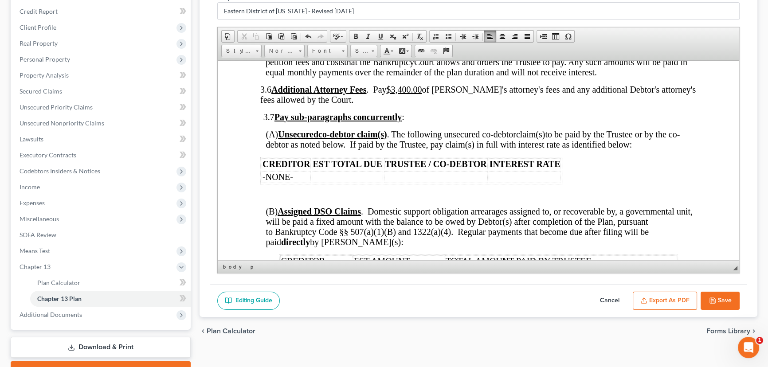
click at [272, 199] on p at bounding box center [481, 195] width 431 height 8
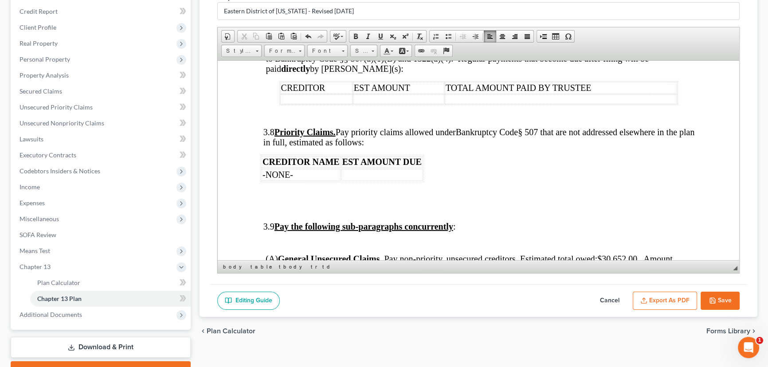
scroll to position [1894, 0]
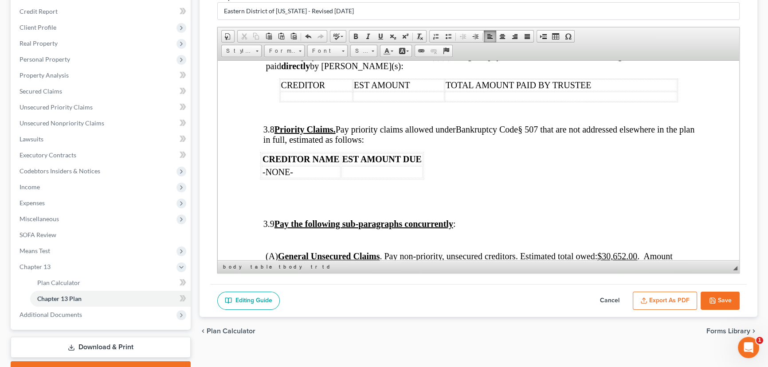
click at [277, 117] on p at bounding box center [481, 113] width 431 height 8
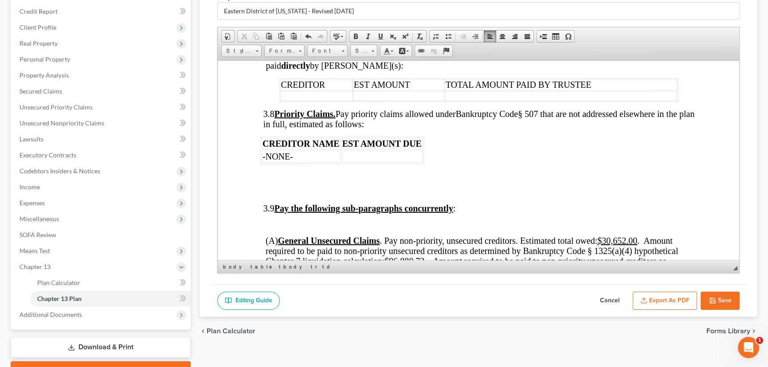
scroll to position [1934, 0]
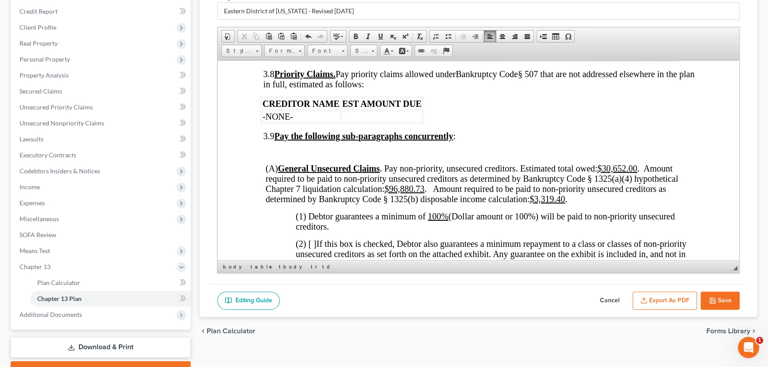
click at [280, 156] on p at bounding box center [479, 152] width 433 height 8
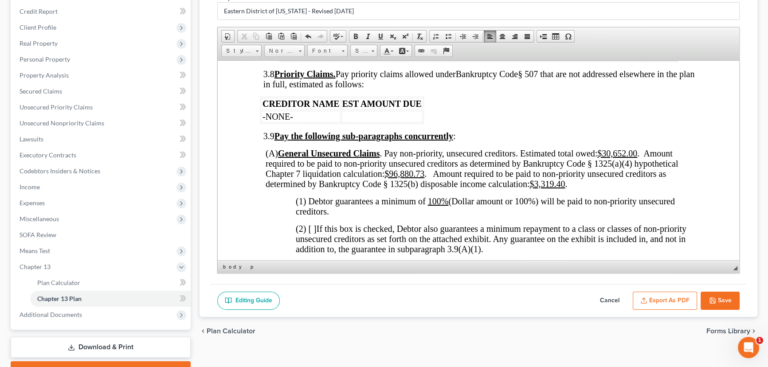
scroll to position [1975, 0]
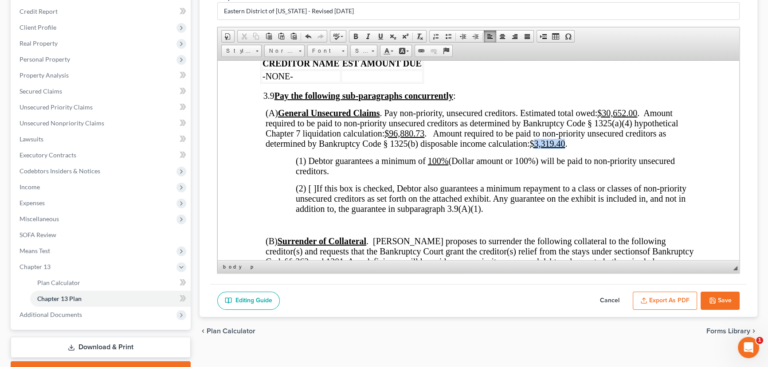
drag, startPoint x: 566, startPoint y: 176, endPoint x: 536, endPoint y: 177, distance: 30.2
click at [536, 148] on u "$3,319.40" at bounding box center [546, 143] width 35 height 10
drag, startPoint x: 426, startPoint y: 163, endPoint x: 391, endPoint y: 162, distance: 35.0
click at [391, 148] on span "(A) General Unsecured Claims . Pay non-priority, unsecured creditors. Estimated…" at bounding box center [472, 128] width 412 height 40
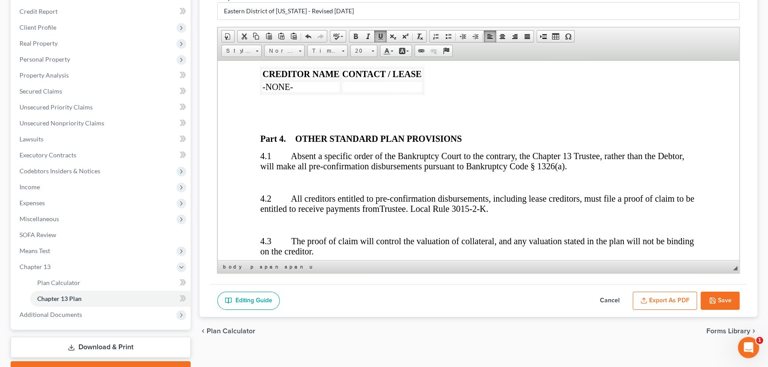
scroll to position [2297, 0]
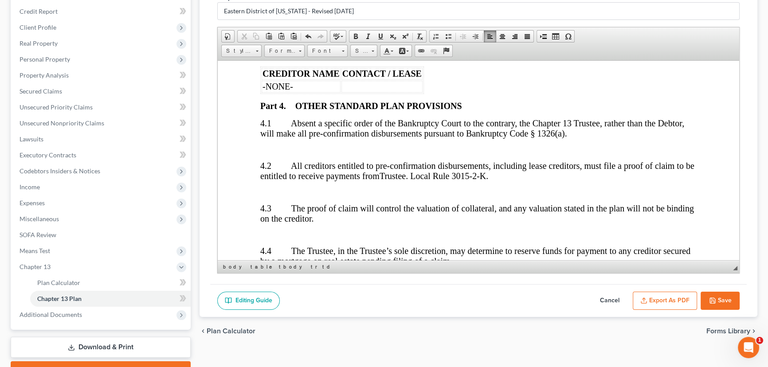
click at [266, 153] on p at bounding box center [478, 149] width 436 height 8
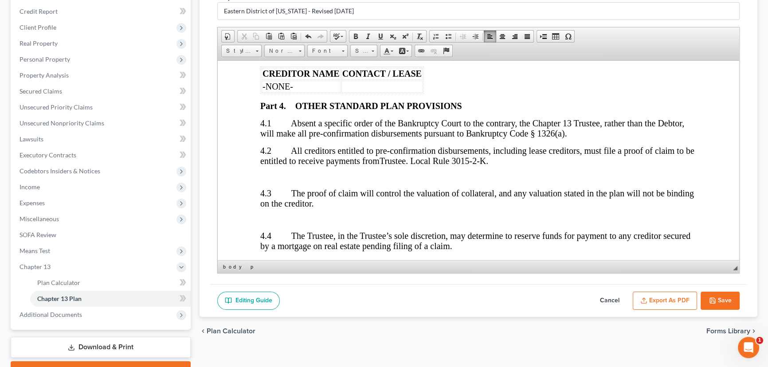
click at [266, 181] on p at bounding box center [478, 177] width 436 height 8
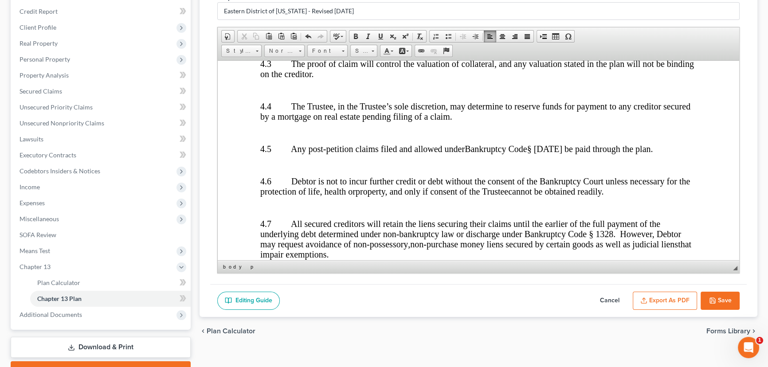
scroll to position [2418, 0]
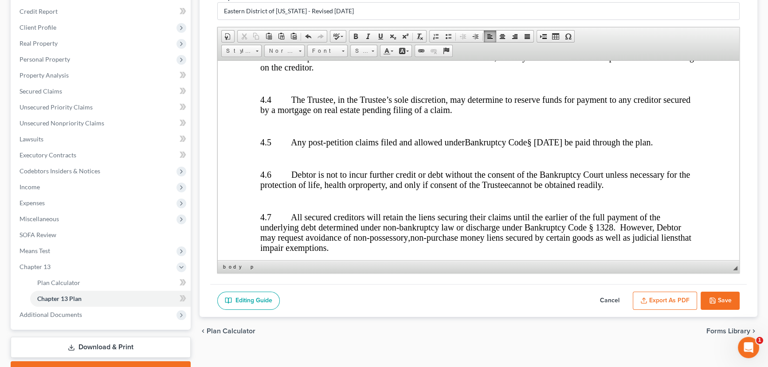
click at [273, 87] on p at bounding box center [478, 83] width 436 height 8
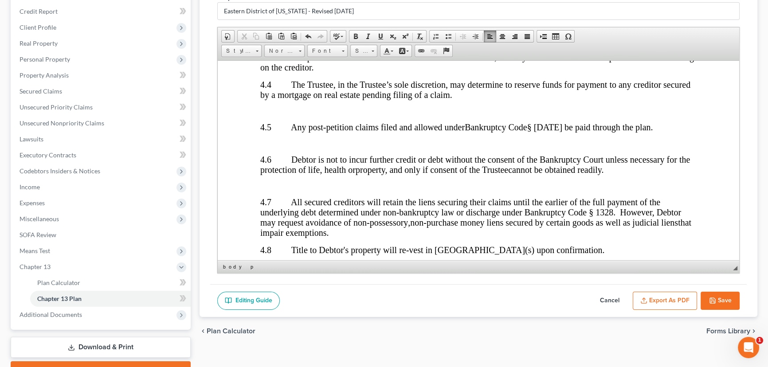
click at [266, 115] on p at bounding box center [478, 111] width 436 height 8
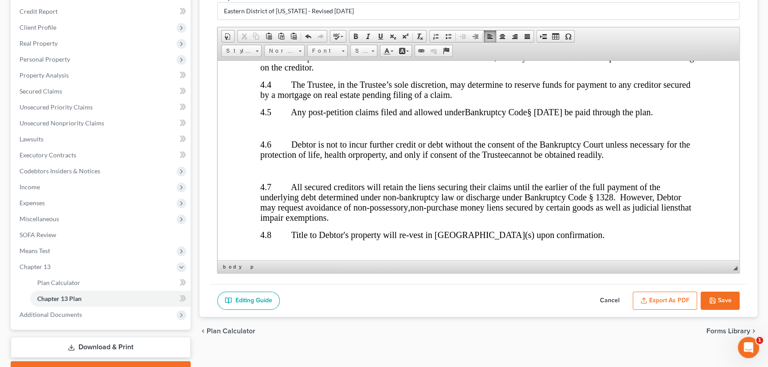
click at [272, 132] on p at bounding box center [478, 128] width 436 height 8
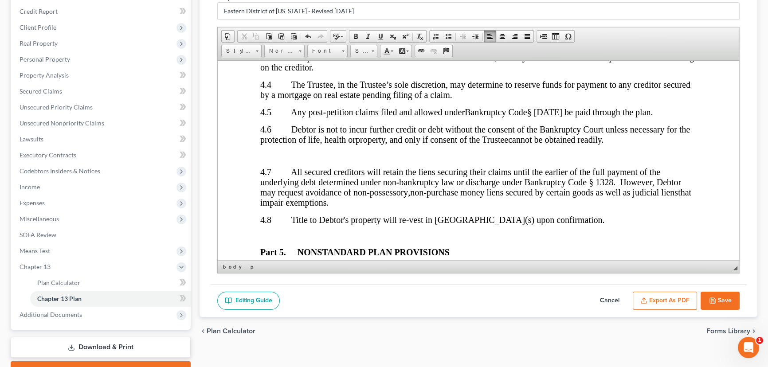
click at [266, 160] on p at bounding box center [478, 156] width 436 height 8
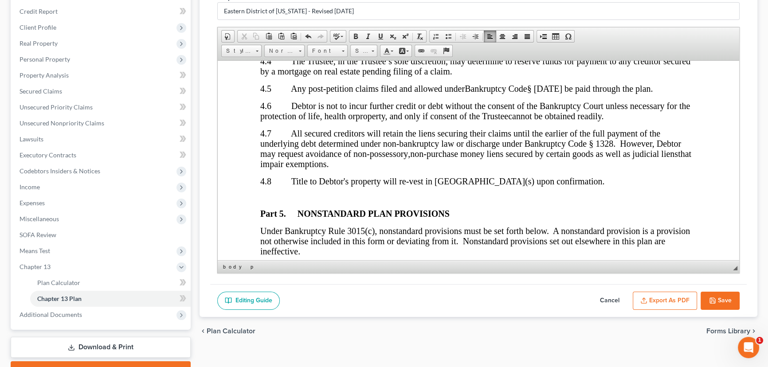
scroll to position [2458, 0]
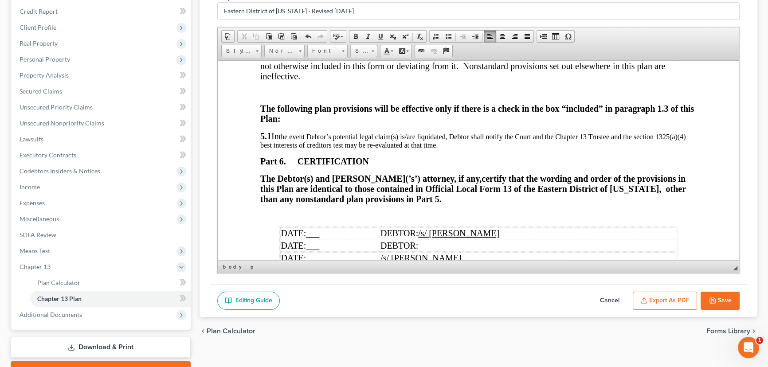
scroll to position [2579, 0]
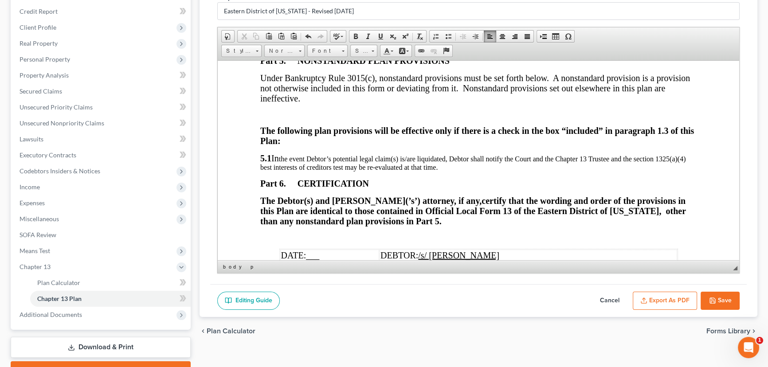
click at [280, 118] on p at bounding box center [478, 114] width 436 height 8
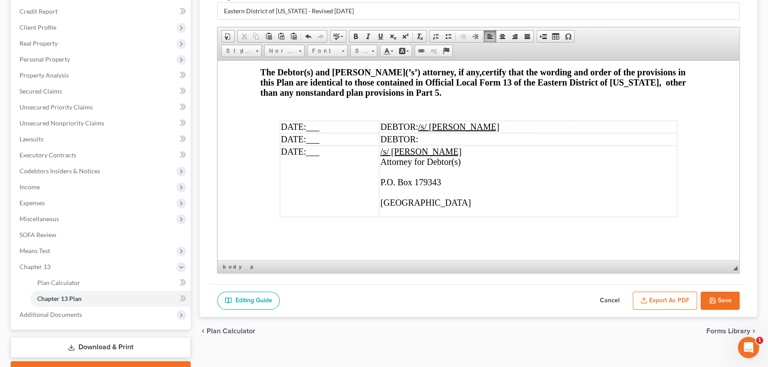
scroll to position [2740, 0]
drag, startPoint x: 325, startPoint y: 129, endPoint x: 305, endPoint y: 128, distance: 20.0
click at [305, 128] on td "DATE: ___" at bounding box center [329, 127] width 99 height 12
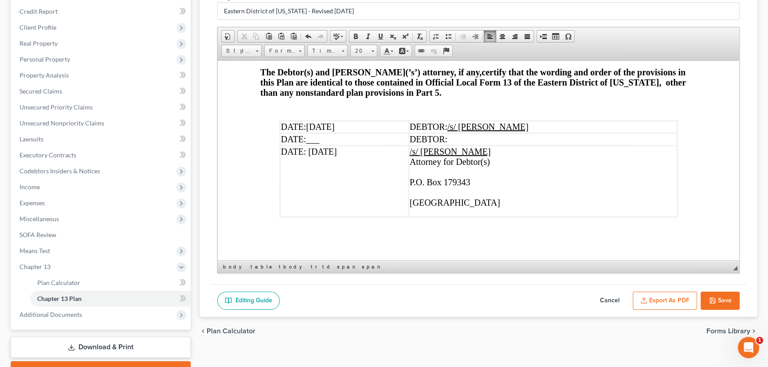
click at [574, 155] on td "/s/ Maxwell Groswald Attorney for Debtor(s) P.O. Box 179343 ​ Saint Louis, MO 6…" at bounding box center [543, 180] width 268 height 71
click at [380, 33] on span at bounding box center [380, 36] width 7 height 7
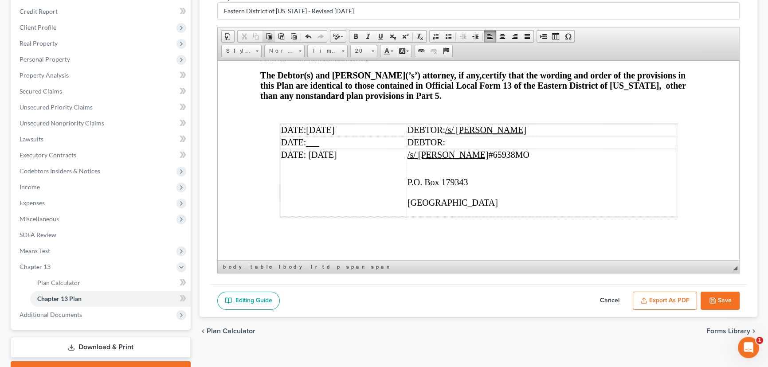
scroll to position [2721, 0]
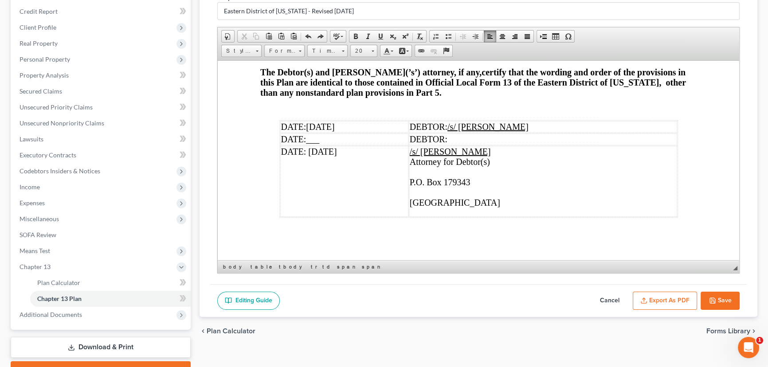
click at [337, 156] on span "DATE: October 13, 2024" at bounding box center [309, 151] width 56 height 10
click at [522, 170] on td "/s/ Maxwell Groswald Attorney for Debtor(s) P.O. Box 179343 ​ Saint Louis, MO 6…" at bounding box center [543, 180] width 268 height 71
click at [381, 33] on span at bounding box center [380, 36] width 7 height 7
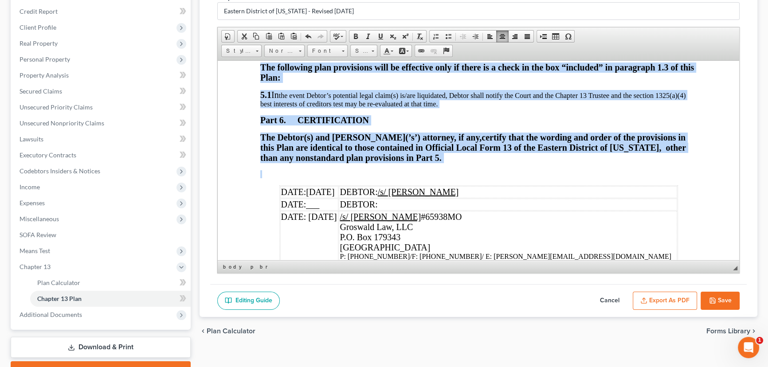
scroll to position [2479, 0]
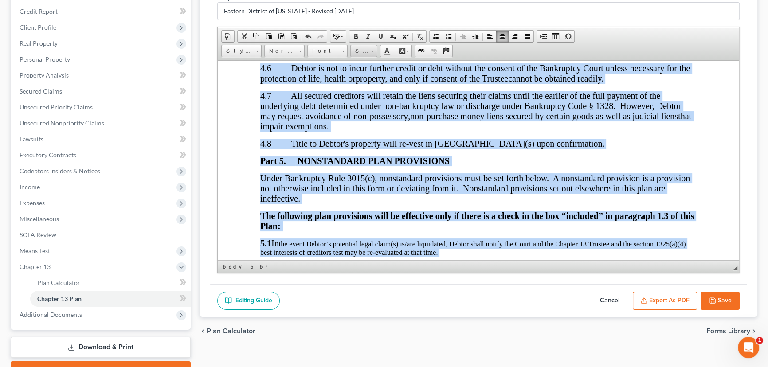
click at [373, 51] on span at bounding box center [373, 51] width 3 height 1
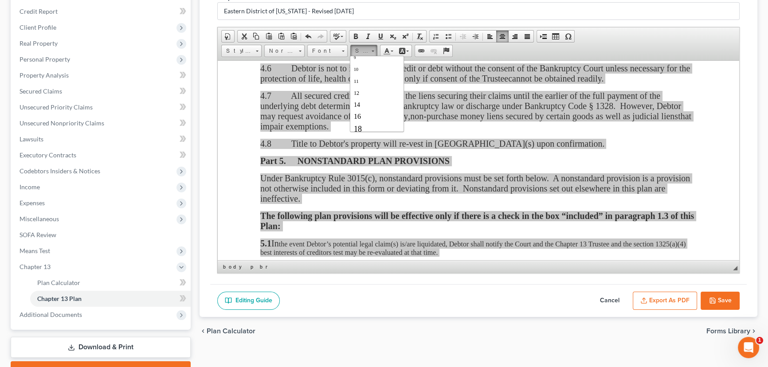
scroll to position [121, 0]
click at [371, 114] on link "28" at bounding box center [377, 115] width 51 height 18
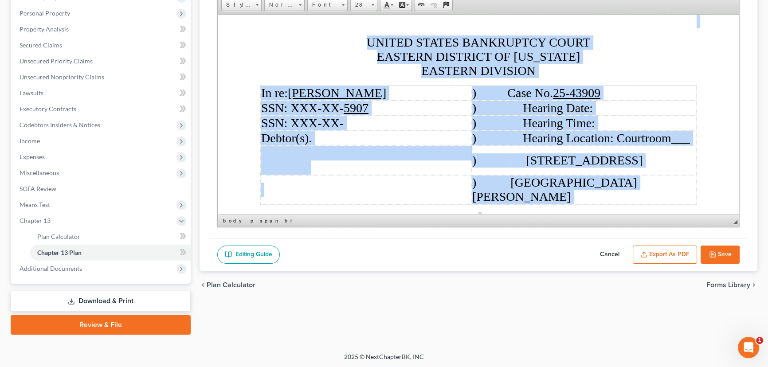
scroll to position [0, 0]
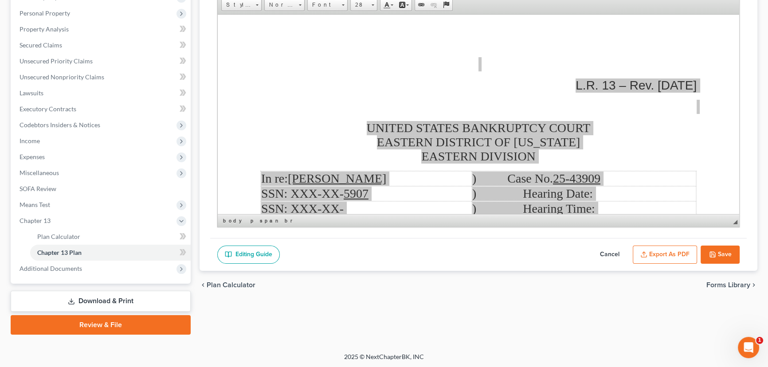
click at [688, 254] on button "Export as PDF" at bounding box center [665, 255] width 64 height 19
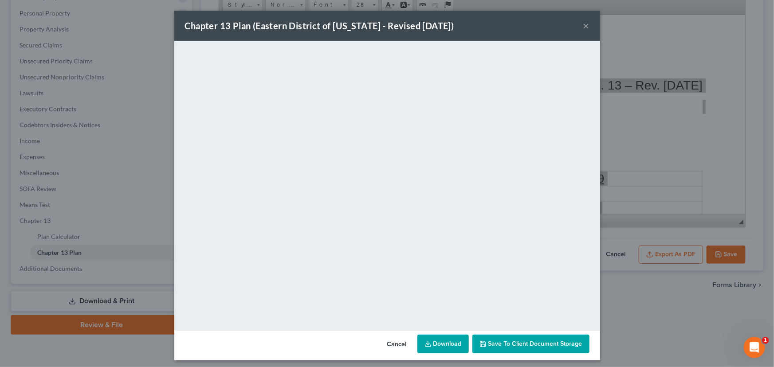
click at [584, 25] on button "×" at bounding box center [586, 25] width 6 height 11
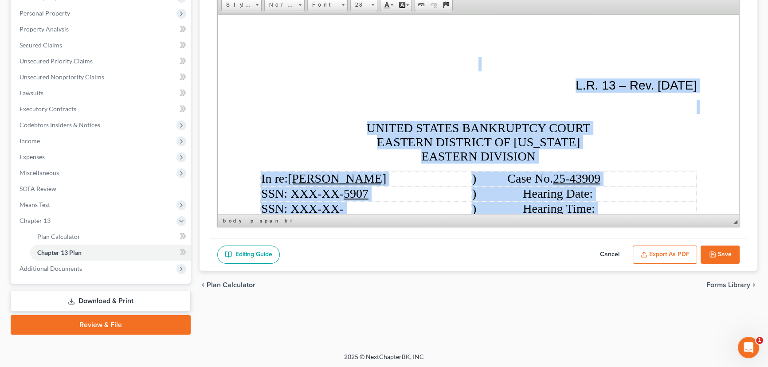
click at [525, 111] on p at bounding box center [478, 106] width 436 height 14
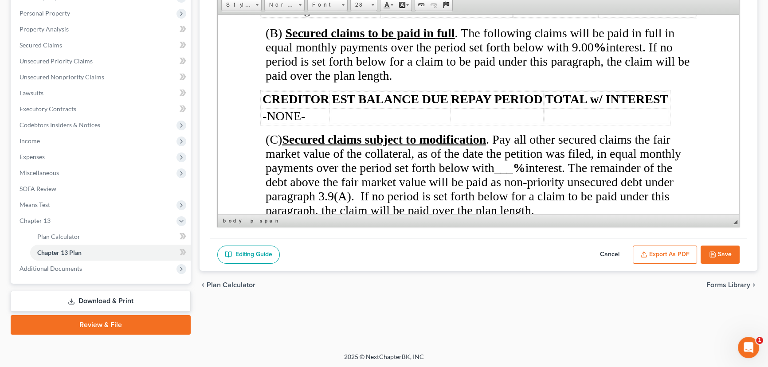
scroll to position [2257, 0]
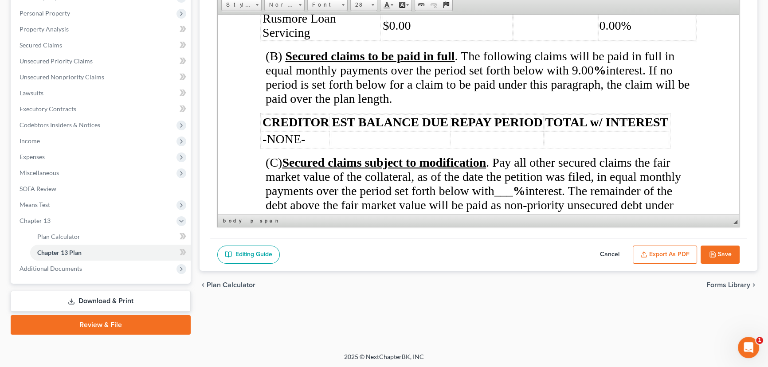
click at [501, 184] on span "___" at bounding box center [503, 191] width 19 height 14
click at [663, 251] on button "Export as PDF" at bounding box center [665, 255] width 64 height 19
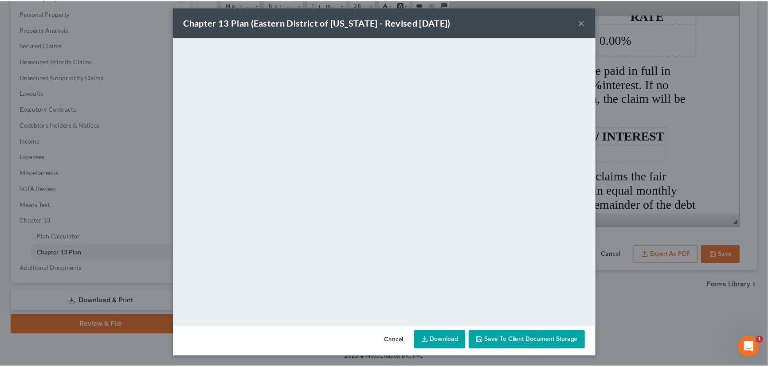
scroll to position [0, 0]
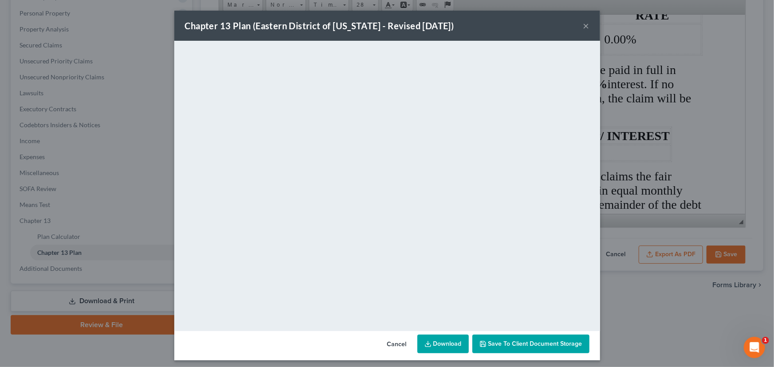
click at [536, 348] on button "Save to Client Document Storage" at bounding box center [530, 344] width 117 height 19
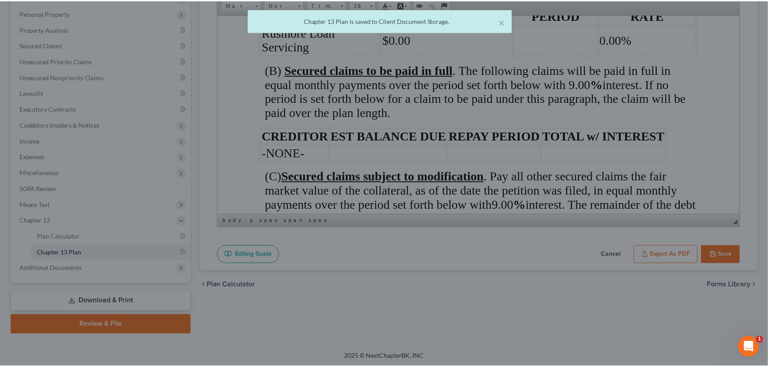
scroll to position [2257, 0]
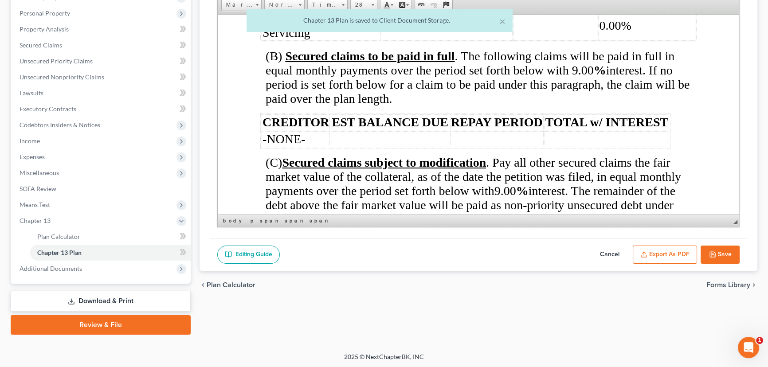
click at [722, 253] on button "Save" at bounding box center [719, 255] width 39 height 19
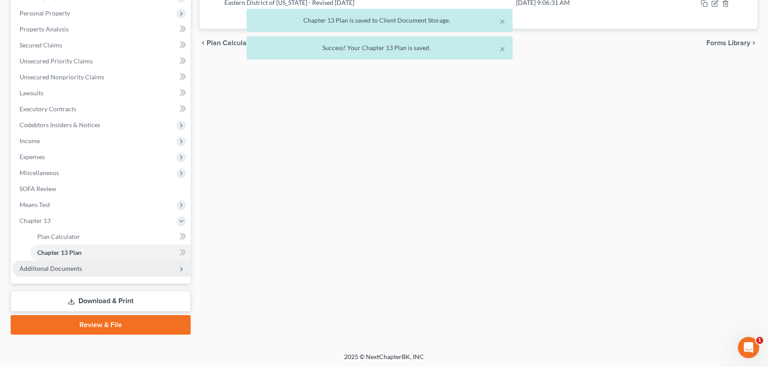
click at [113, 275] on span "Additional Documents" at bounding box center [101, 269] width 178 height 16
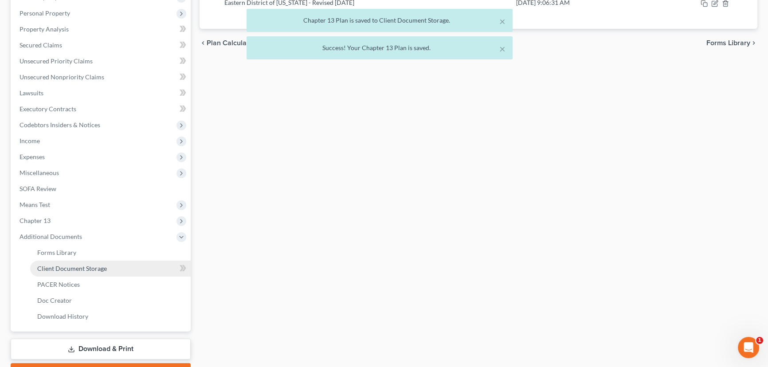
click at [124, 274] on link "Client Document Storage" at bounding box center [110, 269] width 160 height 16
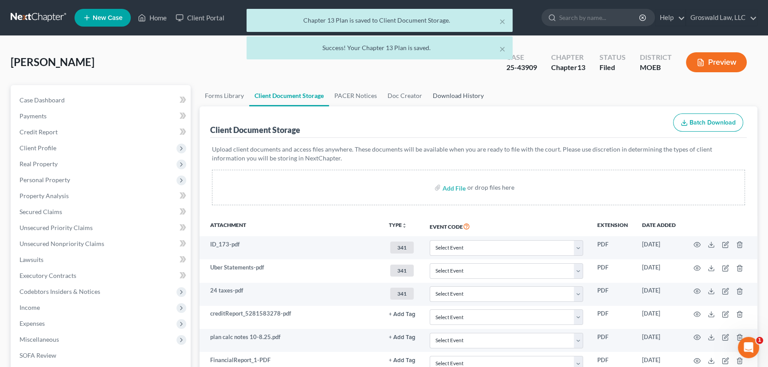
click at [467, 93] on link "Download History" at bounding box center [458, 95] width 62 height 21
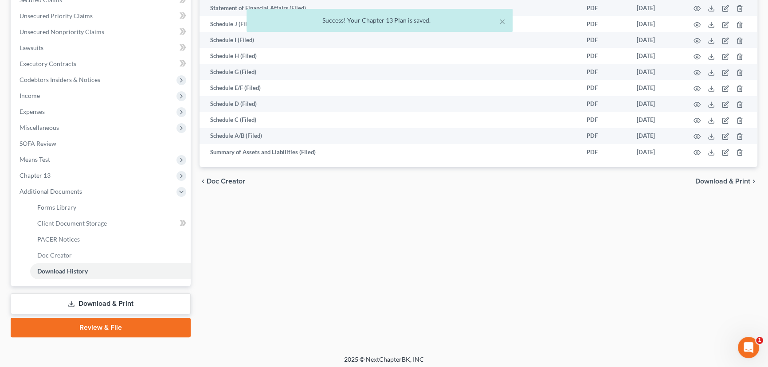
scroll to position [215, 0]
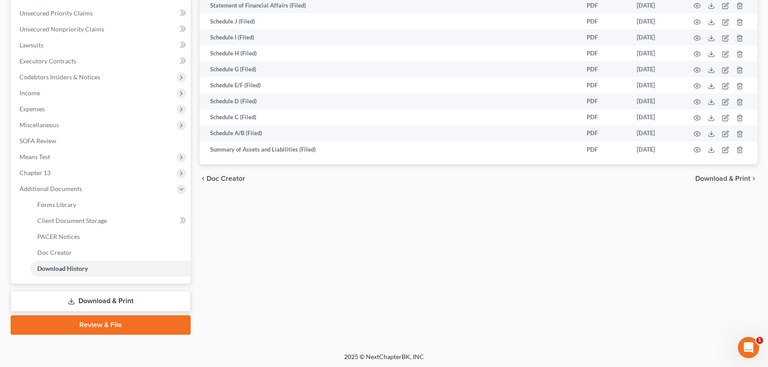
click at [103, 321] on link "Review & File" at bounding box center [101, 325] width 180 height 20
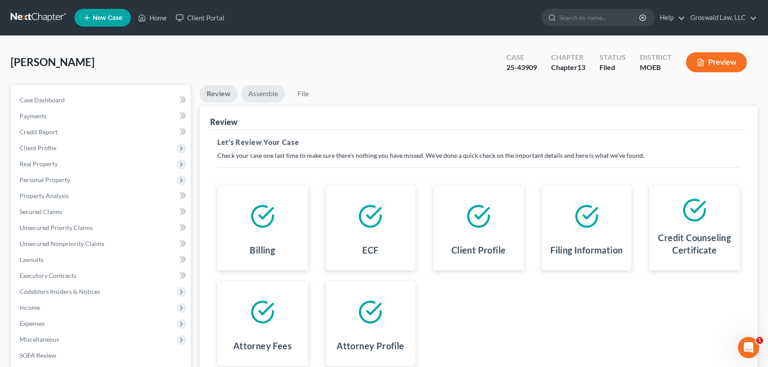
click at [255, 100] on link "Assemble" at bounding box center [263, 93] width 44 height 17
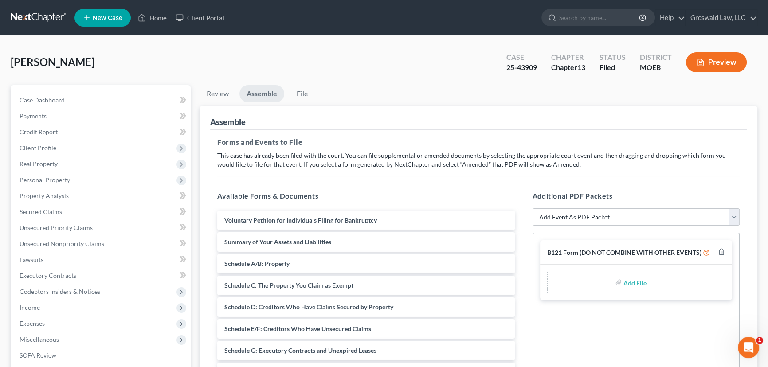
click at [566, 214] on select "Add Event As PDF Packet Amended List of Creditors and Verification of Matrix Am…" at bounding box center [635, 217] width 207 height 18
select select "9"
click at [532, 208] on select "Add Event As PDF Packet Amended List of Creditors and Verification of Matrix Am…" at bounding box center [635, 217] width 207 height 18
select select
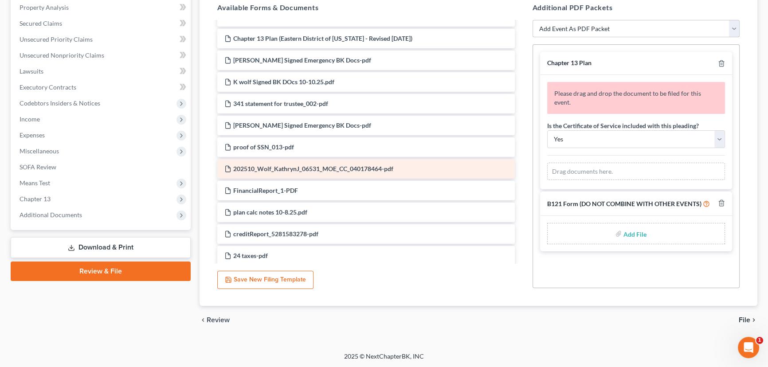
scroll to position [322, 0]
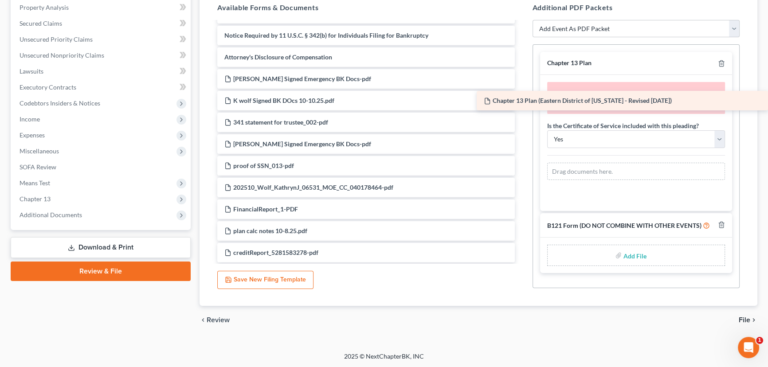
drag, startPoint x: 301, startPoint y: 77, endPoint x: 649, endPoint y: 103, distance: 348.6
click at [522, 103] on div "Chapter 13 Plan (Eastern District of Missouri - Revised 6/01/25) Voluntary Peti…" at bounding box center [366, 14] width 312 height 628
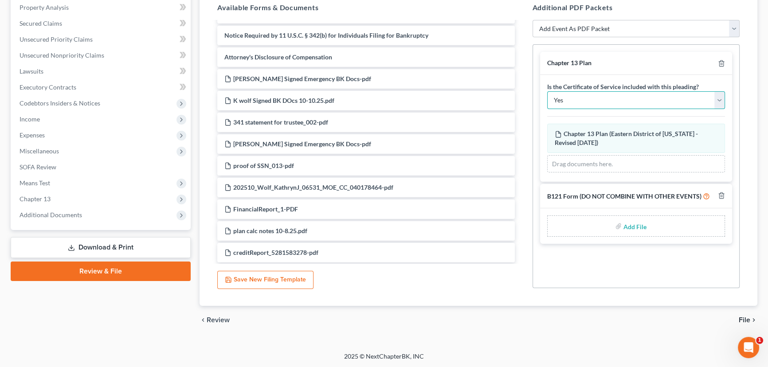
click at [631, 106] on select "Yes No" at bounding box center [636, 100] width 178 height 18
select select "1"
click at [547, 91] on select "Yes No" at bounding box center [636, 100] width 178 height 18
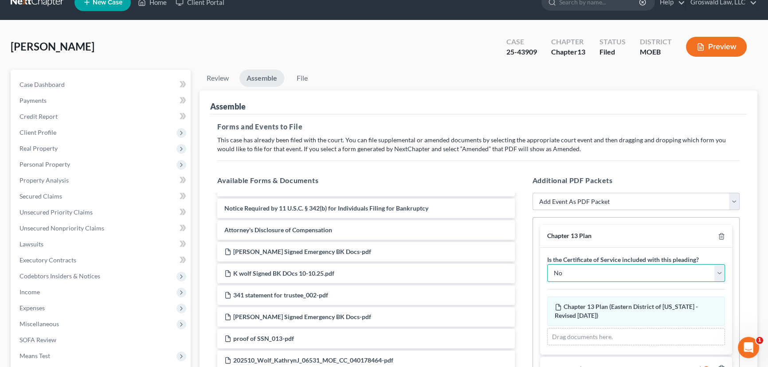
scroll to position [0, 0]
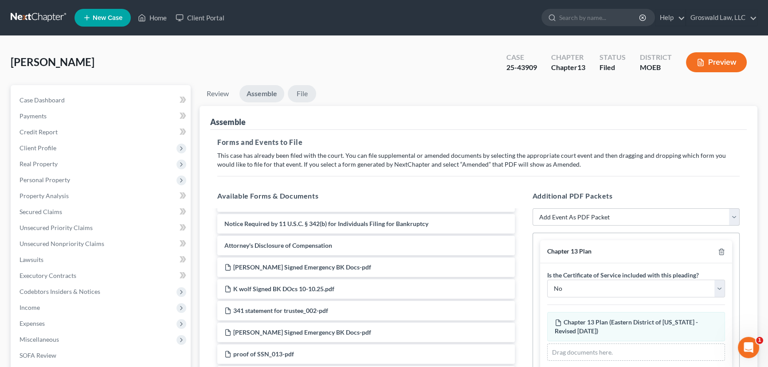
click at [310, 93] on link "File" at bounding box center [302, 93] width 28 height 17
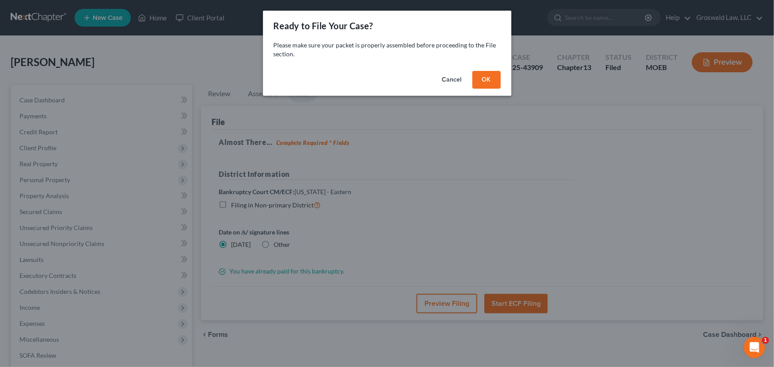
click at [493, 81] on button "OK" at bounding box center [486, 80] width 28 height 18
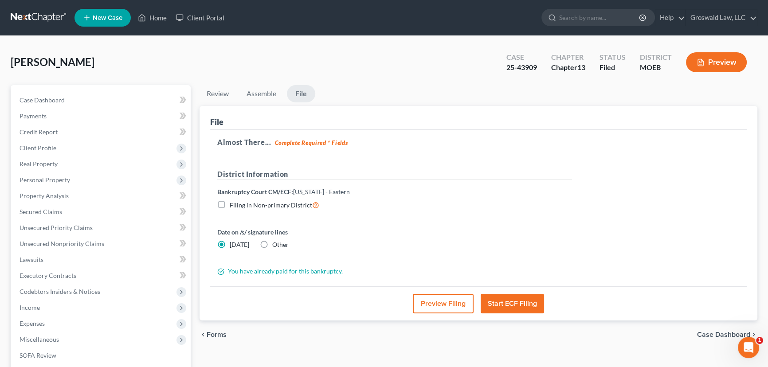
click at [461, 304] on button "Preview Filing" at bounding box center [443, 304] width 61 height 20
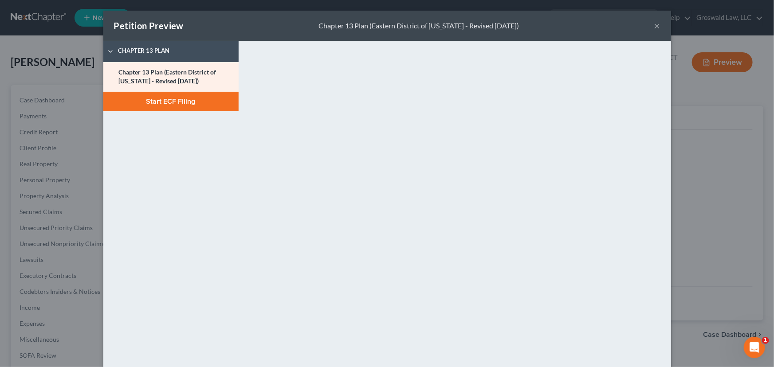
click at [205, 96] on button "Start ECF Filing" at bounding box center [170, 102] width 135 height 20
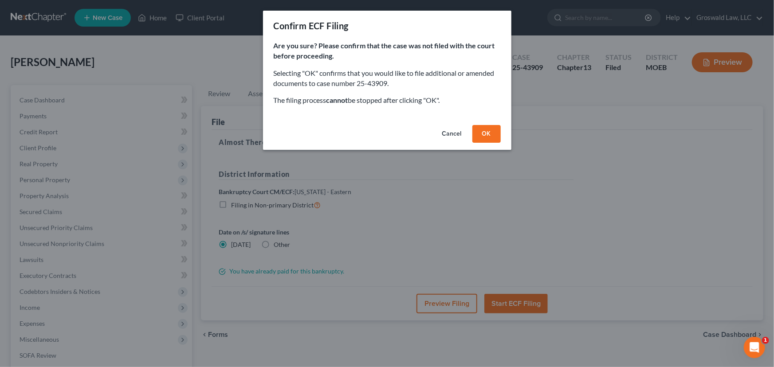
click at [488, 129] on button "OK" at bounding box center [486, 134] width 28 height 18
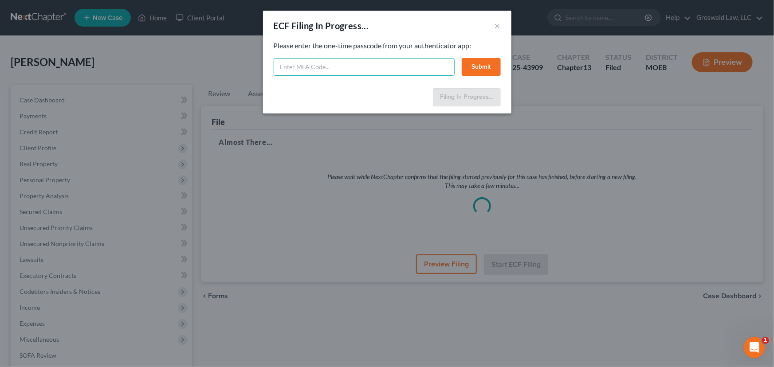
click at [417, 64] on input "text" at bounding box center [364, 67] width 181 height 18
type input "200640"
click at [488, 67] on button "Submit" at bounding box center [481, 67] width 39 height 18
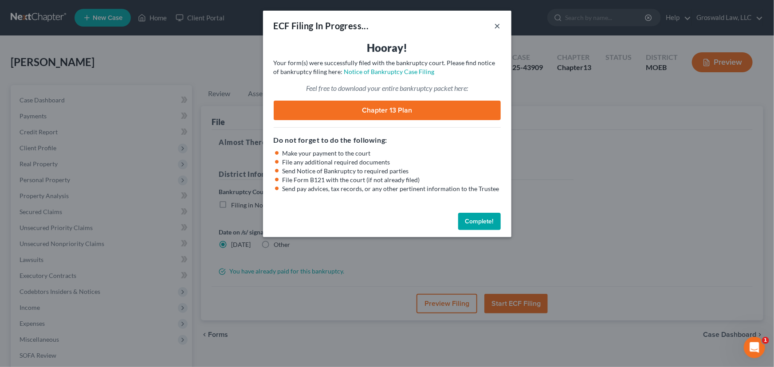
click at [497, 25] on button "×" at bounding box center [497, 25] width 6 height 11
